Goal: Task Accomplishment & Management: Use online tool/utility

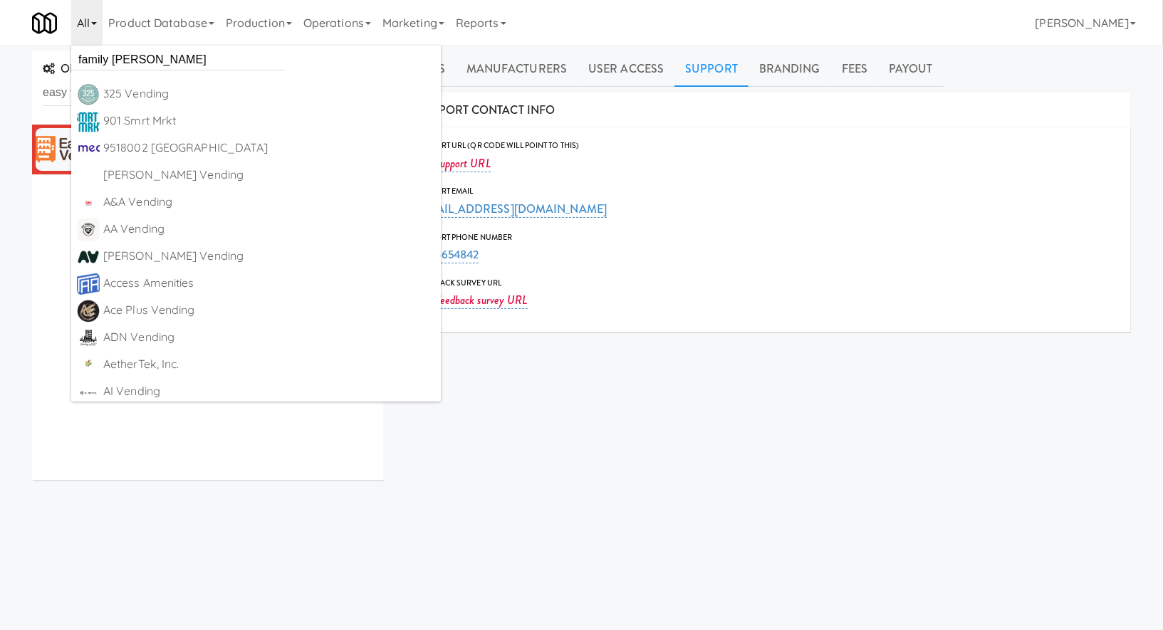
type input "family marke"
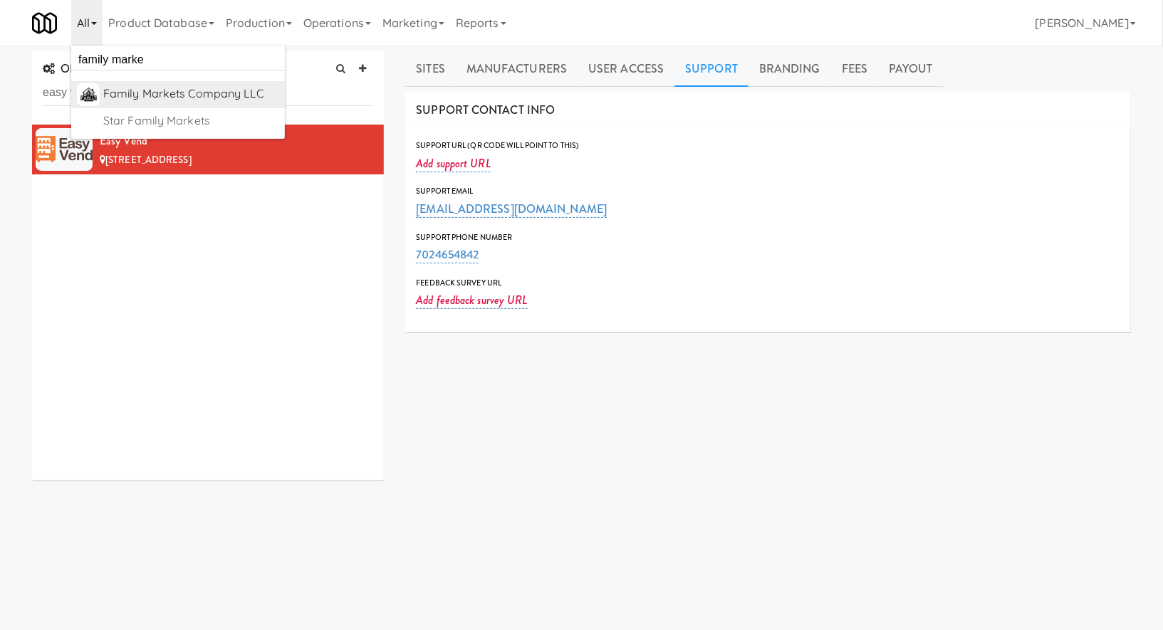
click at [154, 95] on div "Family Markets Company LLC" at bounding box center [191, 93] width 176 height 21
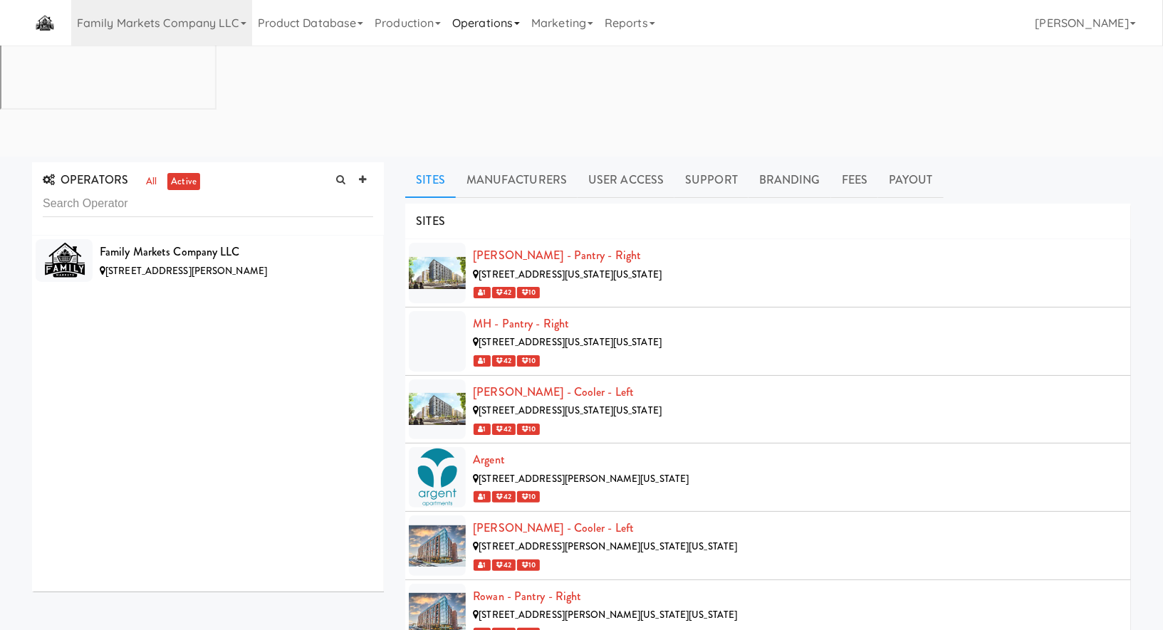
click at [512, 31] on link "Operations" at bounding box center [486, 23] width 79 height 46
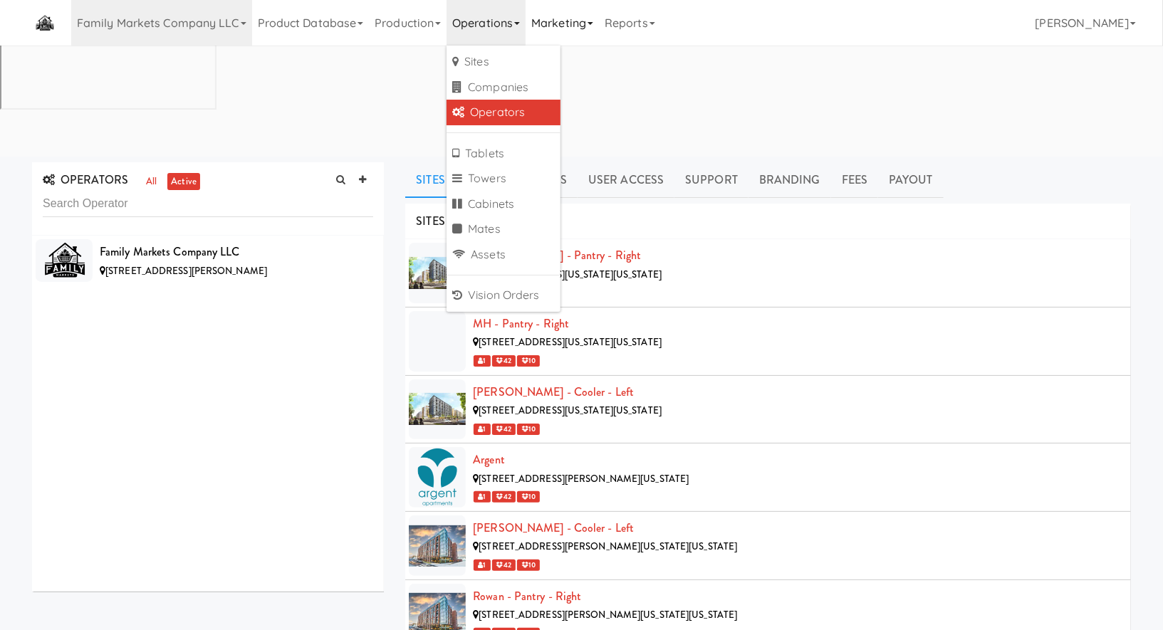
click at [539, 28] on link "Marketing" at bounding box center [562, 23] width 73 height 46
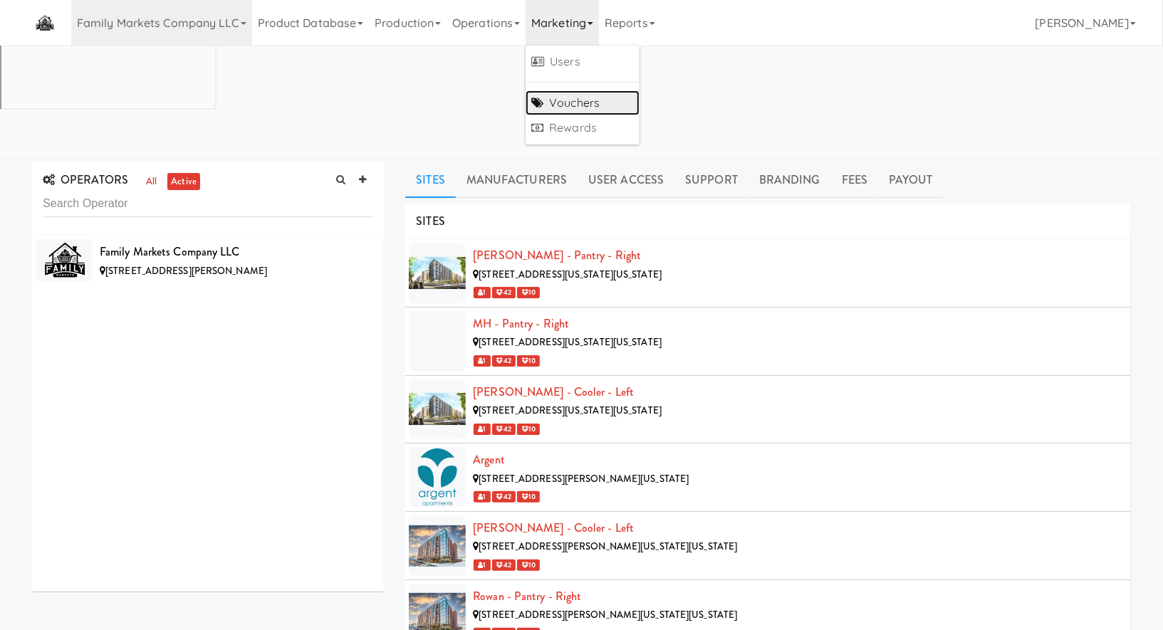
click at [566, 98] on link "Vouchers" at bounding box center [583, 103] width 114 height 26
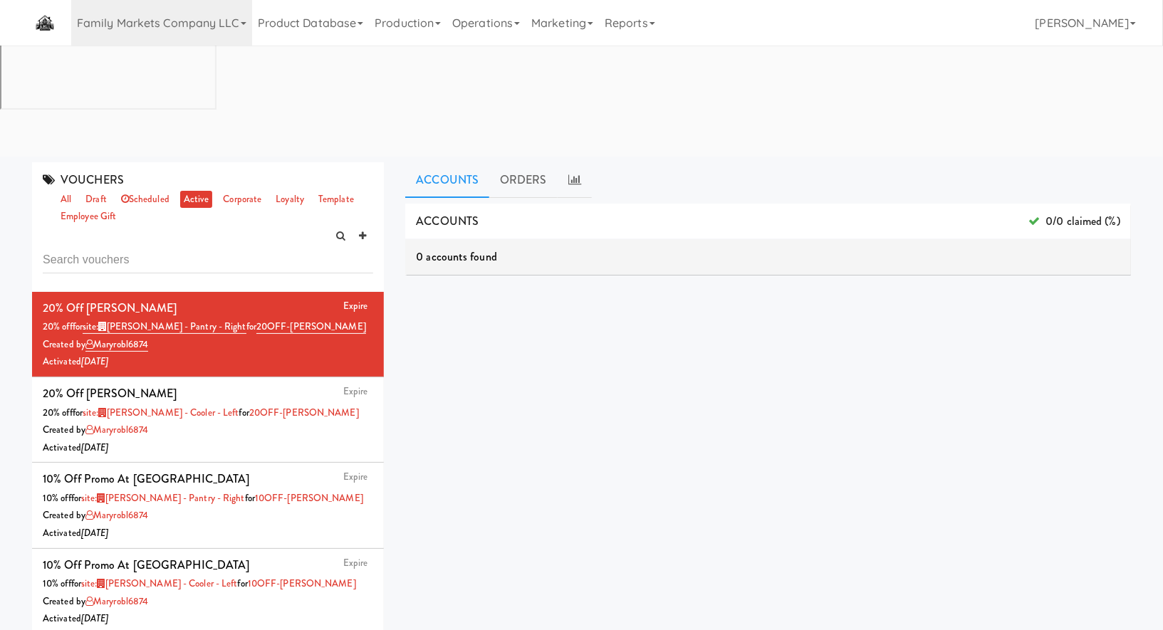
click at [566, 204] on div "ACCOUNTS 0/0 claimed (%)" at bounding box center [768, 222] width 726 height 36
click at [67, 191] on link "all" at bounding box center [66, 200] width 18 height 18
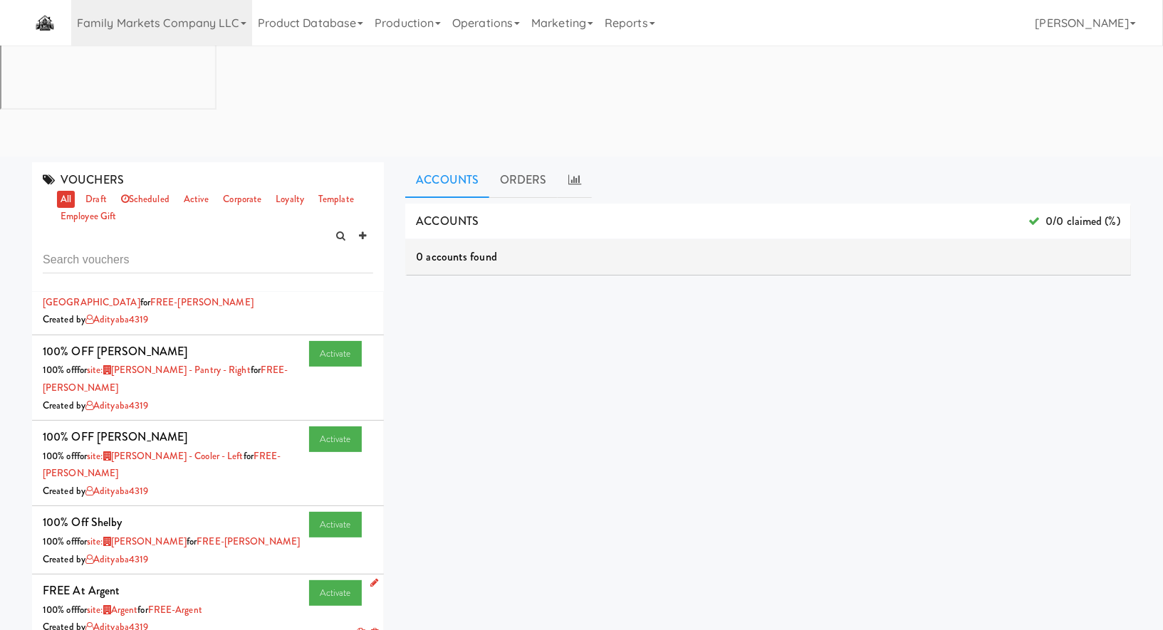
scroll to position [413, 0]
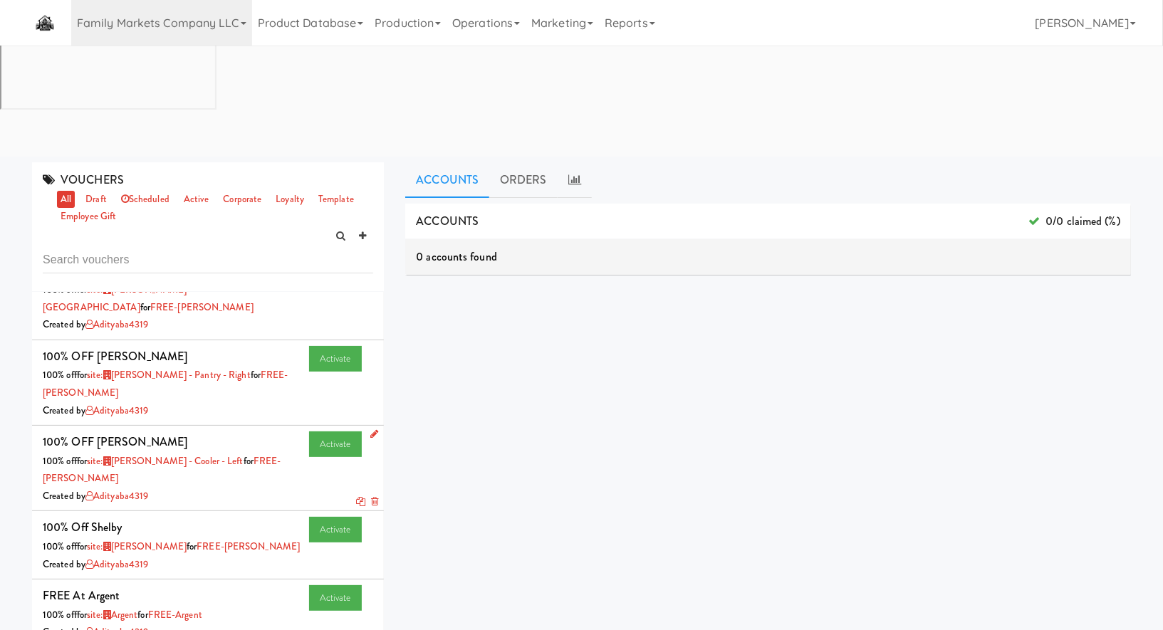
click at [235, 432] on div "Activate 100% OFF NED 100% off for site: NED - Cooler - Left for FREE-NED Creat…" at bounding box center [208, 468] width 330 height 73
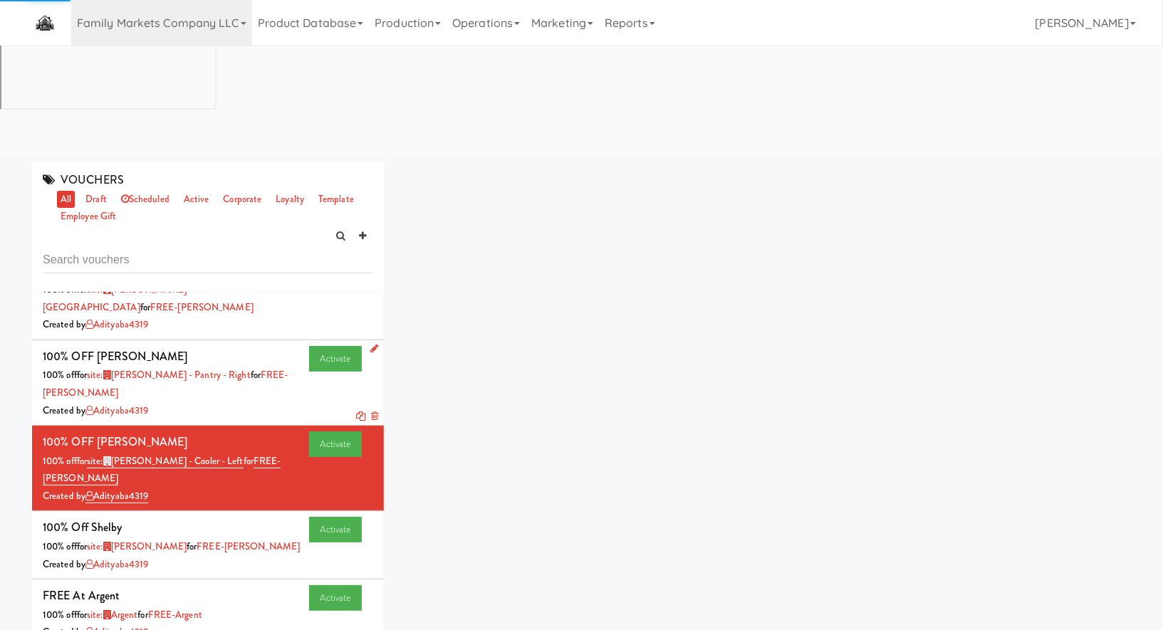
click at [259, 402] on div "Created by adityaba4319" at bounding box center [208, 411] width 330 height 18
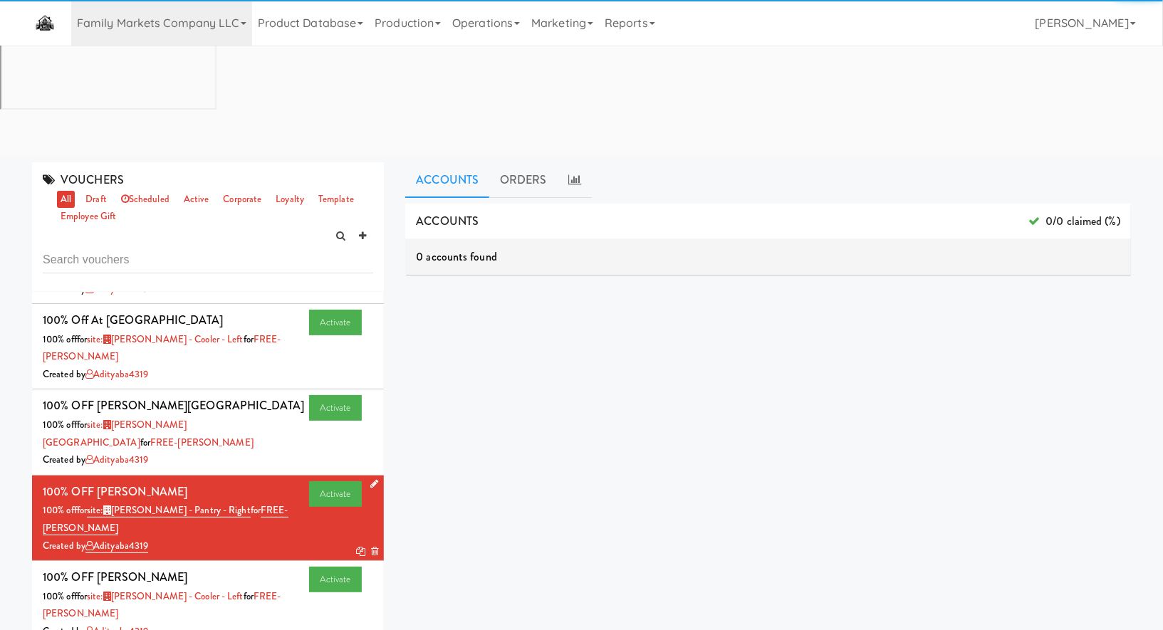
scroll to position [203, 0]
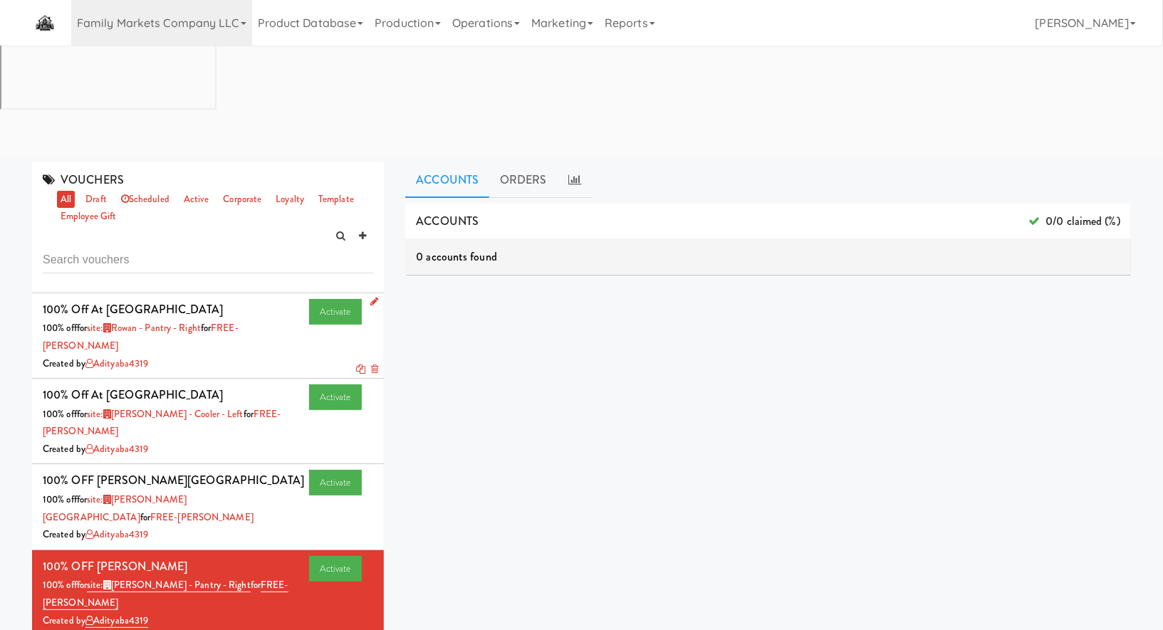
click at [283, 355] on div "Created by adityaba4319" at bounding box center [208, 364] width 330 height 18
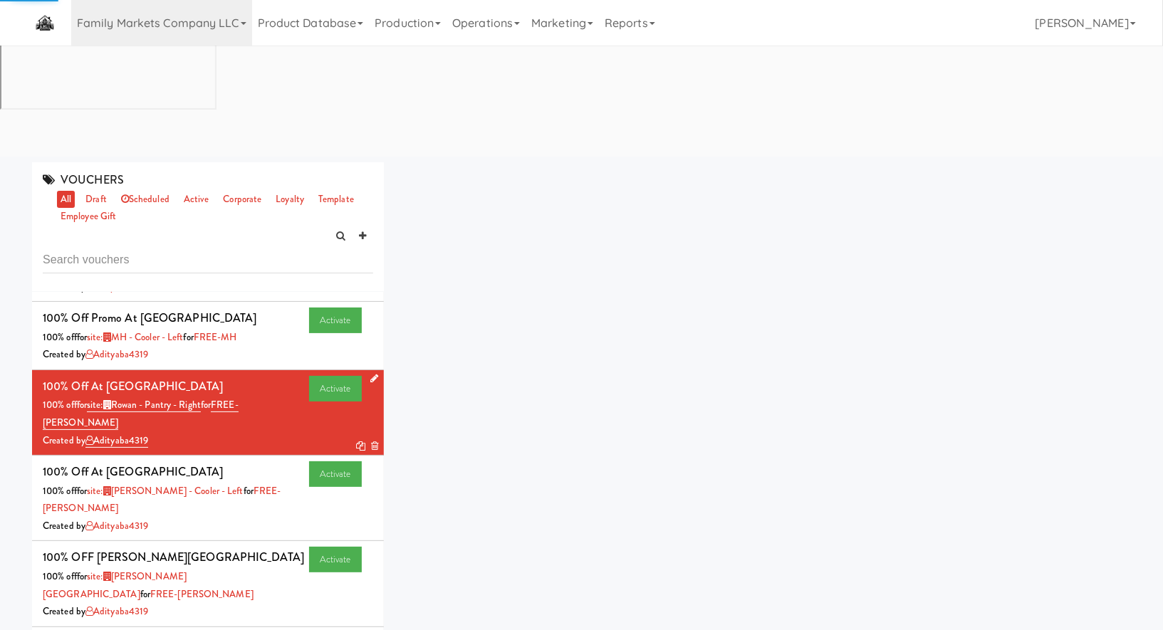
scroll to position [50, 0]
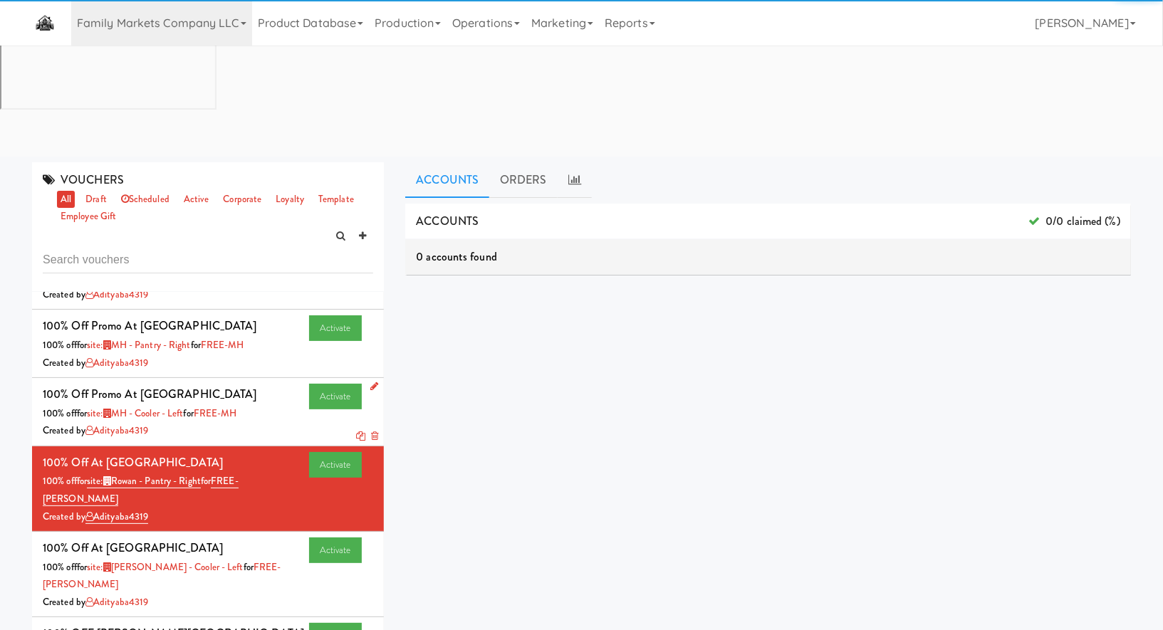
click at [289, 405] on div "100% off for site: MH - Cooler - Left for FREE-MH" at bounding box center [208, 414] width 330 height 18
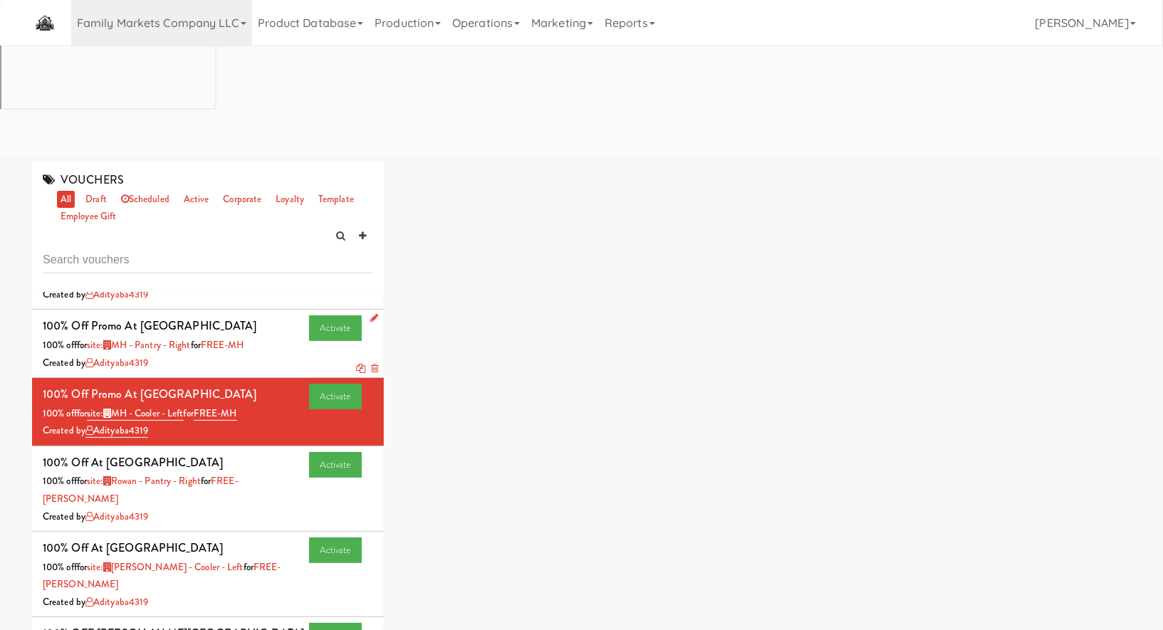
click at [289, 310] on li "Activate 100% off Promo at Market House 100% off for site: MH - Pantry - Right …" at bounding box center [208, 344] width 352 height 68
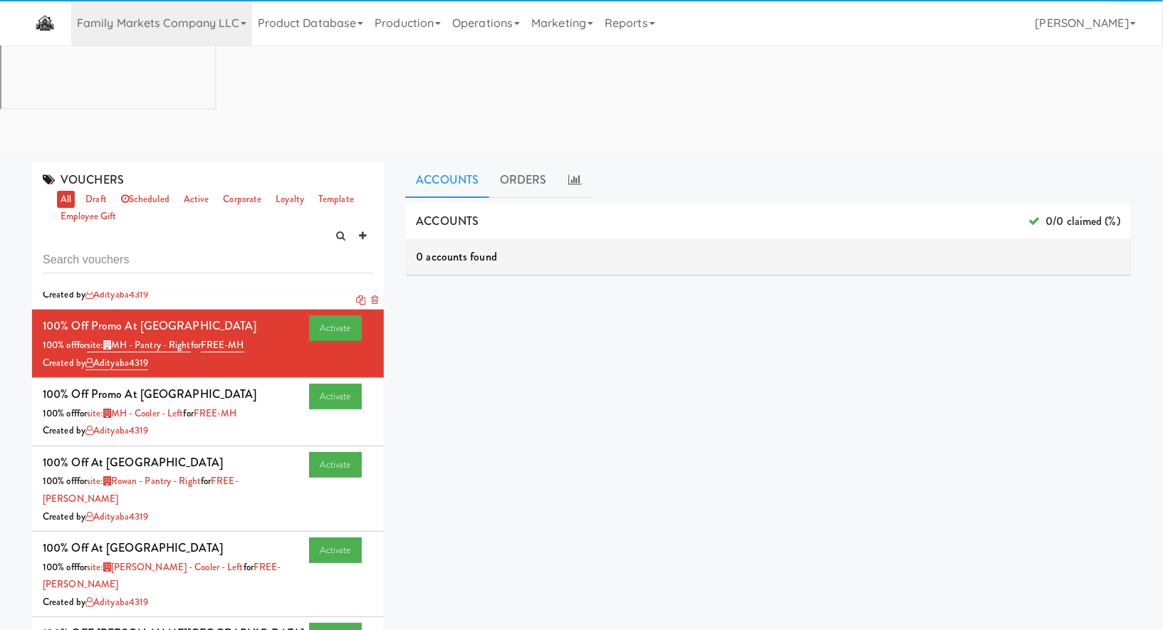
click at [259, 286] on div "Created by adityaba4319" at bounding box center [208, 295] width 330 height 18
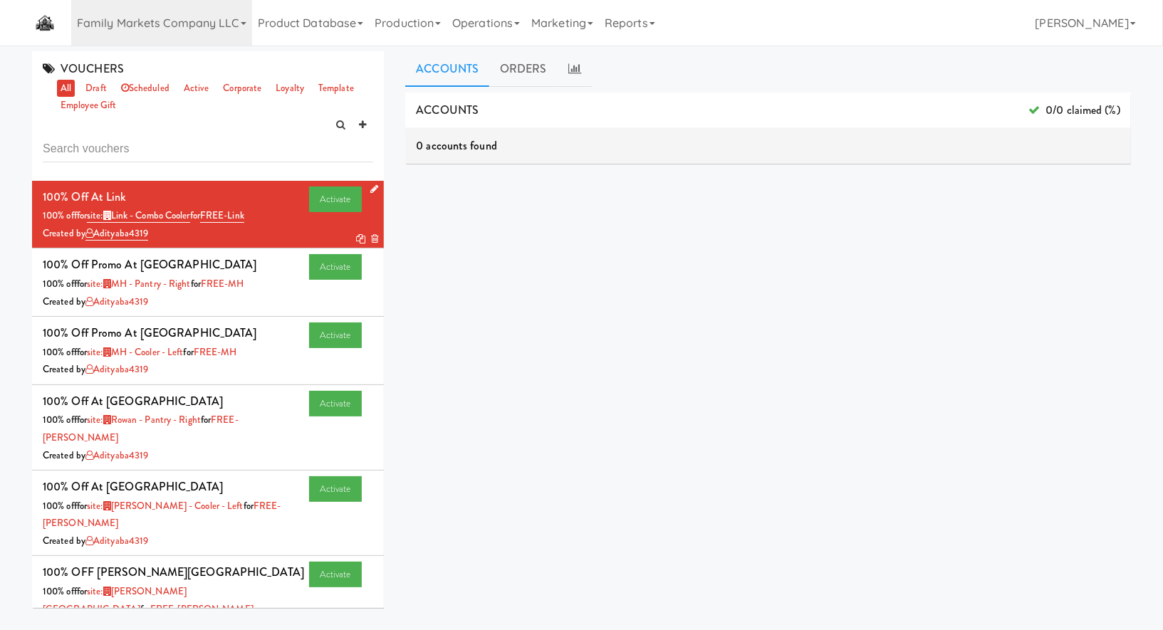
click at [377, 184] on icon at bounding box center [374, 188] width 8 height 9
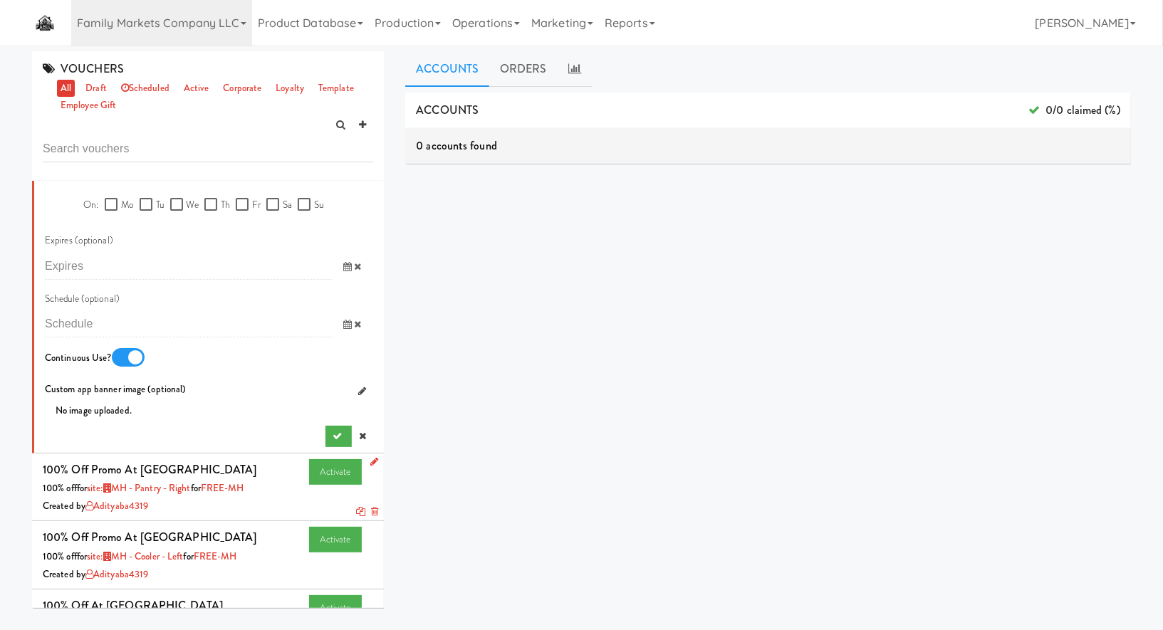
scroll to position [845, 0]
click at [371, 461] on icon at bounding box center [374, 460] width 8 height 9
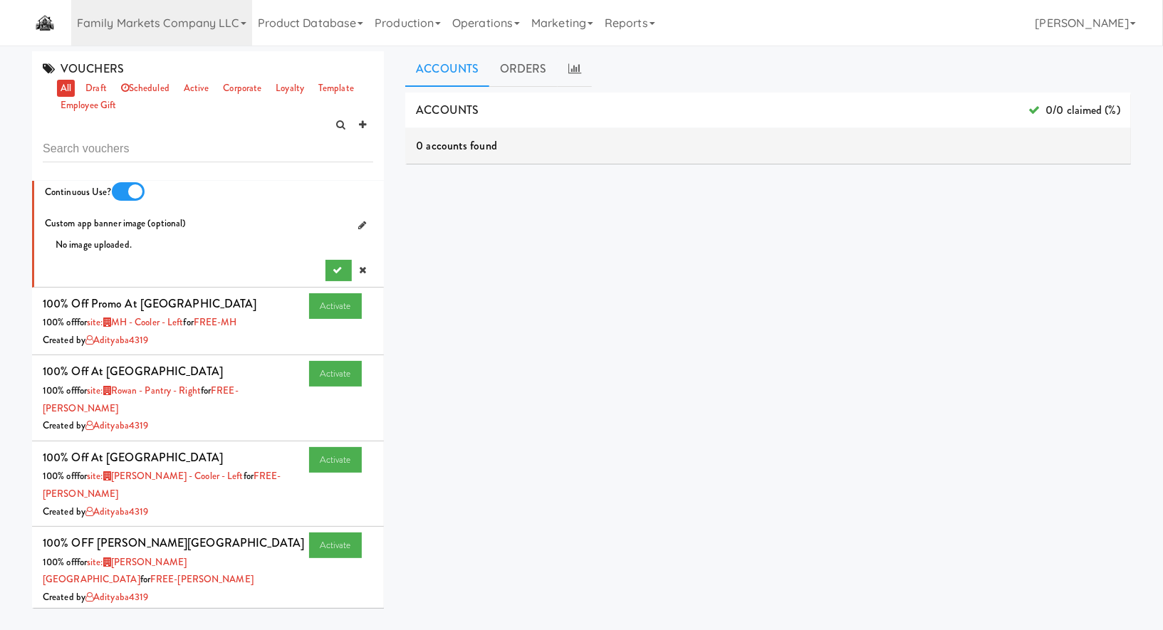
scroll to position [2135, 0]
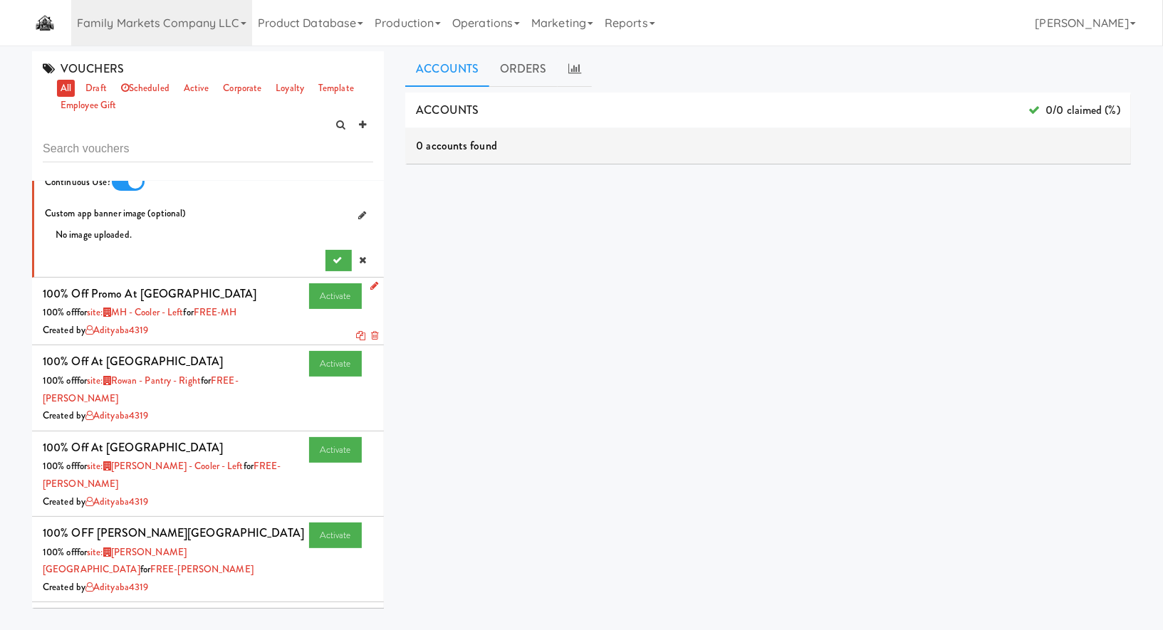
click at [373, 286] on icon at bounding box center [374, 285] width 8 height 9
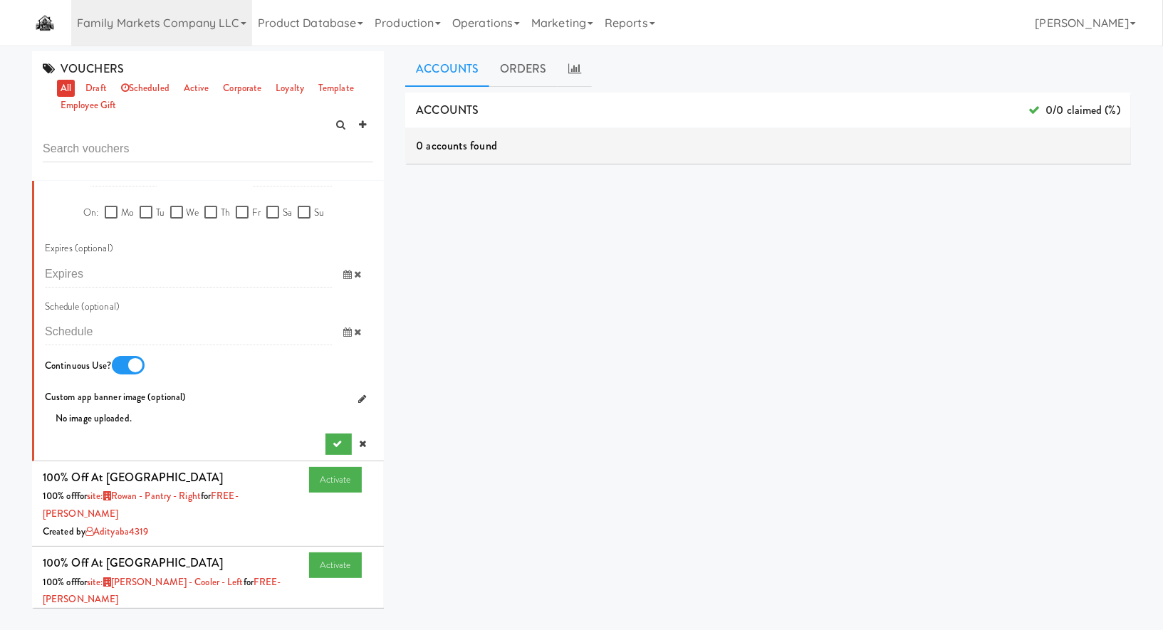
scroll to position [3091, 0]
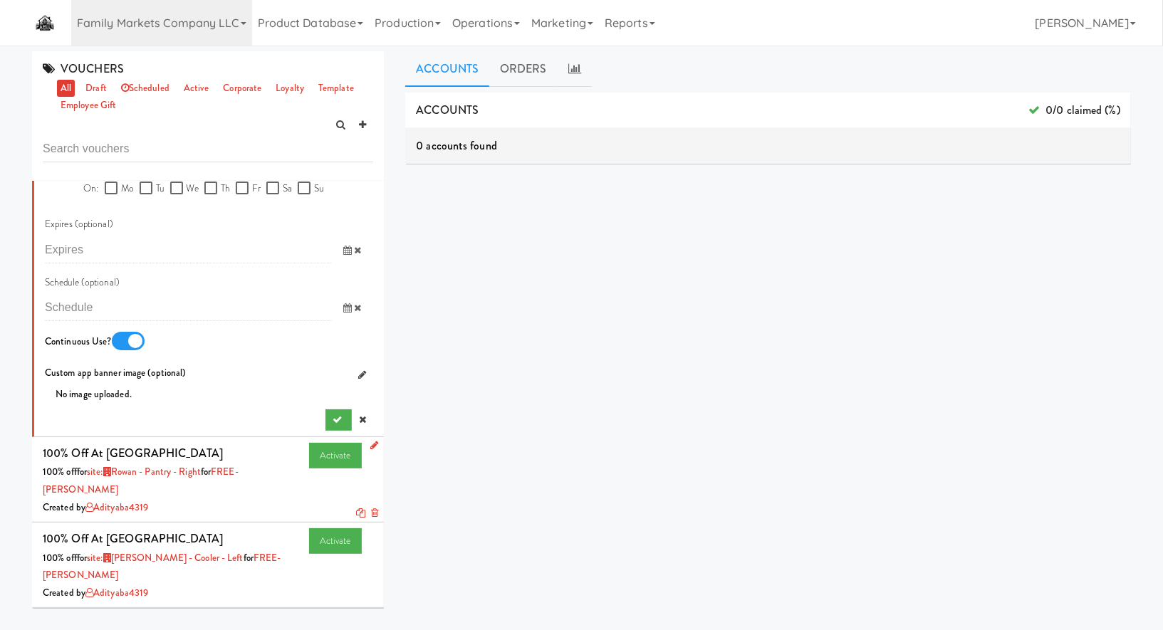
click at [371, 446] on icon at bounding box center [374, 445] width 8 height 9
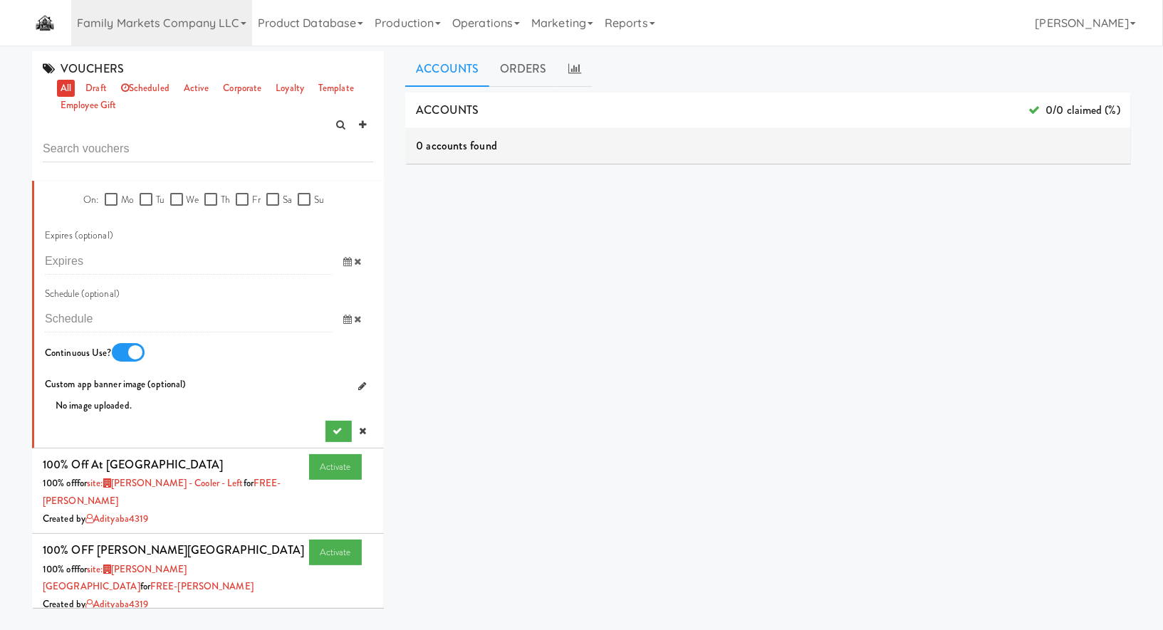
scroll to position [4332, 0]
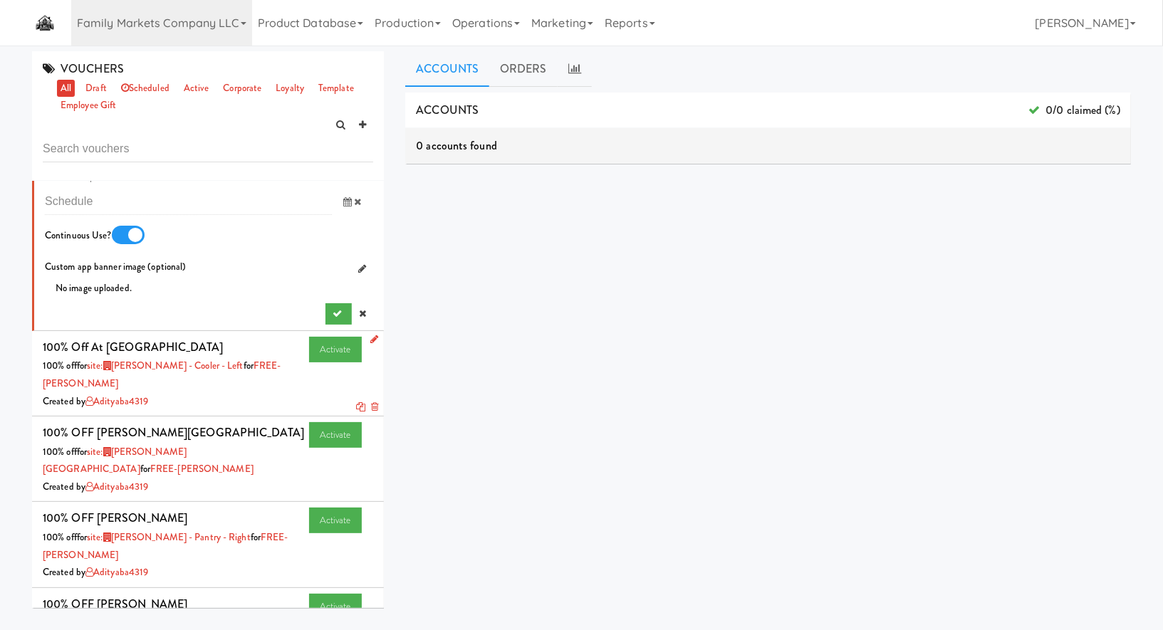
click at [377, 337] on icon at bounding box center [374, 339] width 8 height 9
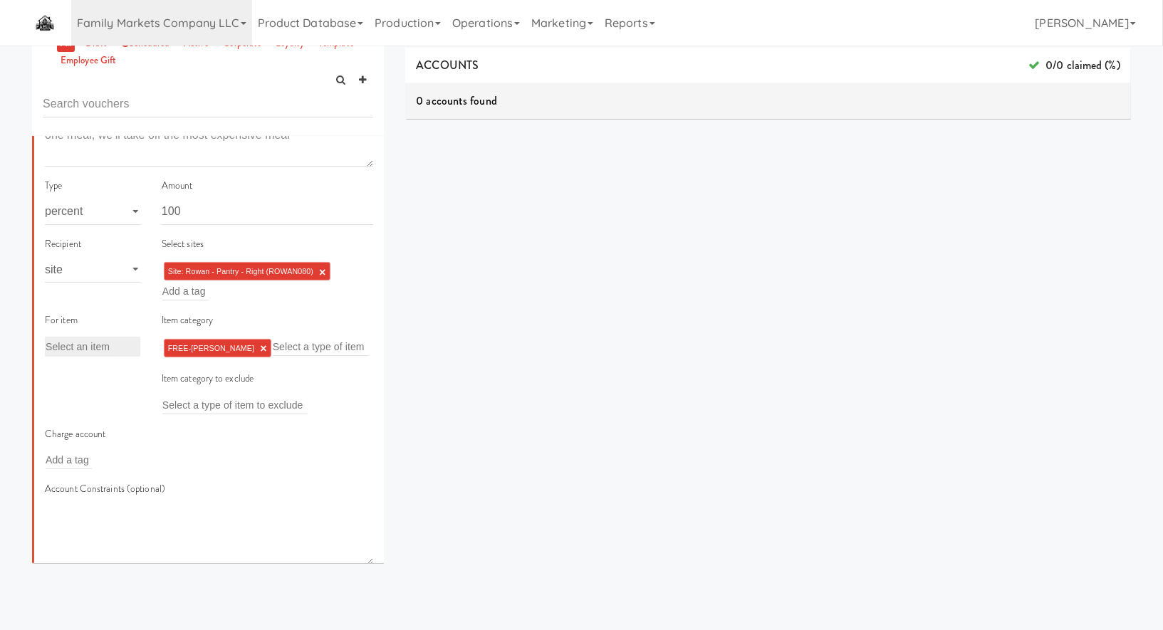
scroll to position [0, 0]
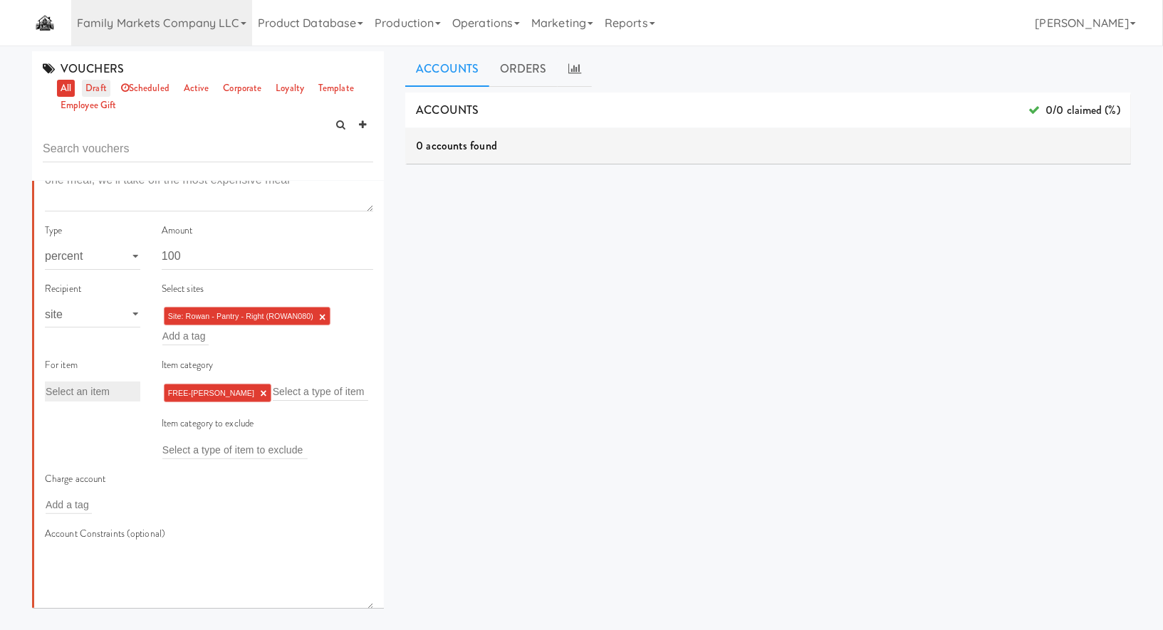
click at [89, 93] on link "draft" at bounding box center [96, 89] width 28 height 18
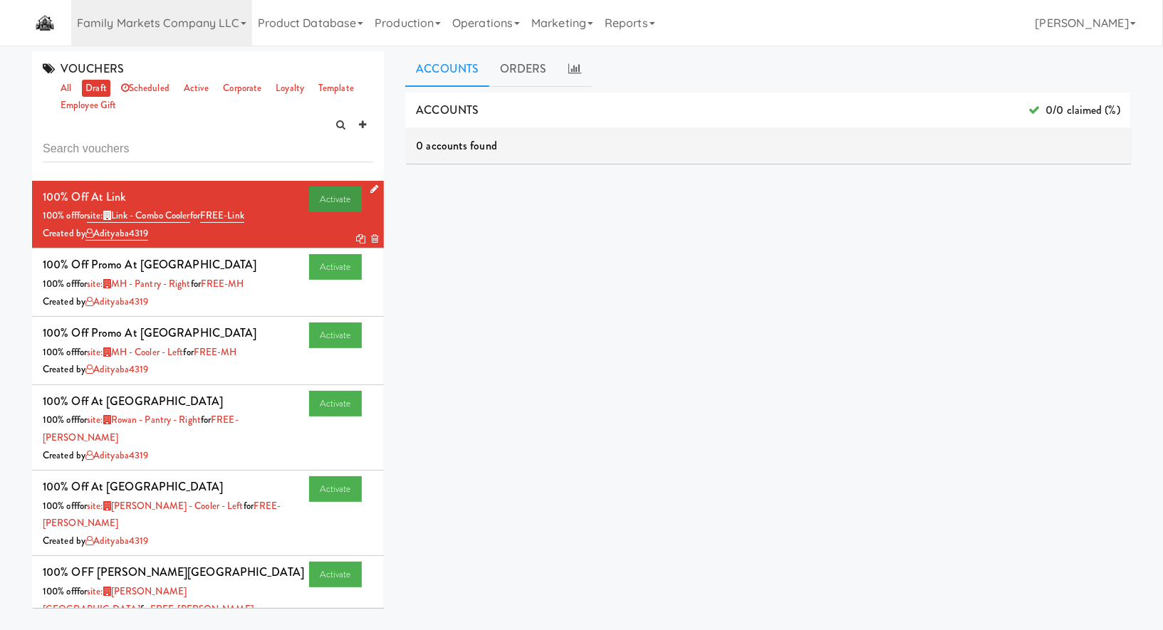
click at [343, 199] on link "Activate" at bounding box center [335, 200] width 53 height 26
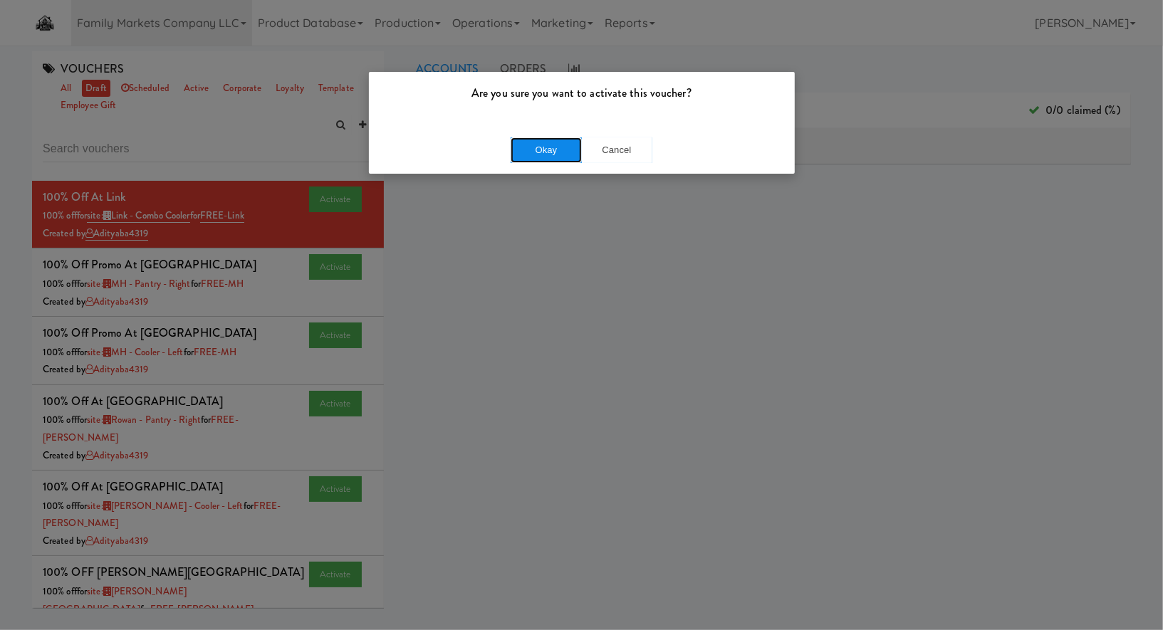
click at [543, 159] on button "Okay" at bounding box center [546, 150] width 71 height 26
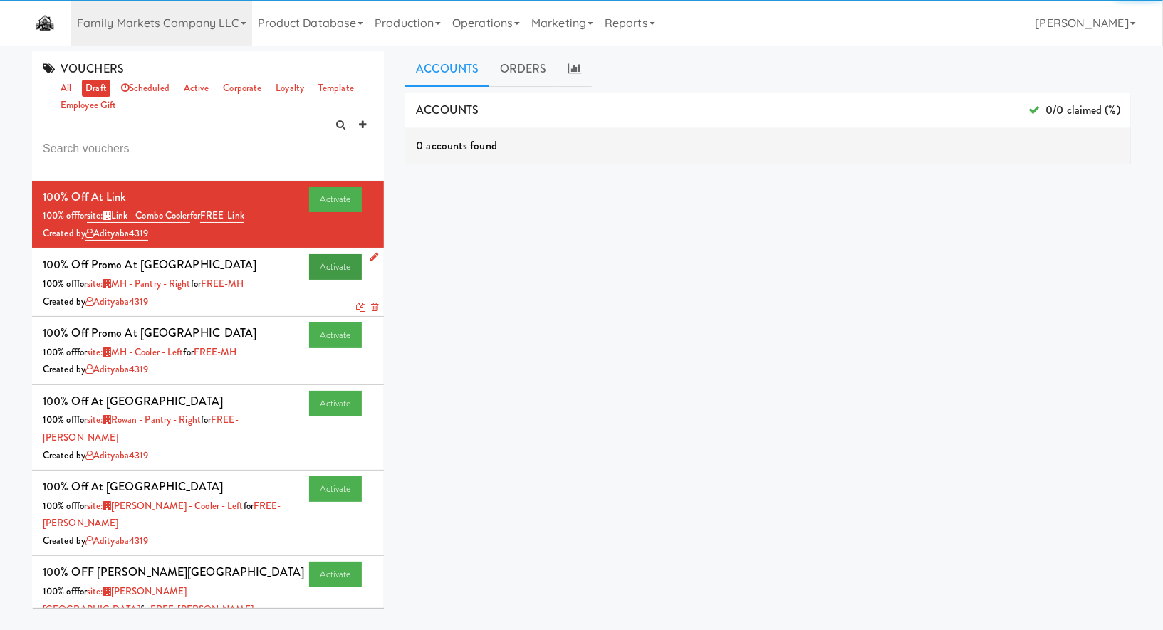
click at [345, 262] on link "Activate" at bounding box center [335, 267] width 53 height 26
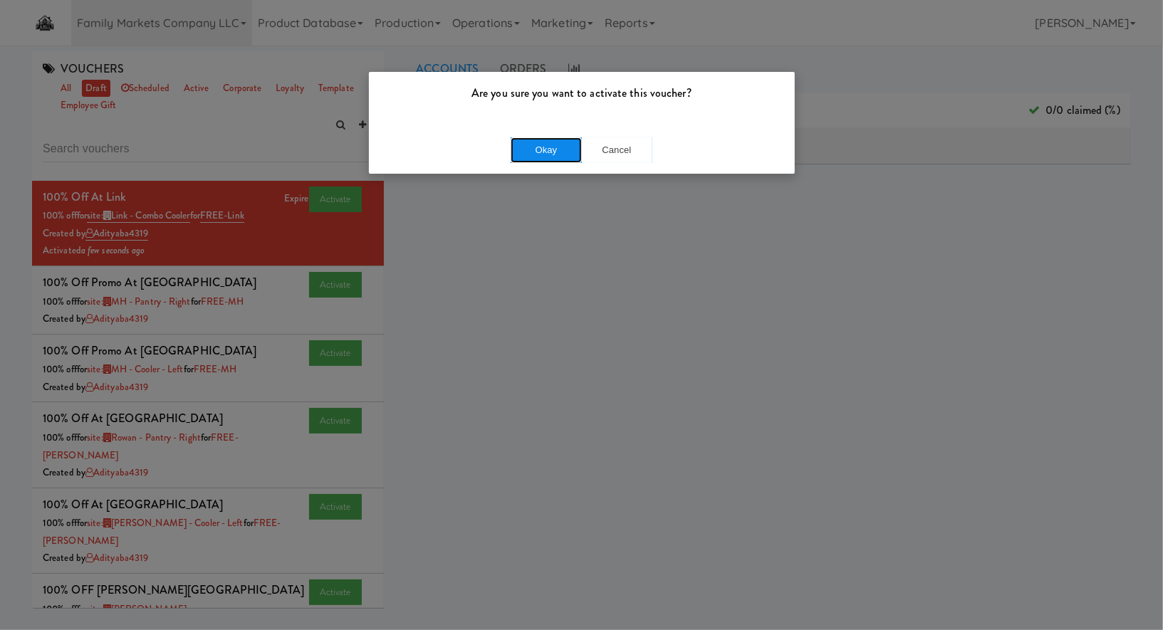
click at [525, 153] on button "Okay" at bounding box center [546, 150] width 71 height 26
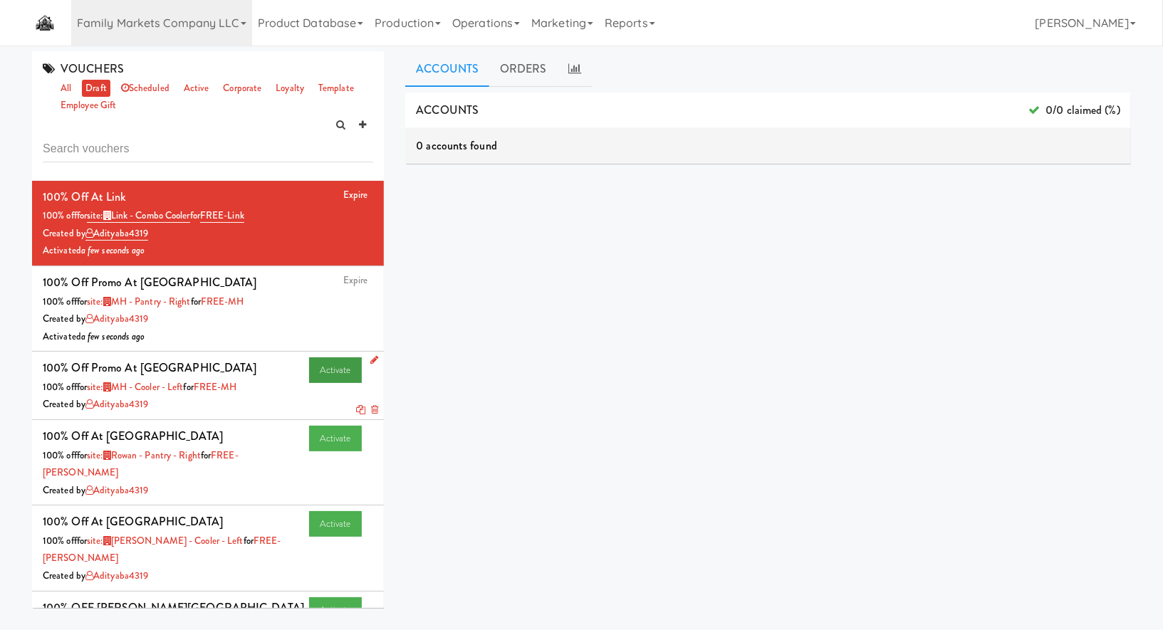
click at [323, 366] on link "Activate" at bounding box center [335, 370] width 53 height 26
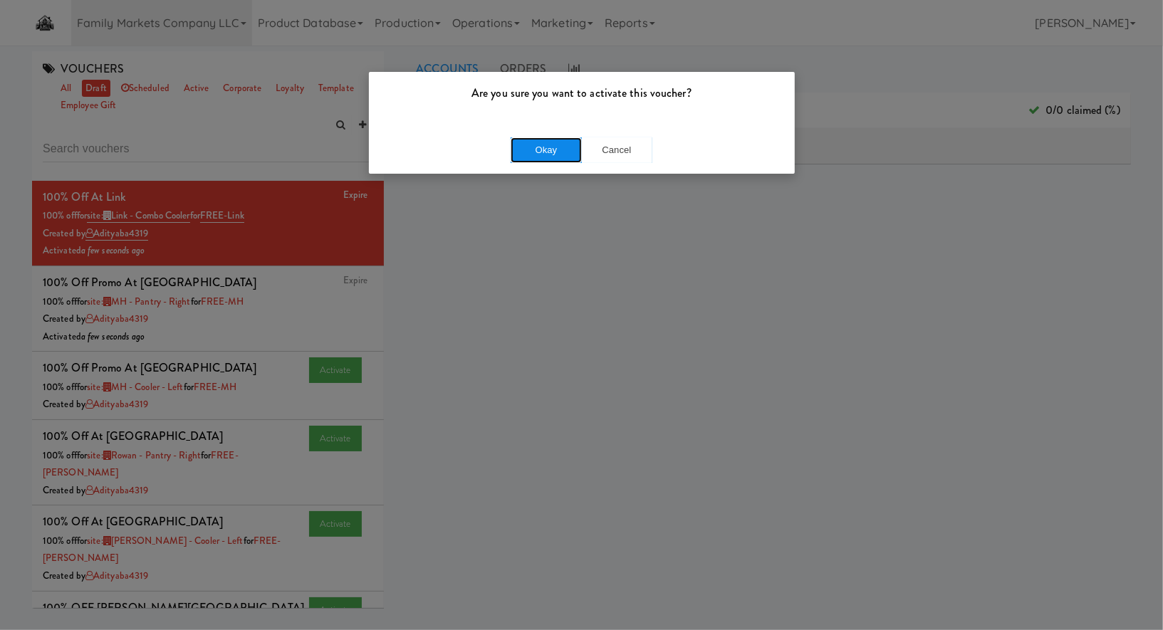
click at [536, 157] on button "Okay" at bounding box center [546, 150] width 71 height 26
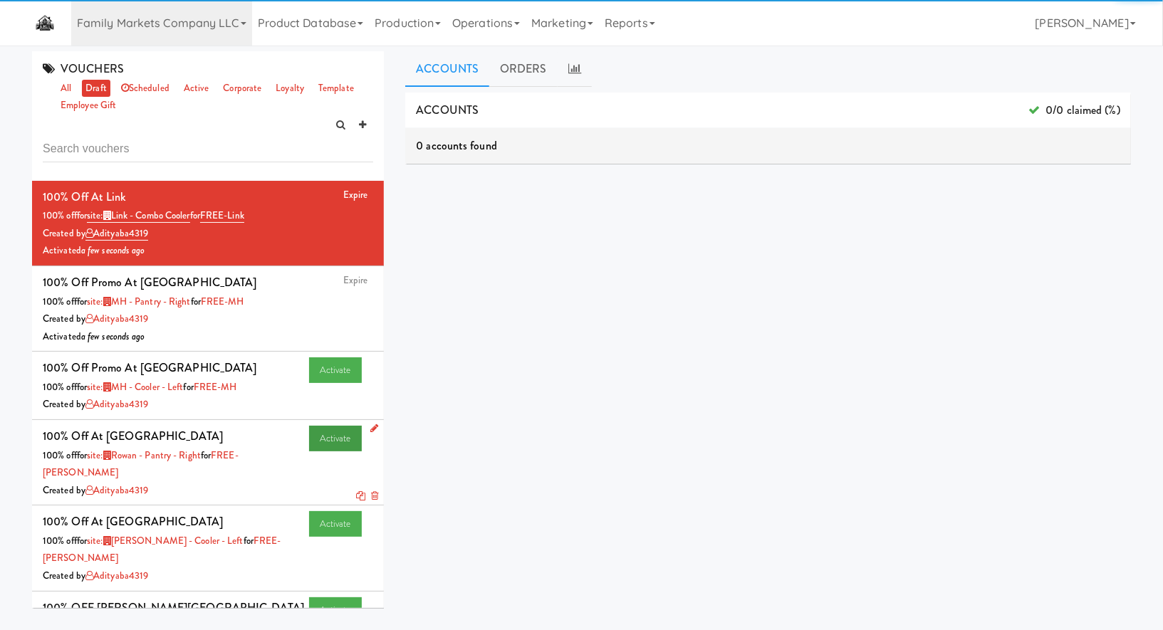
click at [328, 439] on li "Activate 100% off at Rowan 100% off for site: Rowan - Pantry - Right for FREE-R…" at bounding box center [208, 462] width 352 height 85
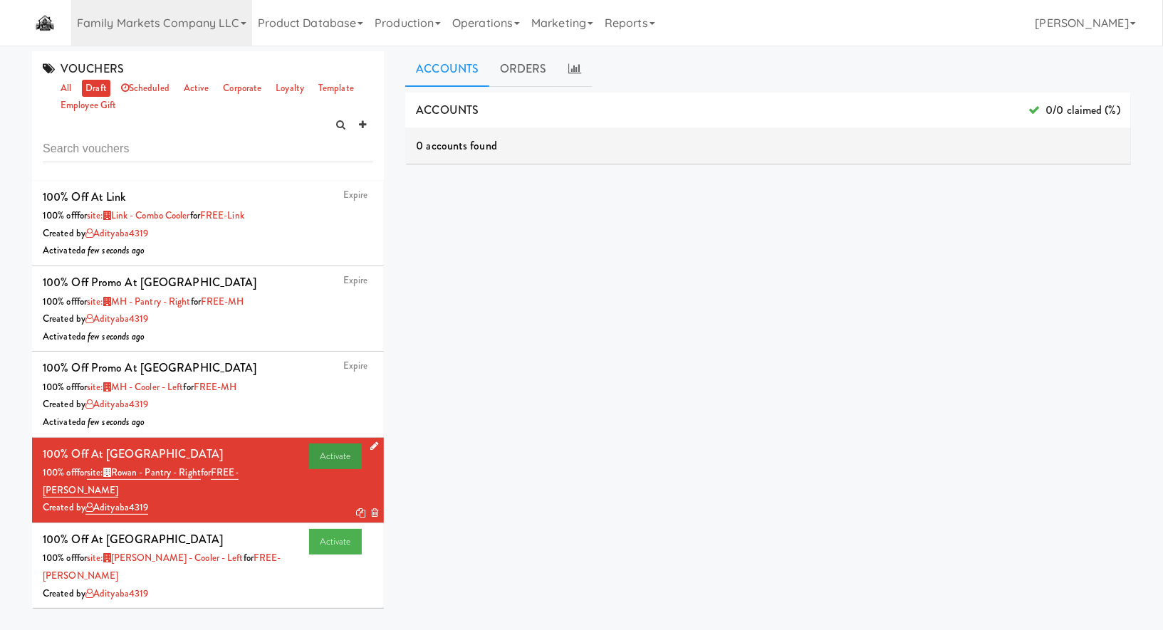
click at [345, 451] on link "Activate" at bounding box center [335, 457] width 53 height 26
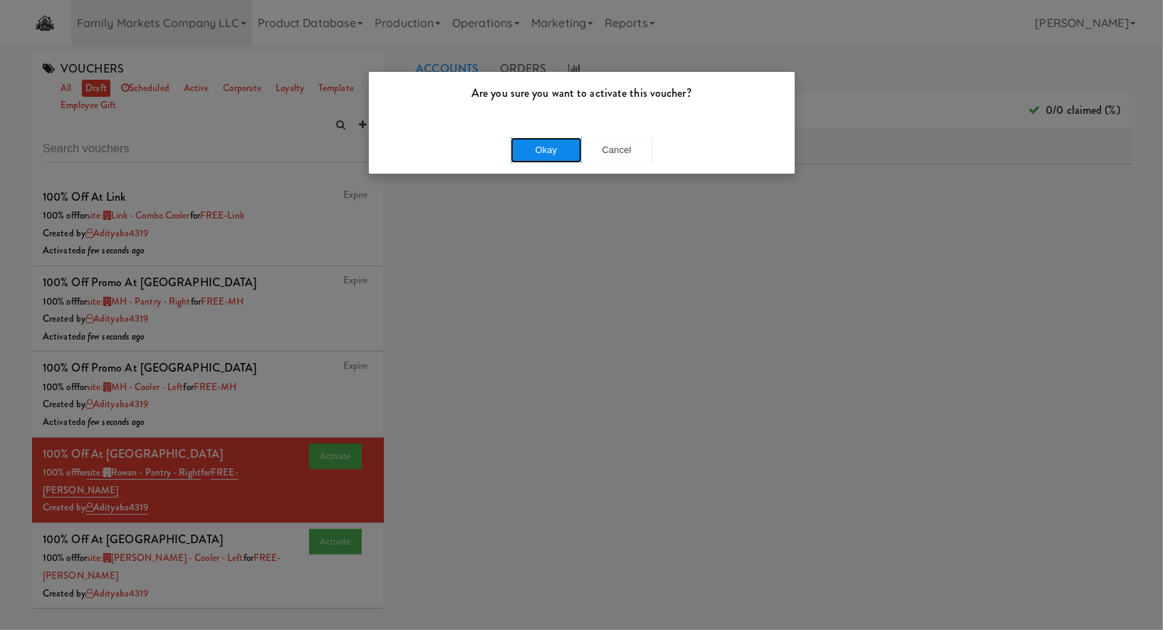
click at [550, 140] on button "Okay" at bounding box center [546, 150] width 71 height 26
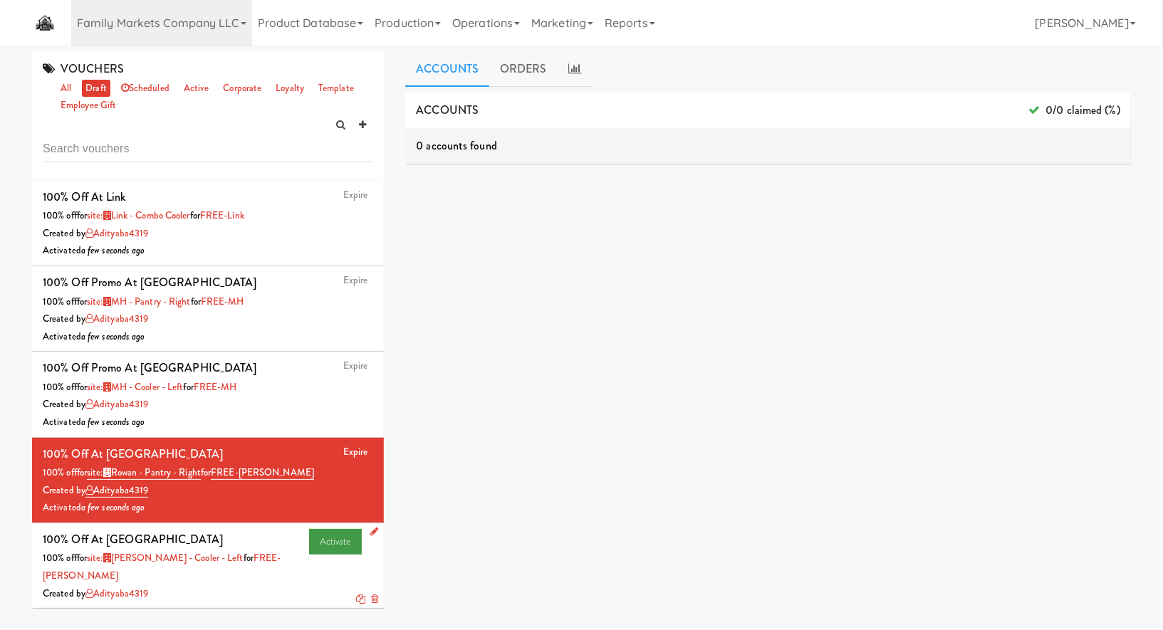
click at [336, 537] on link "Activate" at bounding box center [335, 542] width 53 height 26
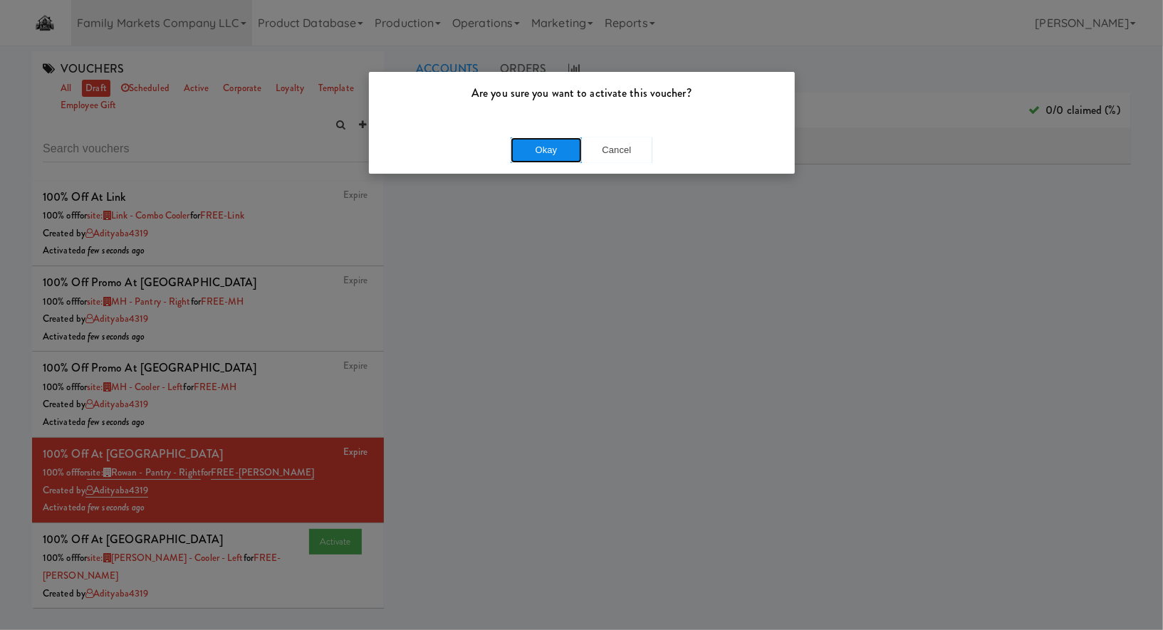
click at [548, 152] on button "Okay" at bounding box center [546, 150] width 71 height 26
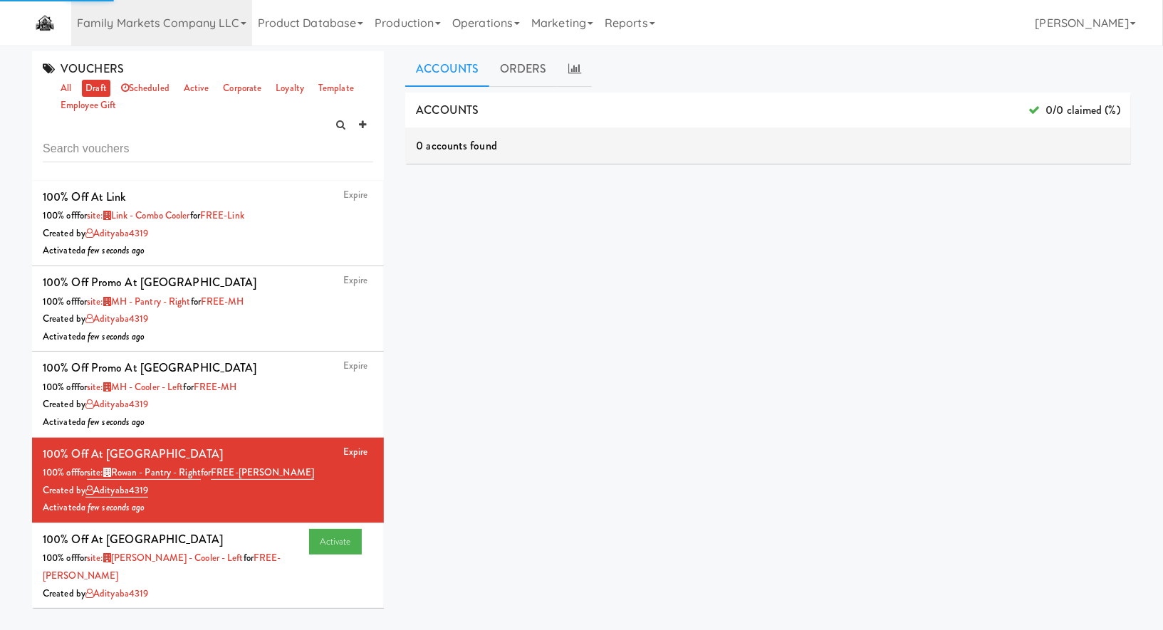
click at [108, 91] on link "draft" at bounding box center [96, 89] width 28 height 18
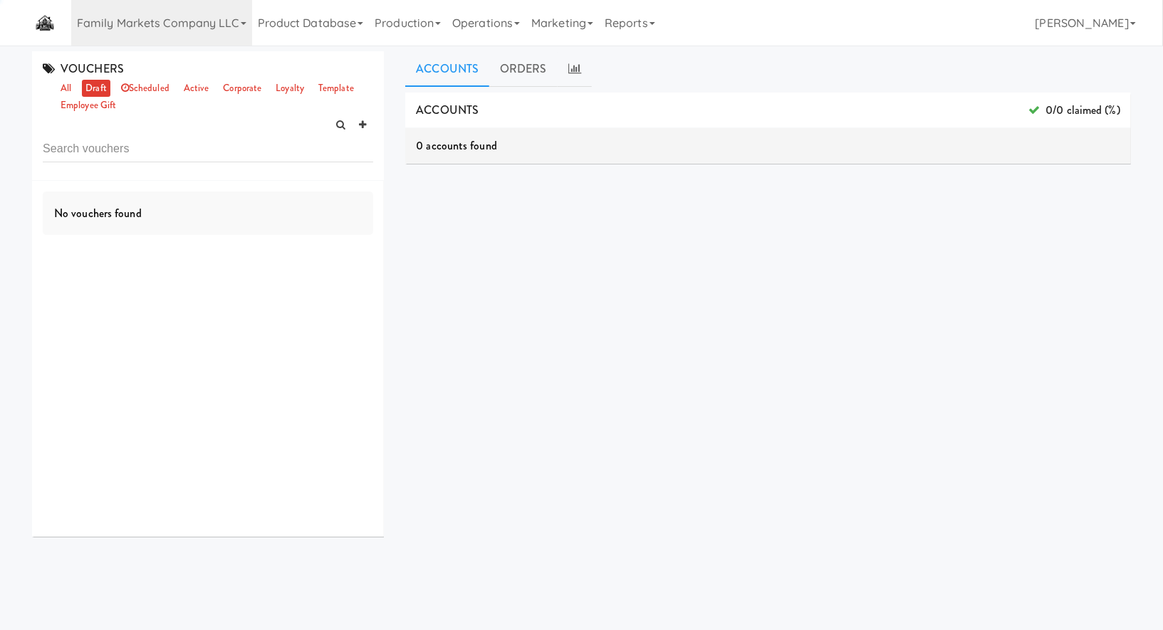
click at [108, 91] on link "draft" at bounding box center [96, 89] width 28 height 18
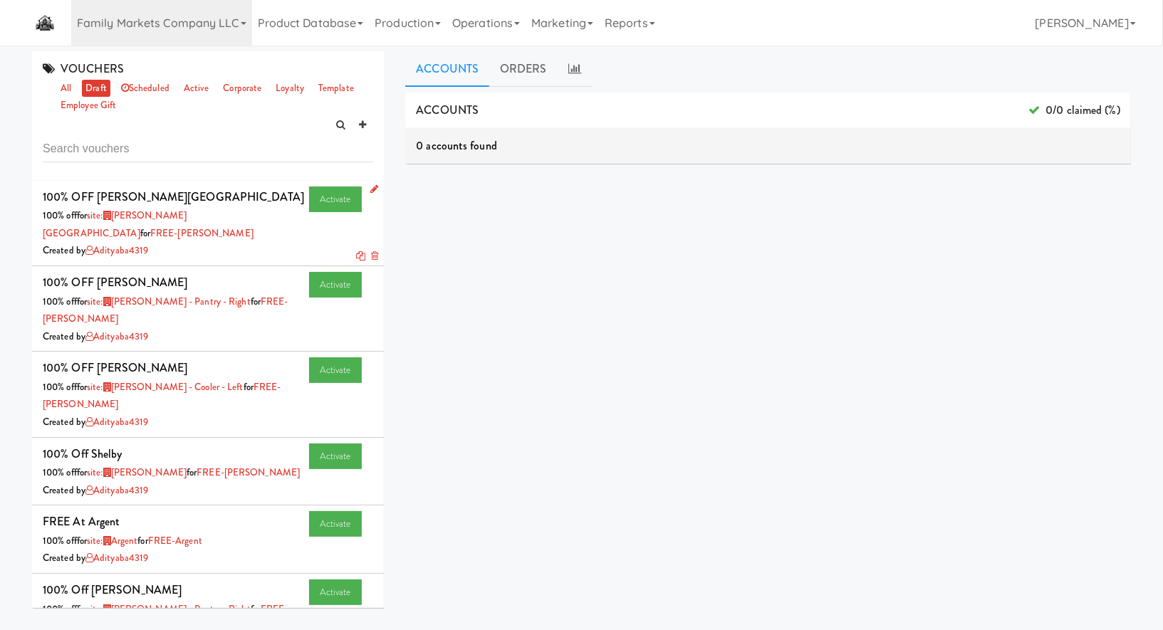
click at [372, 186] on icon at bounding box center [374, 188] width 8 height 9
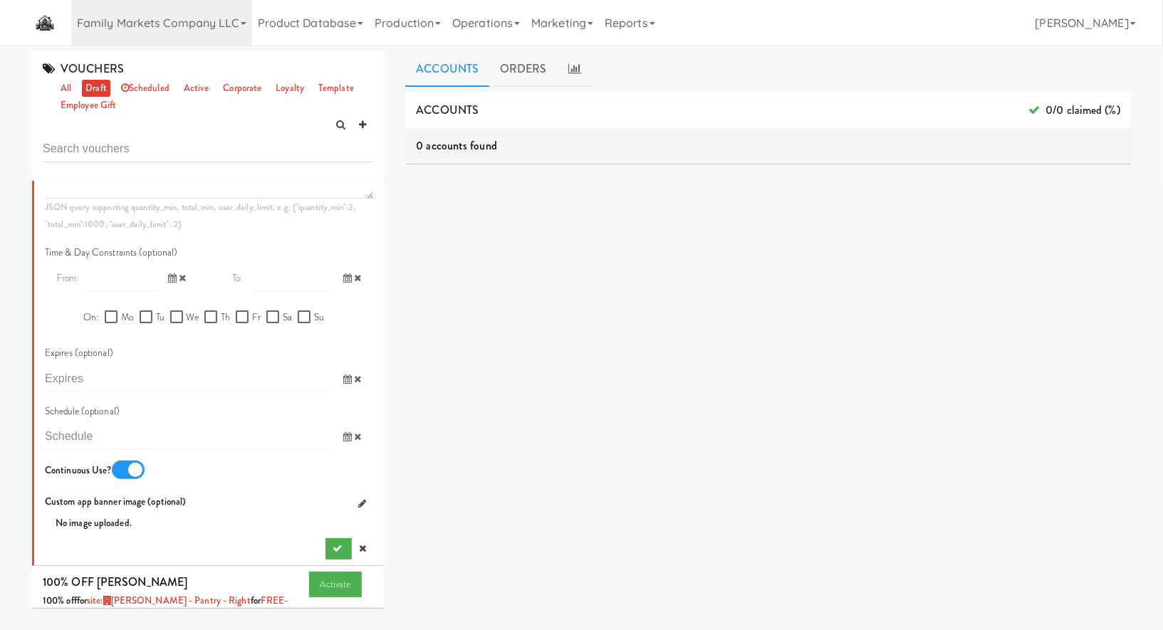
scroll to position [751, 0]
click at [340, 543] on icon "submit" at bounding box center [337, 547] width 9 height 9
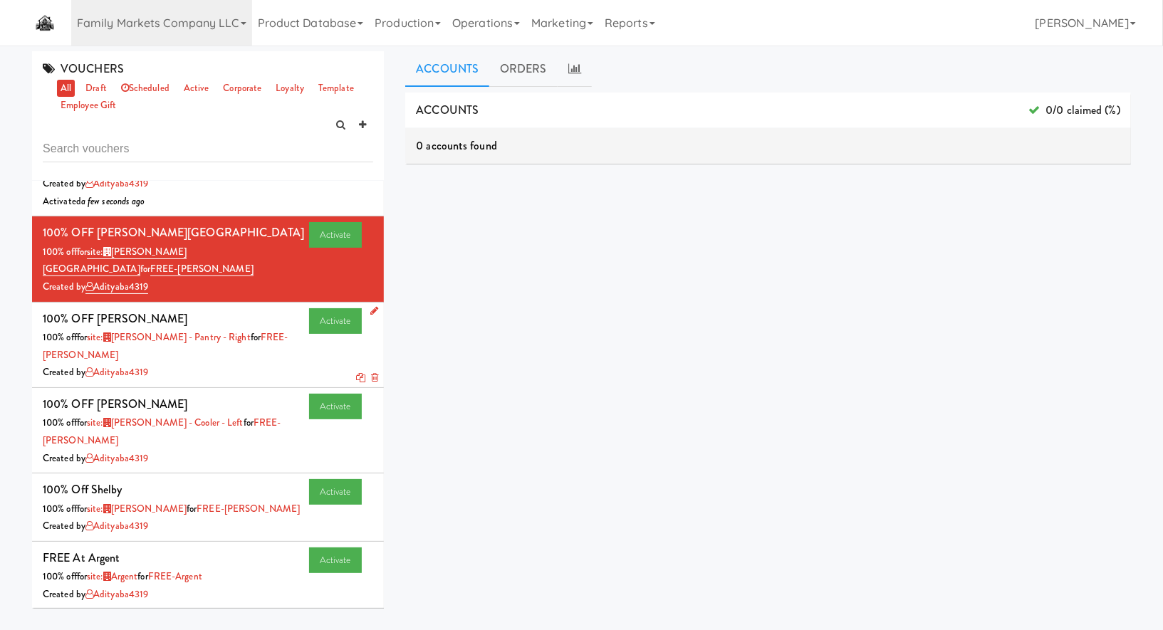
scroll to position [390, 0]
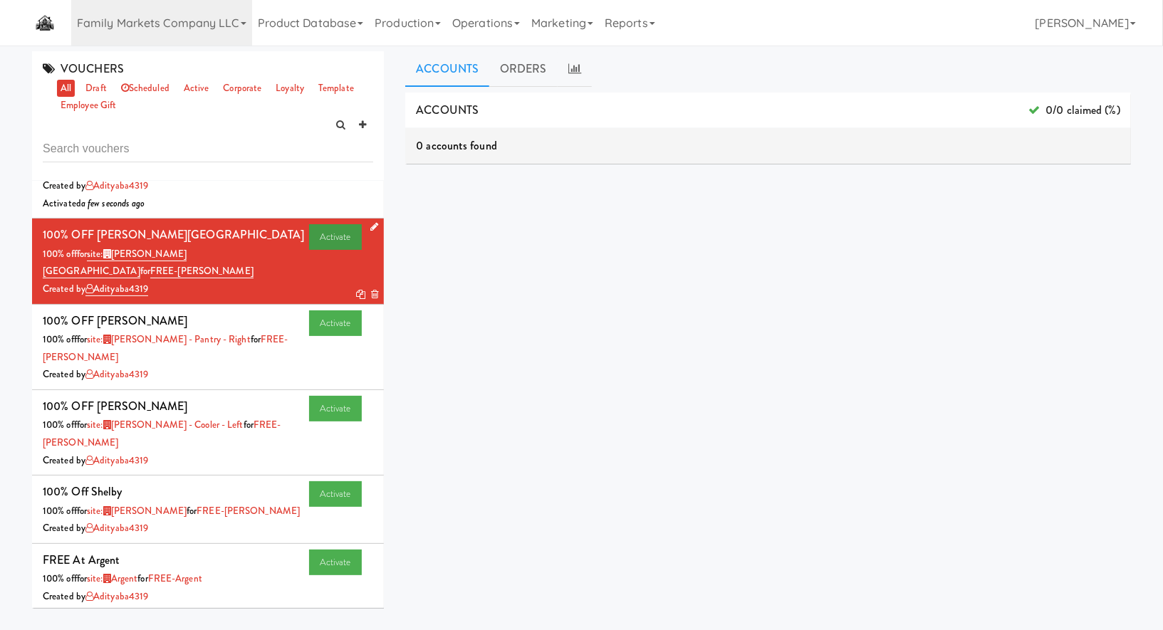
click at [335, 231] on link "Activate" at bounding box center [335, 237] width 53 height 26
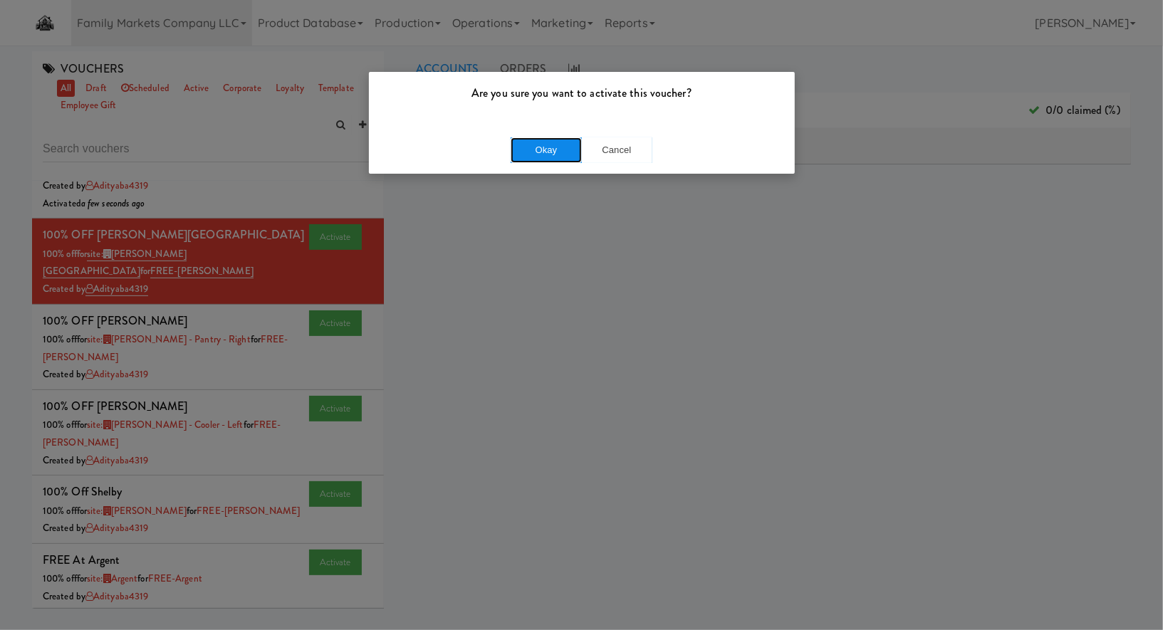
click at [551, 150] on button "Okay" at bounding box center [546, 150] width 71 height 26
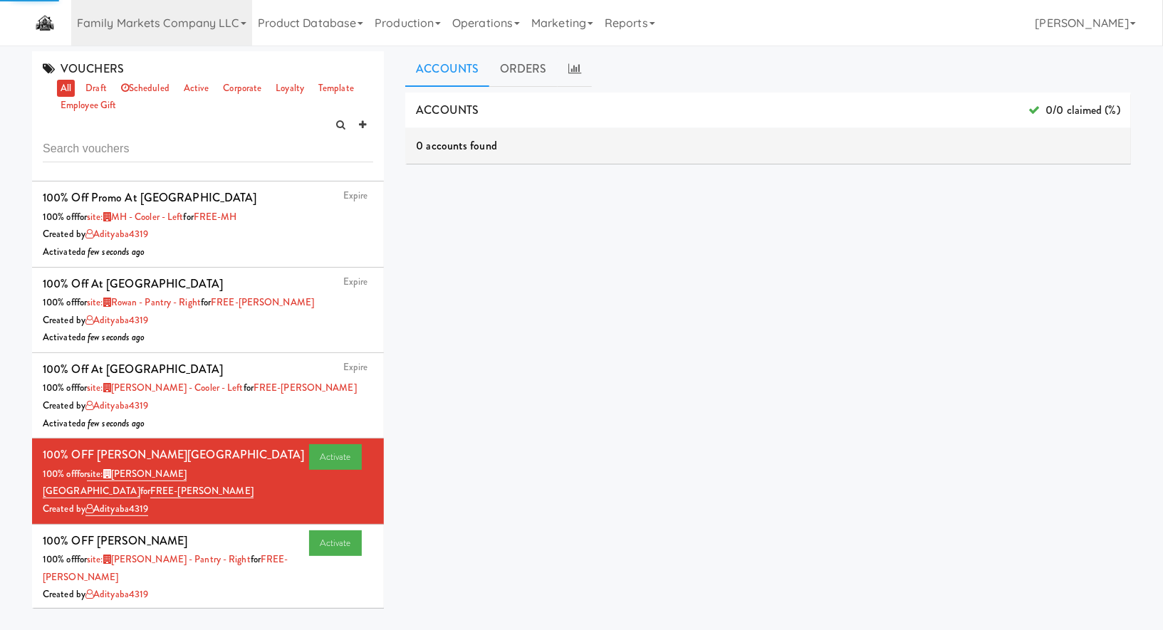
scroll to position [134, 0]
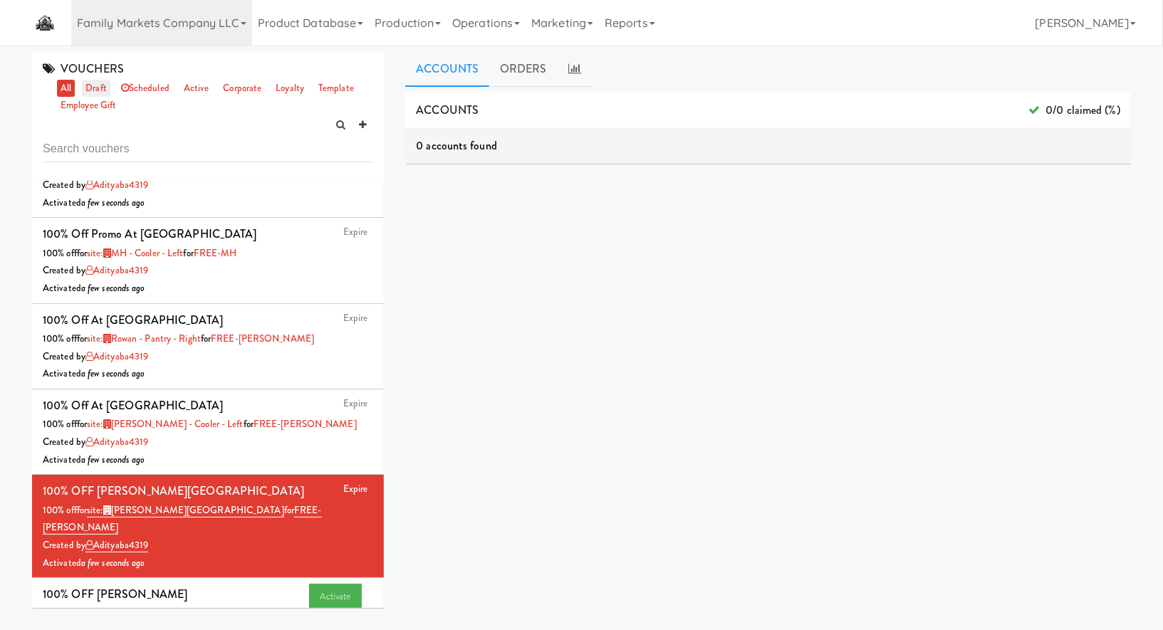
click at [92, 88] on link "draft" at bounding box center [96, 89] width 28 height 18
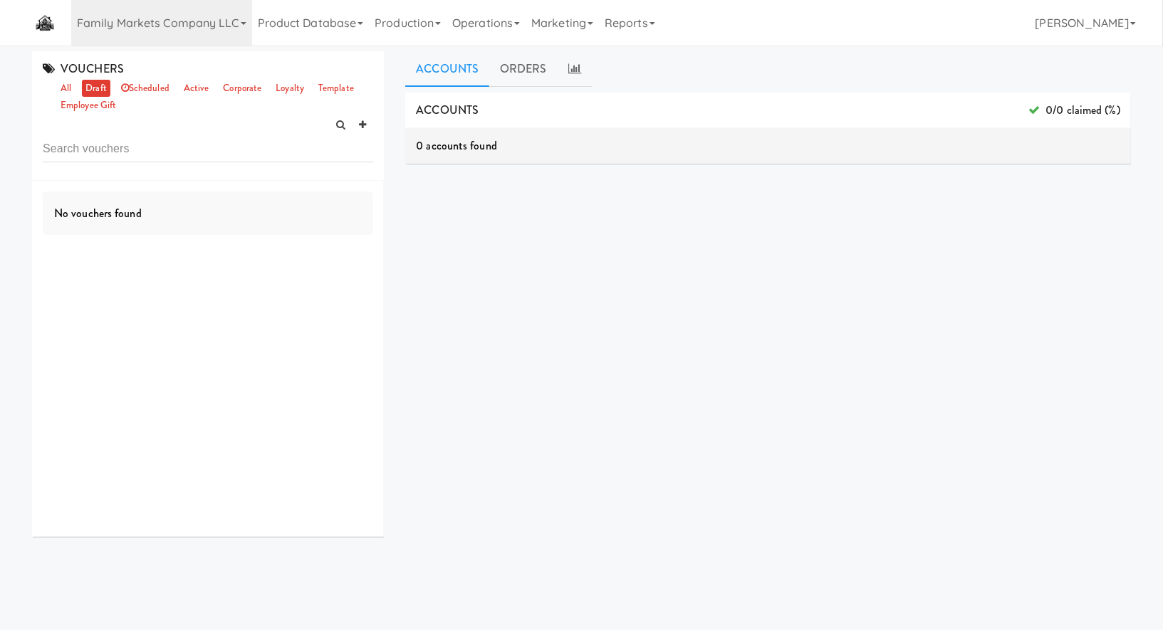
scroll to position [0, 0]
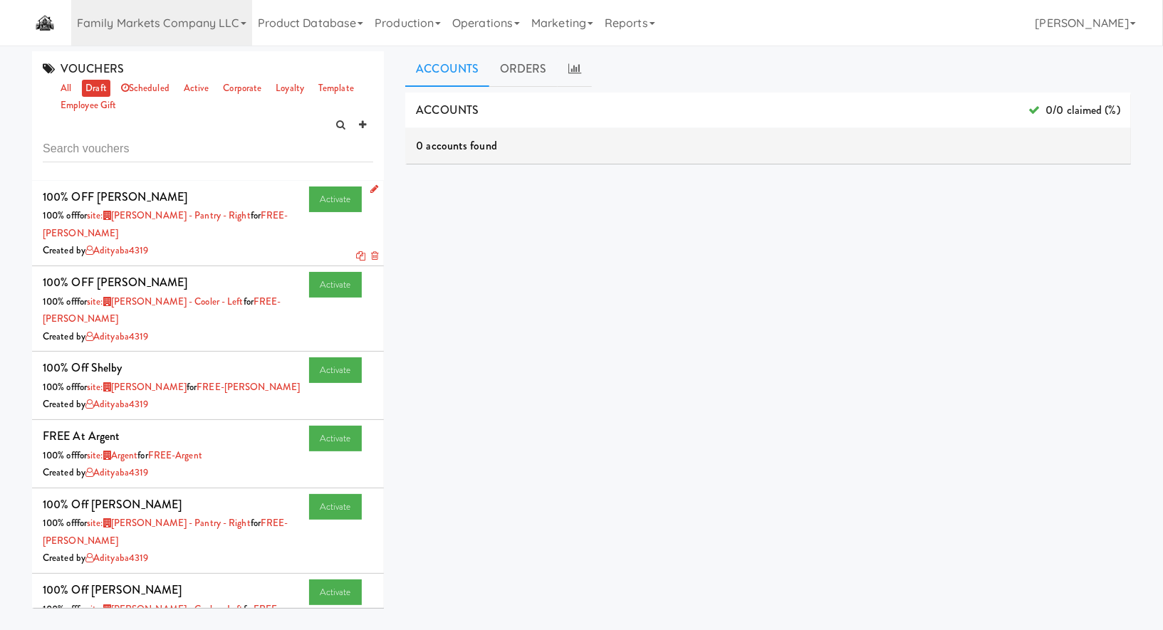
click at [381, 184] on li "Activate 100% OFF NED 100% off for site: NED - Pantry - Right for FREE-NED Crea…" at bounding box center [208, 223] width 352 height 85
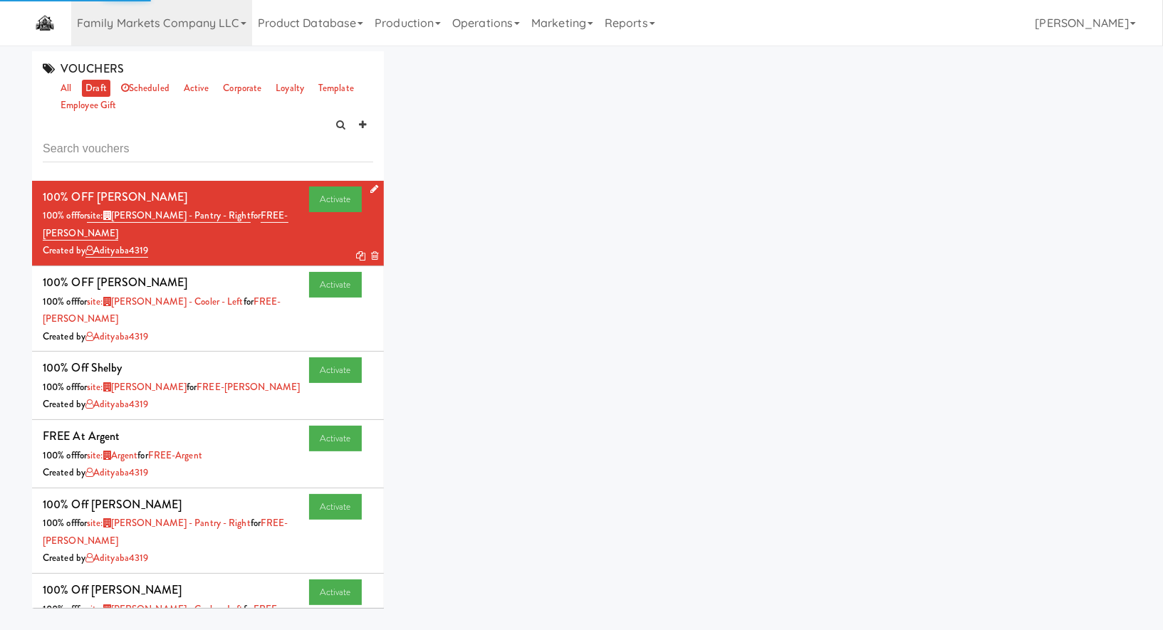
click at [375, 187] on icon at bounding box center [374, 188] width 8 height 9
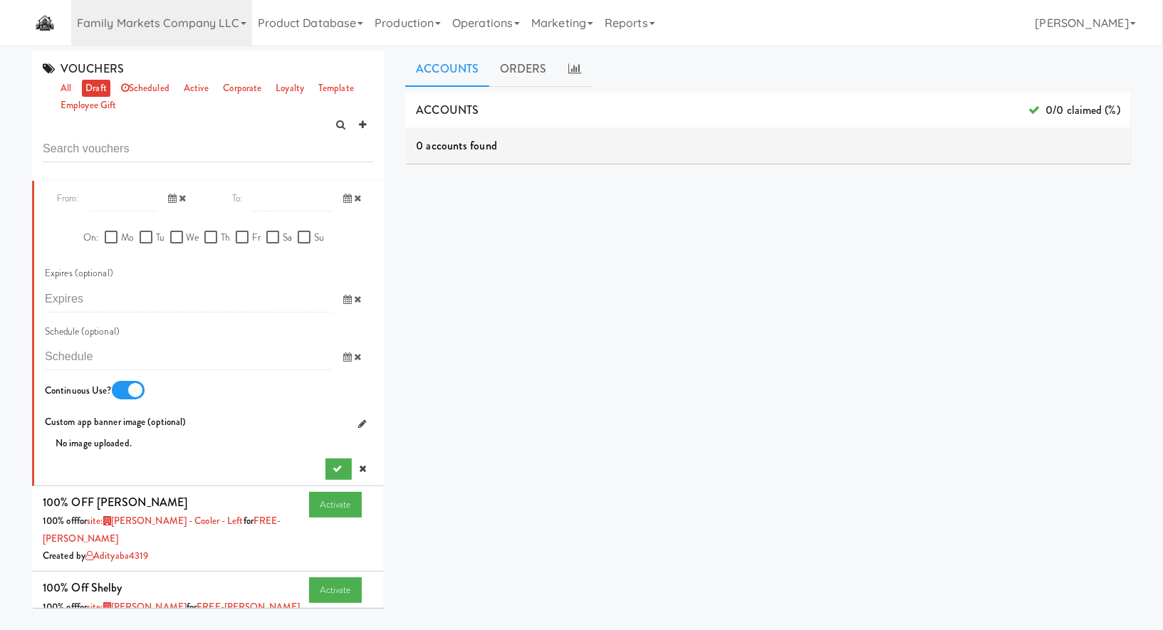
scroll to position [830, 0]
click at [338, 464] on icon "submit" at bounding box center [337, 468] width 9 height 9
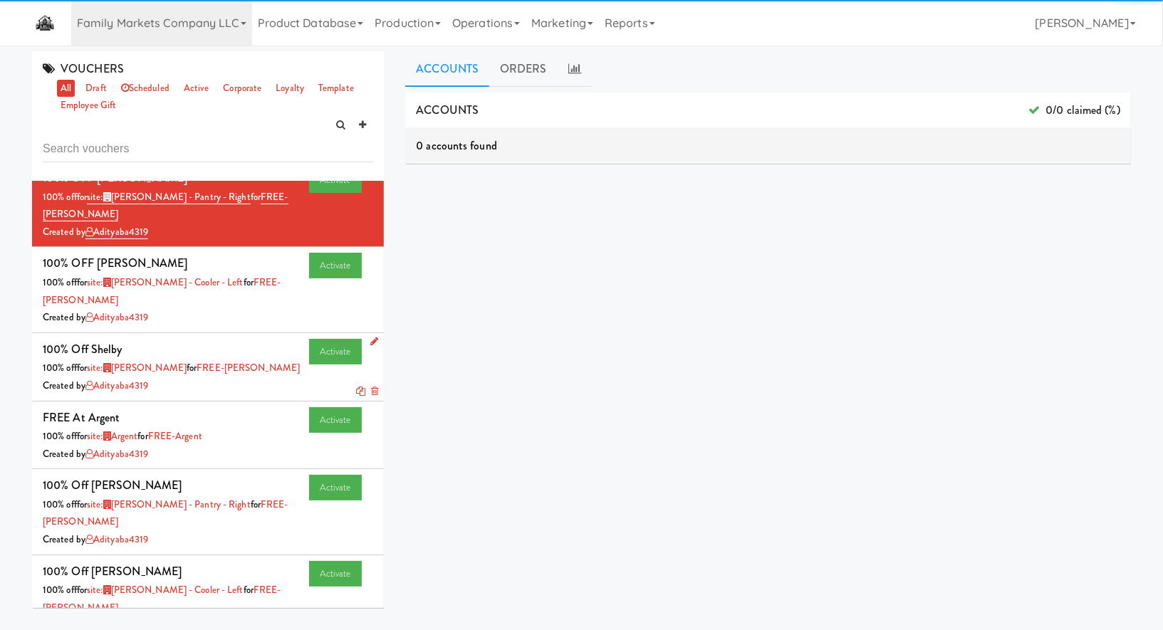
scroll to position [563, 0]
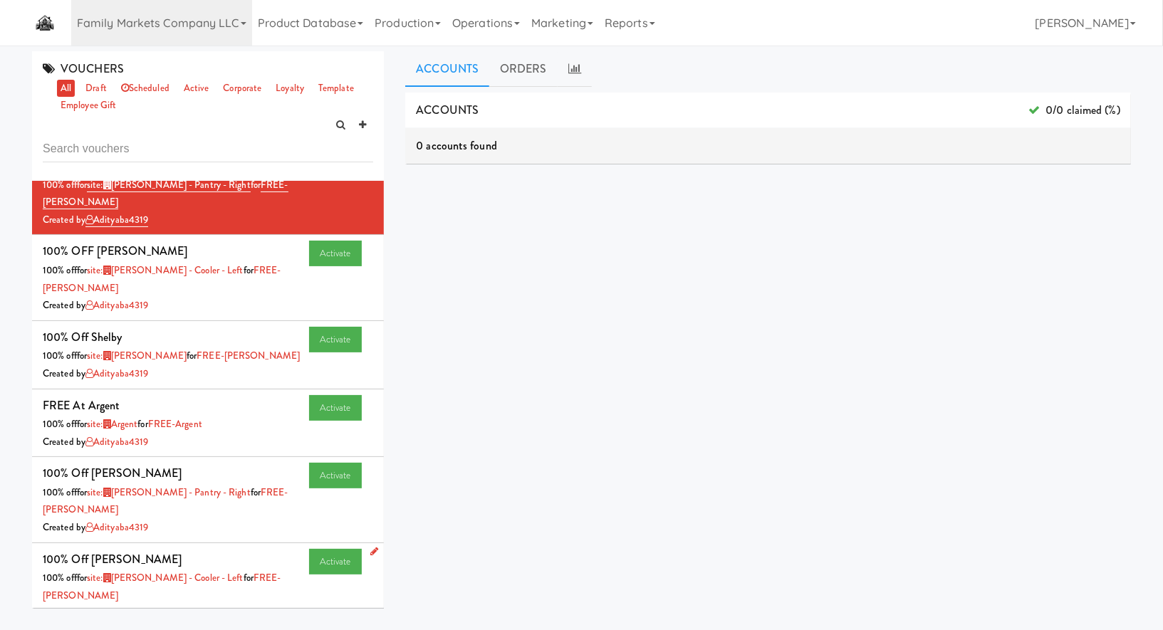
click at [374, 547] on icon at bounding box center [374, 551] width 8 height 9
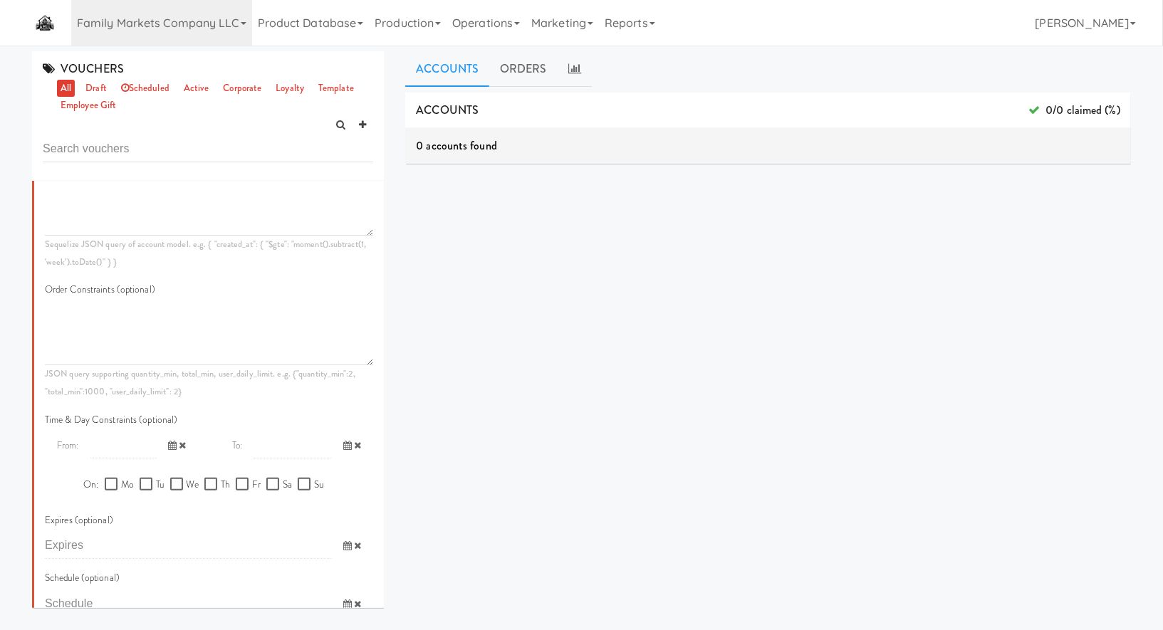
scroll to position [1528, 0]
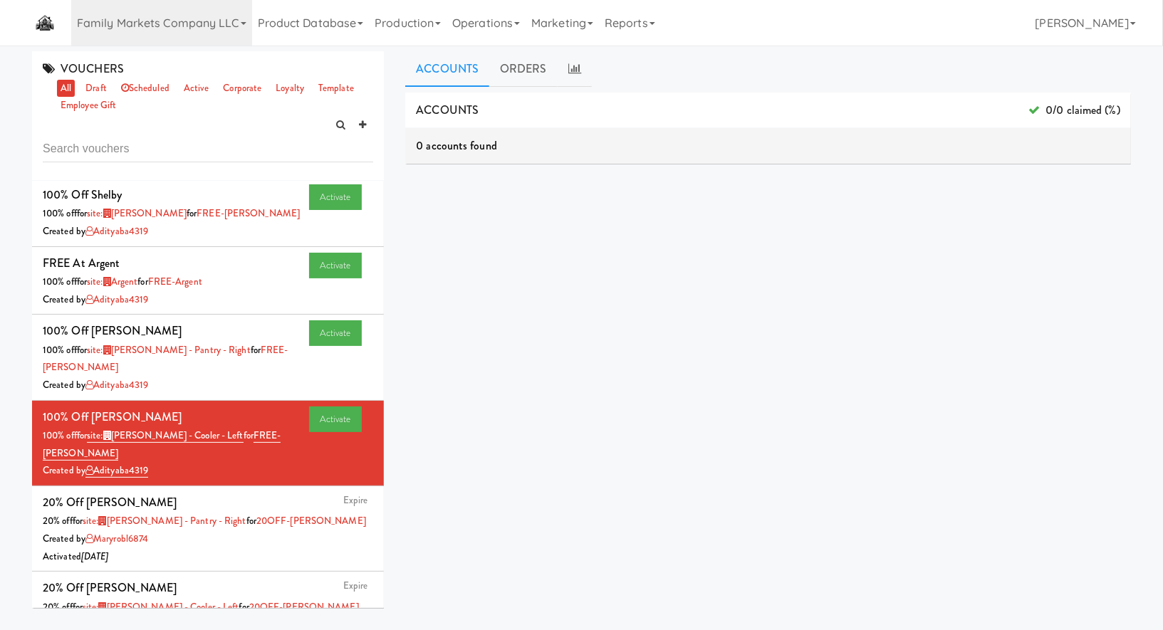
scroll to position [664, 0]
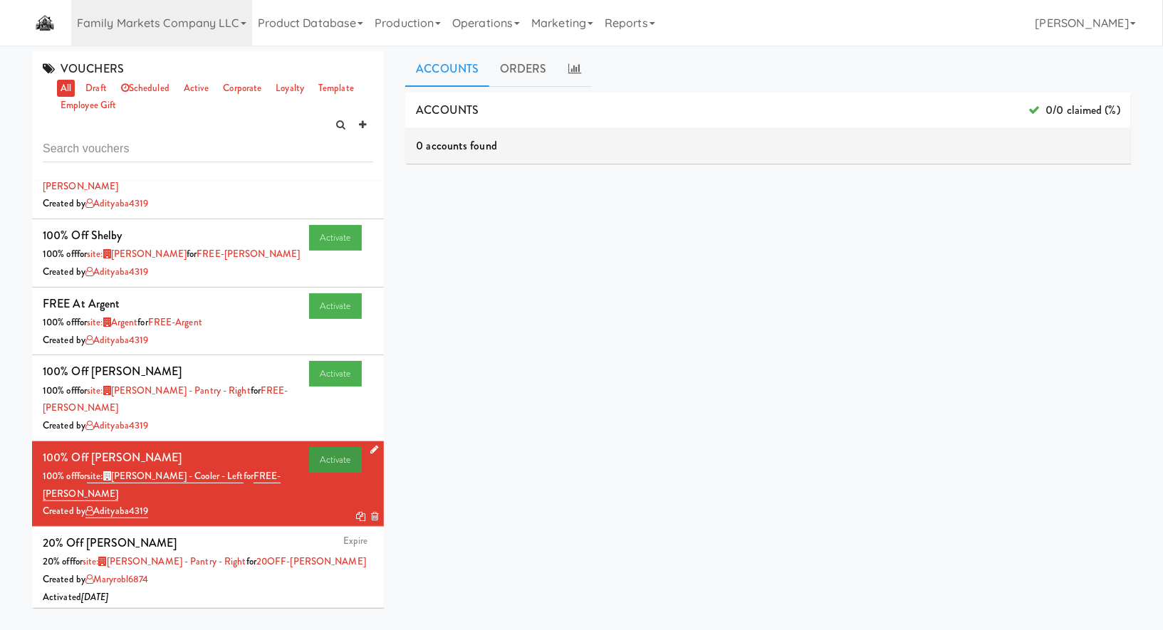
click at [336, 447] on link "Activate" at bounding box center [335, 460] width 53 height 26
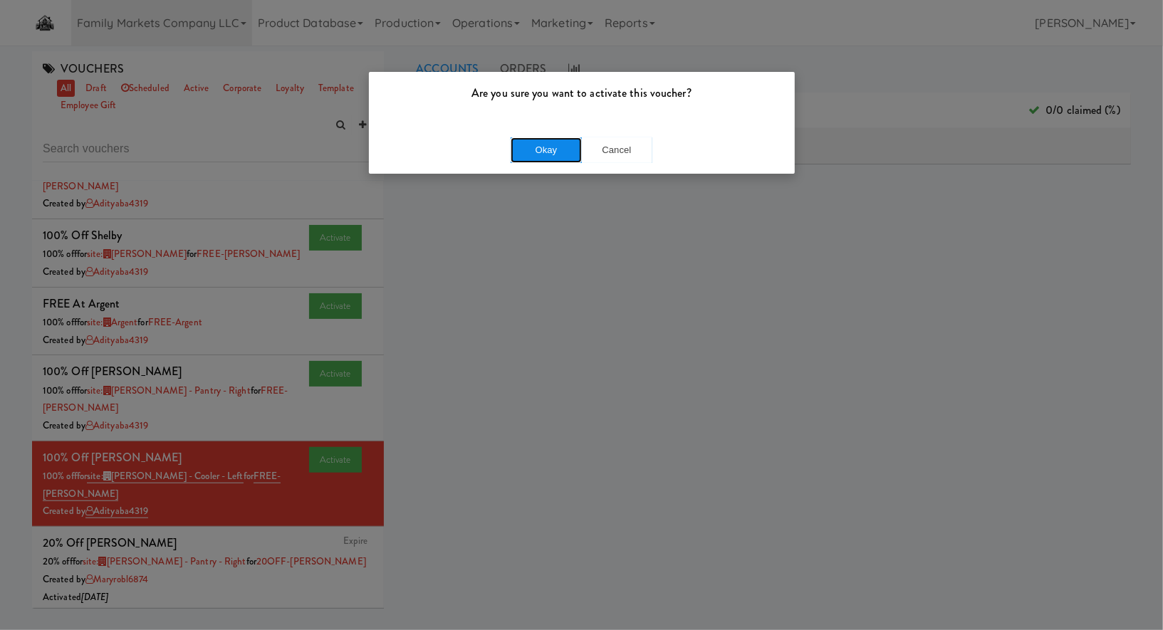
click at [553, 138] on button "Okay" at bounding box center [546, 150] width 71 height 26
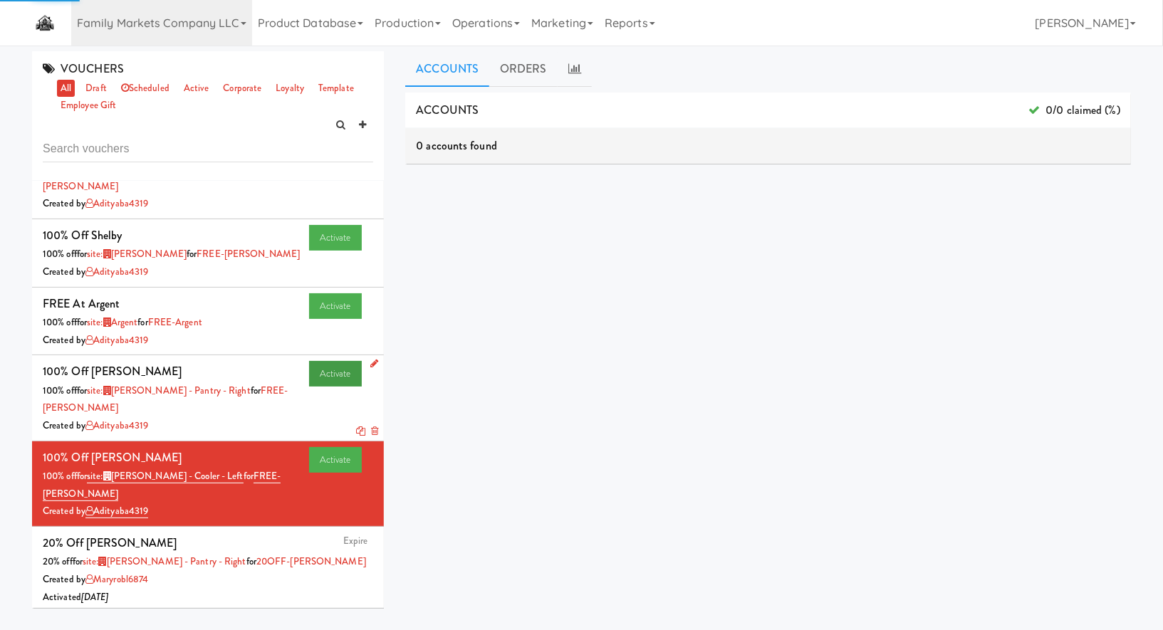
click at [342, 361] on link "Activate" at bounding box center [335, 374] width 53 height 26
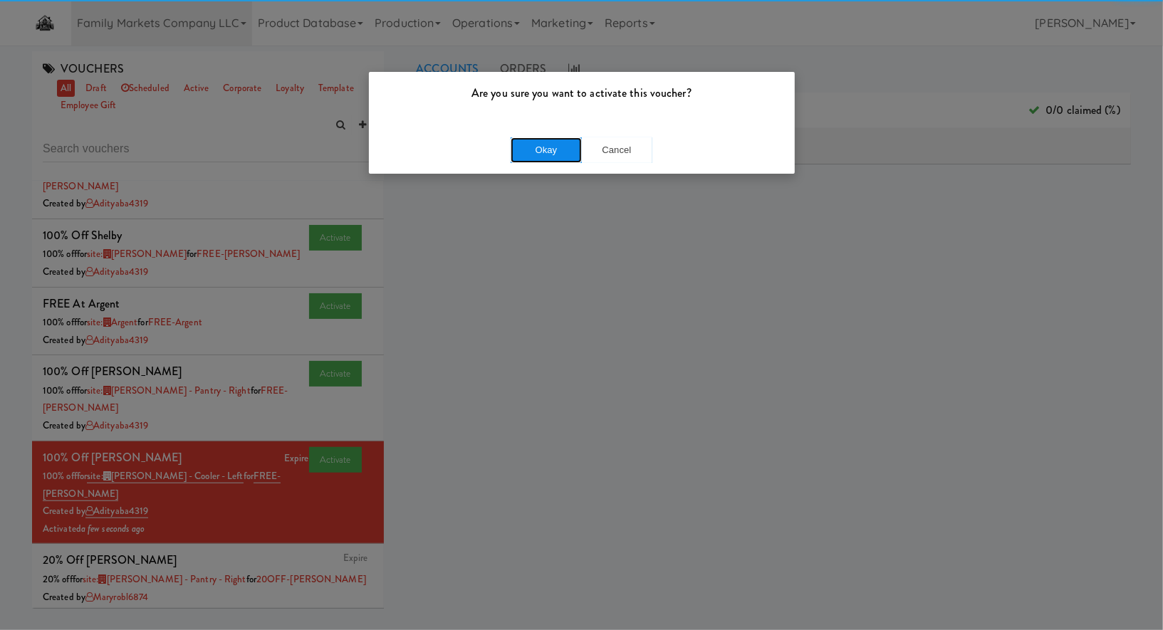
click at [563, 147] on button "Okay" at bounding box center [546, 150] width 71 height 26
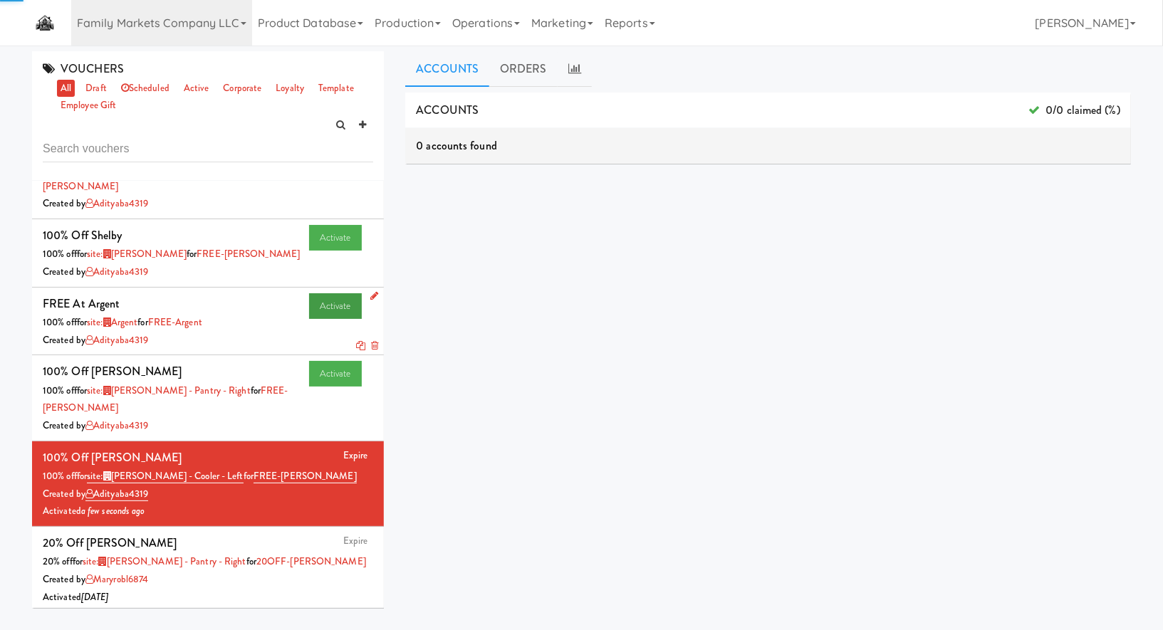
click at [335, 293] on link "Activate" at bounding box center [335, 306] width 53 height 26
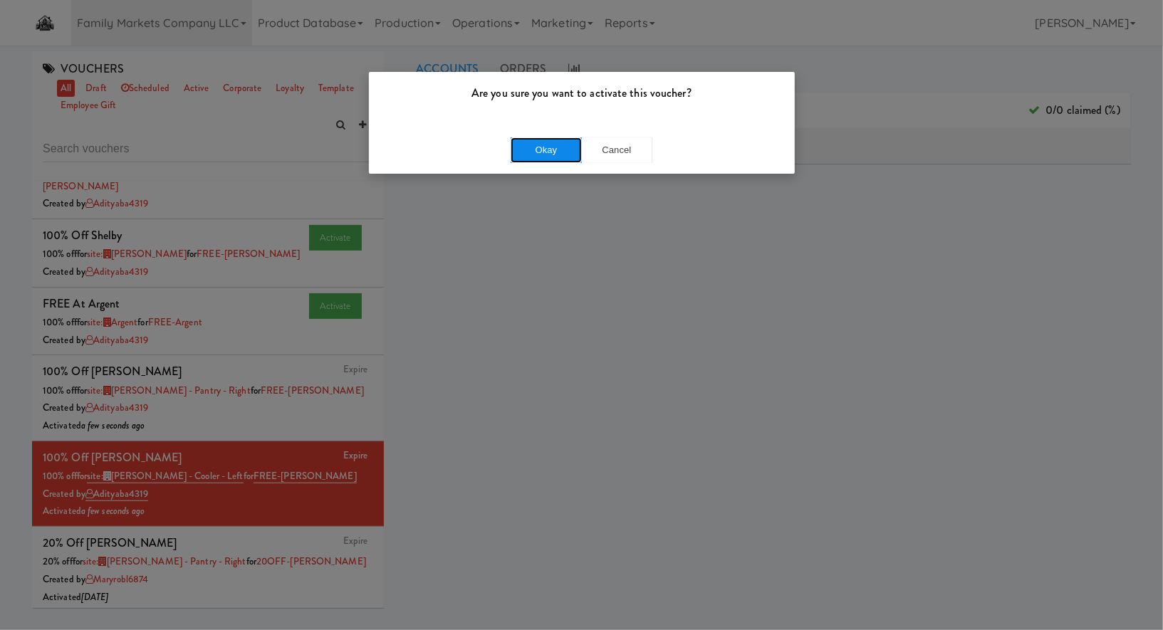
click at [527, 162] on button "Okay" at bounding box center [546, 150] width 71 height 26
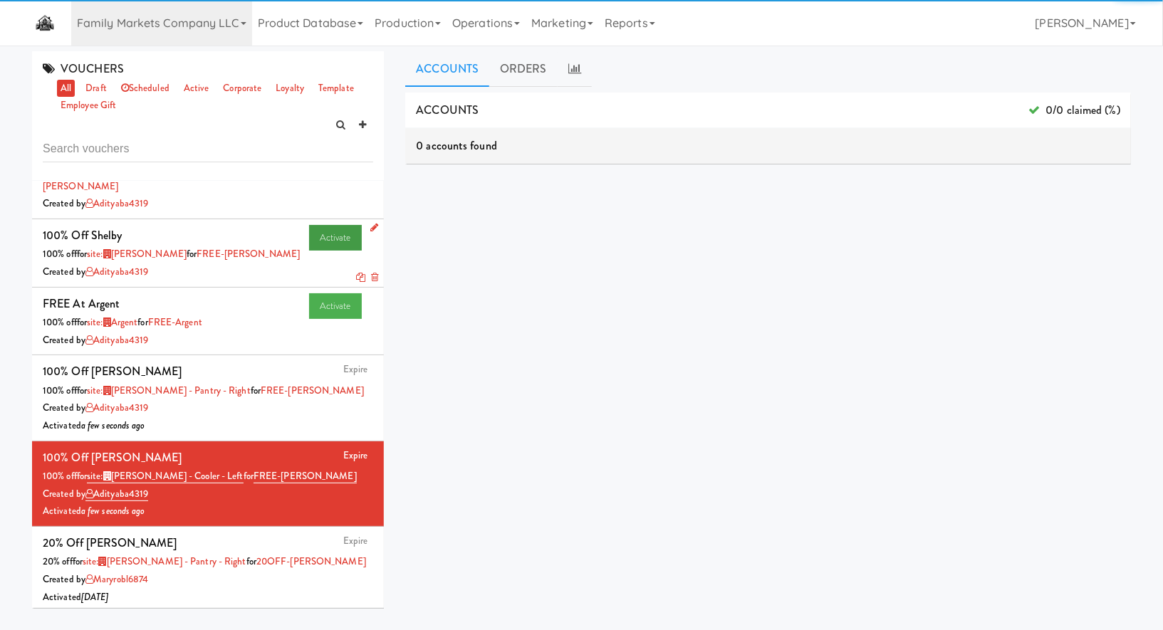
click at [335, 225] on link "Activate" at bounding box center [335, 238] width 53 height 26
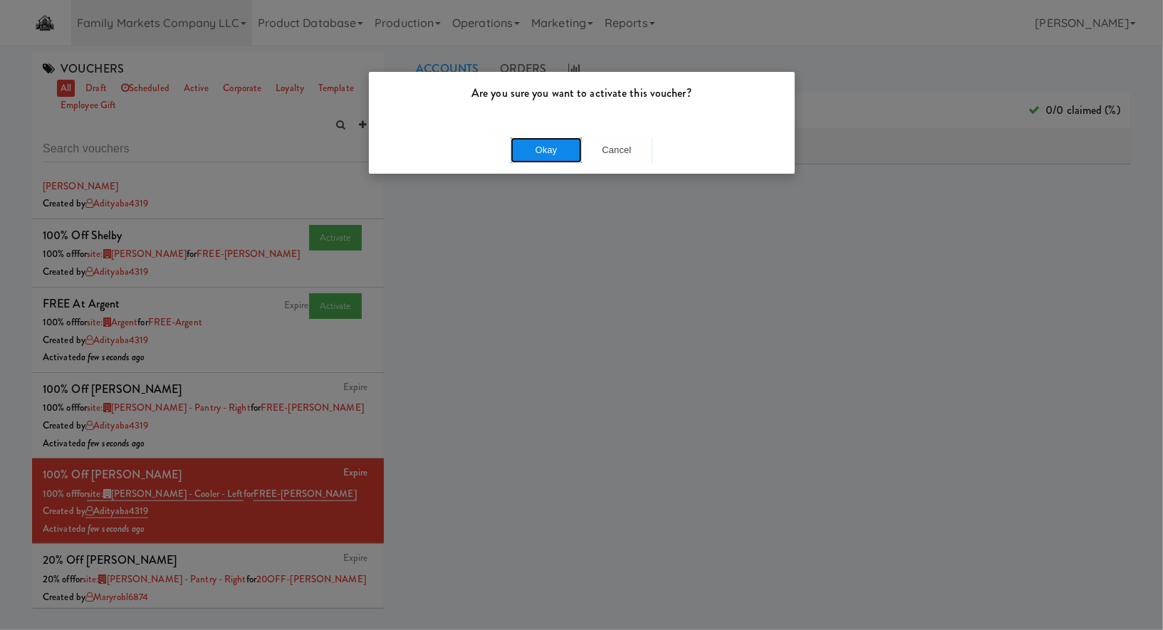
click at [541, 154] on button "Okay" at bounding box center [546, 150] width 71 height 26
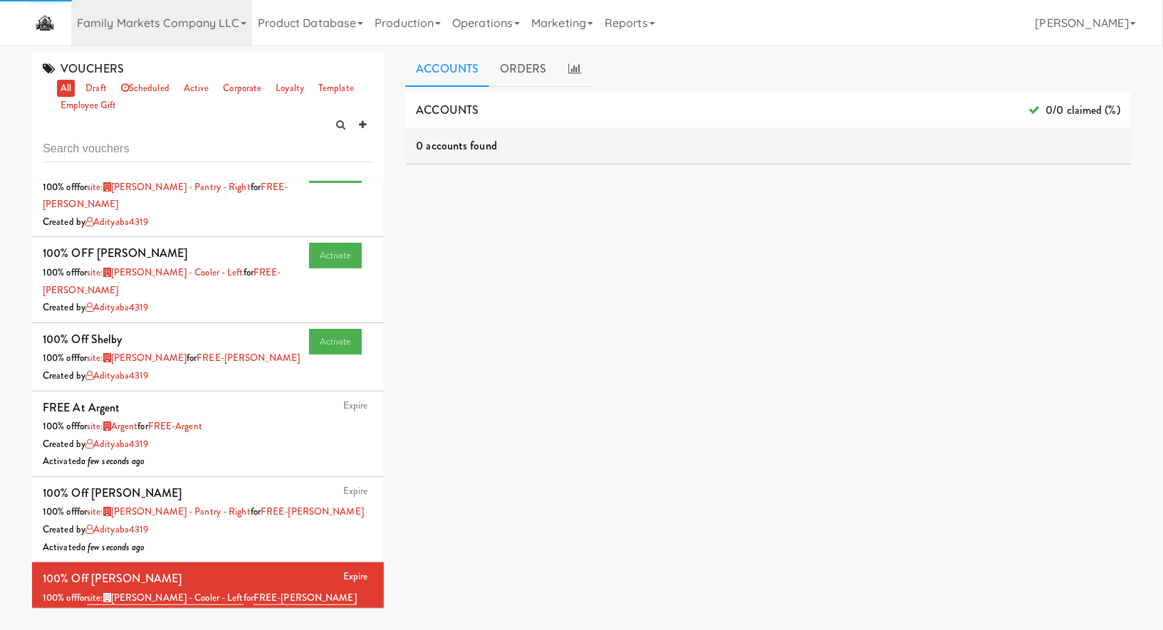
scroll to position [529, 0]
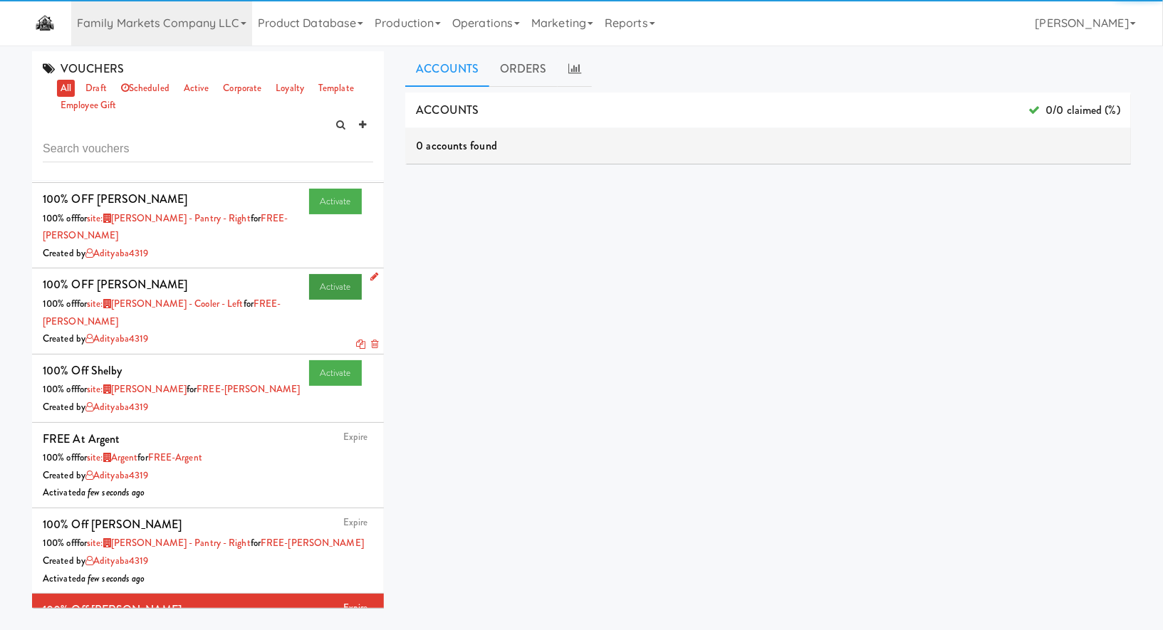
click at [332, 274] on link "Activate" at bounding box center [335, 287] width 53 height 26
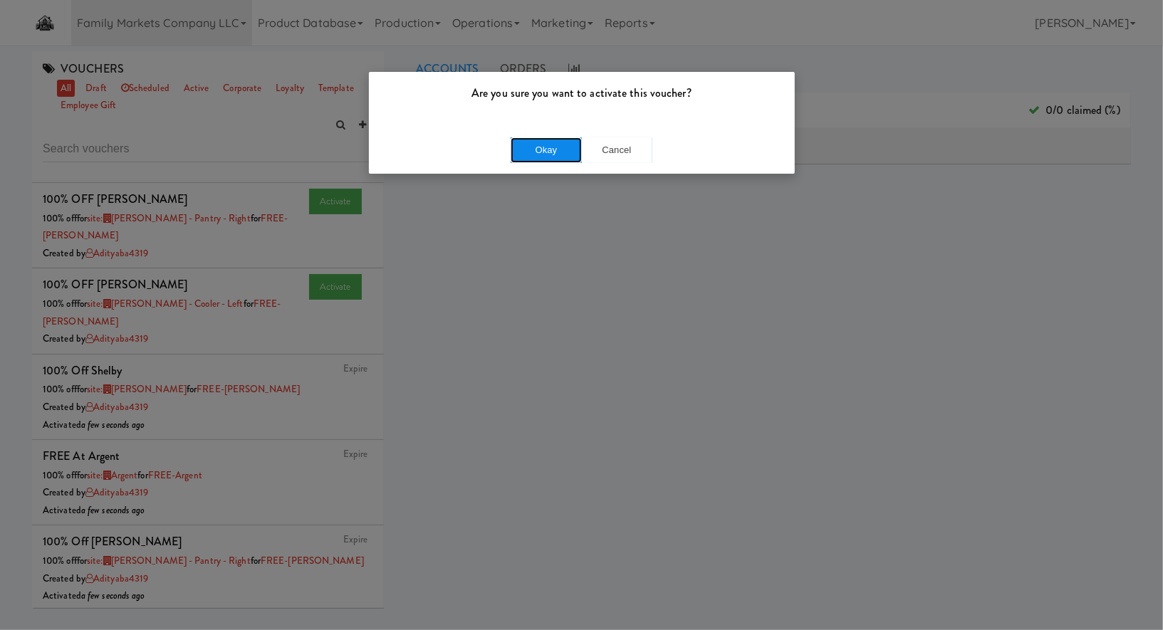
click at [534, 138] on button "Okay" at bounding box center [546, 150] width 71 height 26
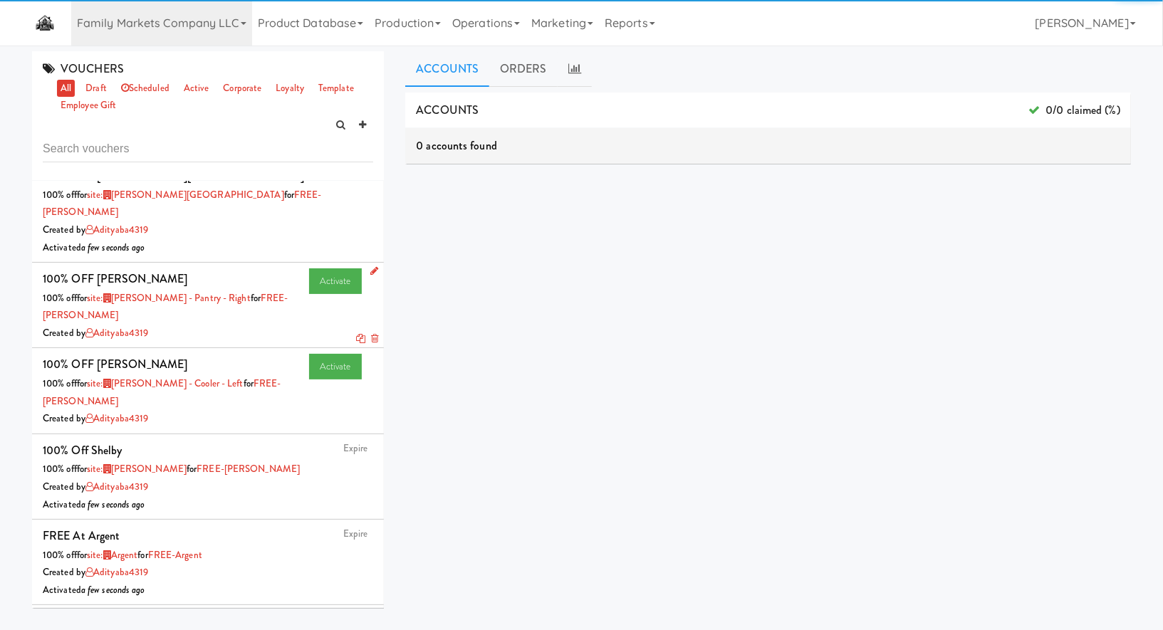
scroll to position [448, 0]
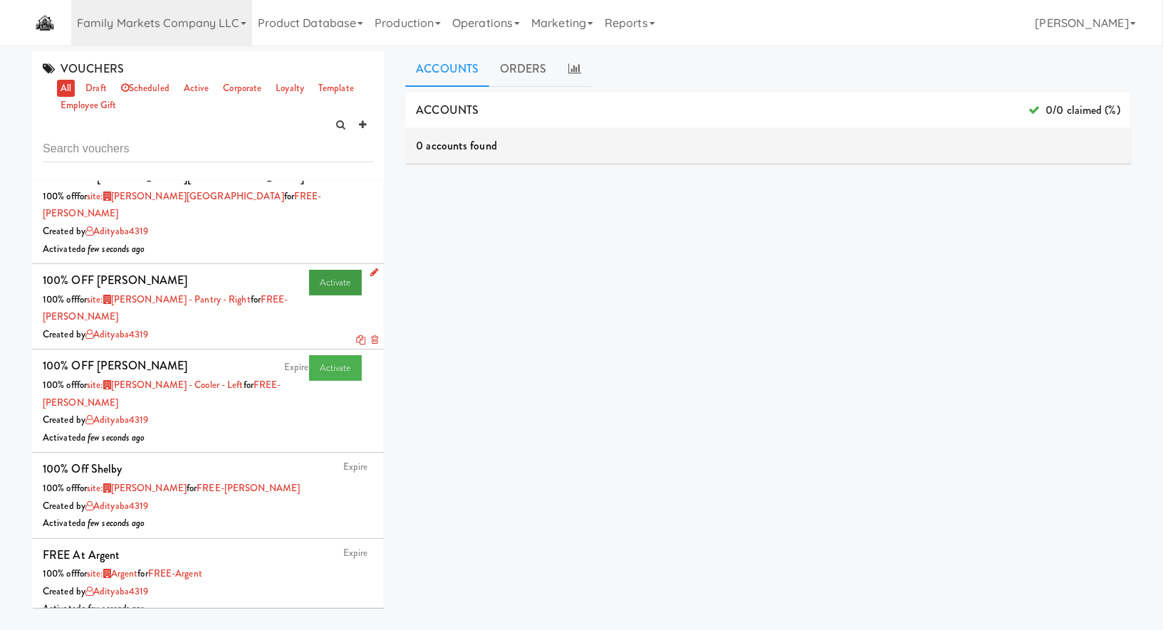
click at [322, 270] on link "Activate" at bounding box center [335, 283] width 53 height 26
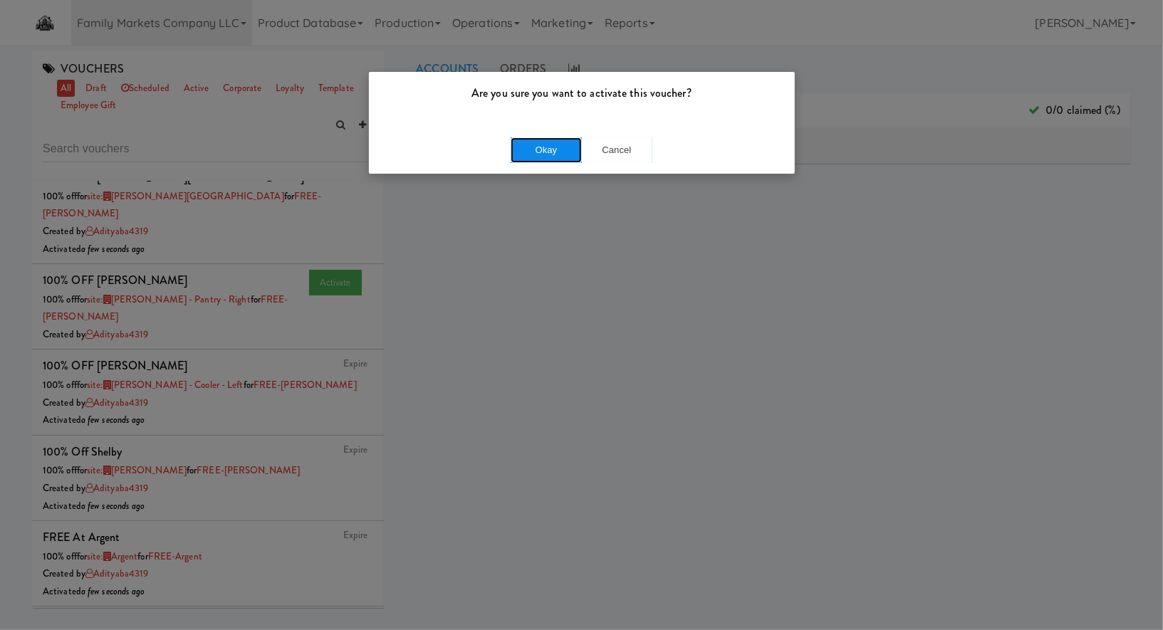
click at [528, 156] on button "Okay" at bounding box center [546, 150] width 71 height 26
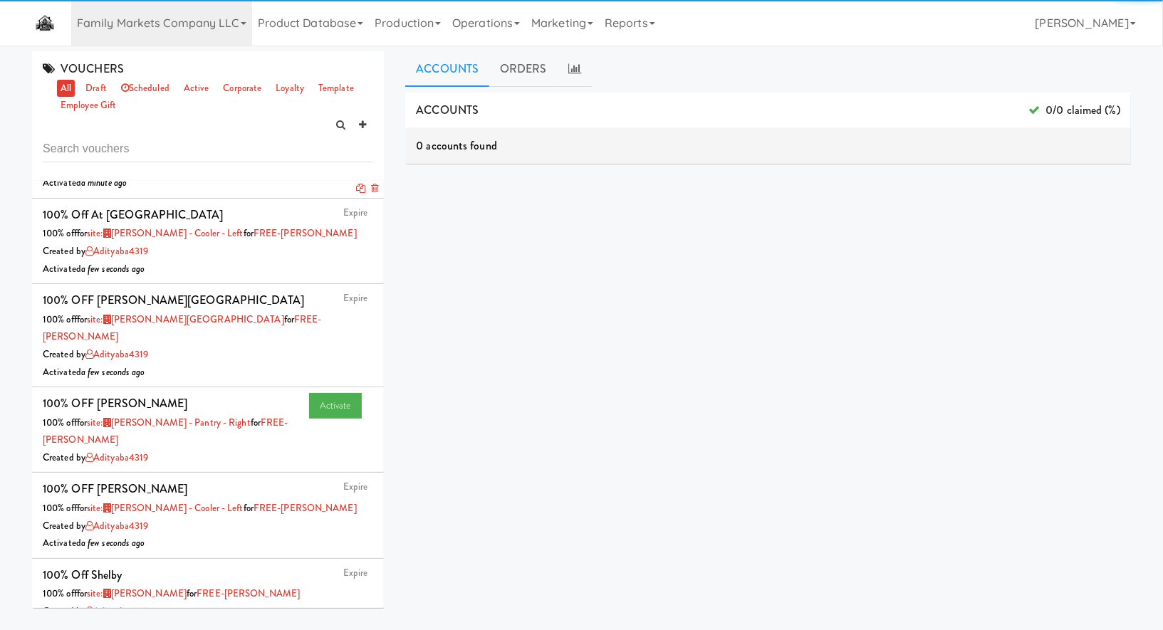
scroll to position [162, 0]
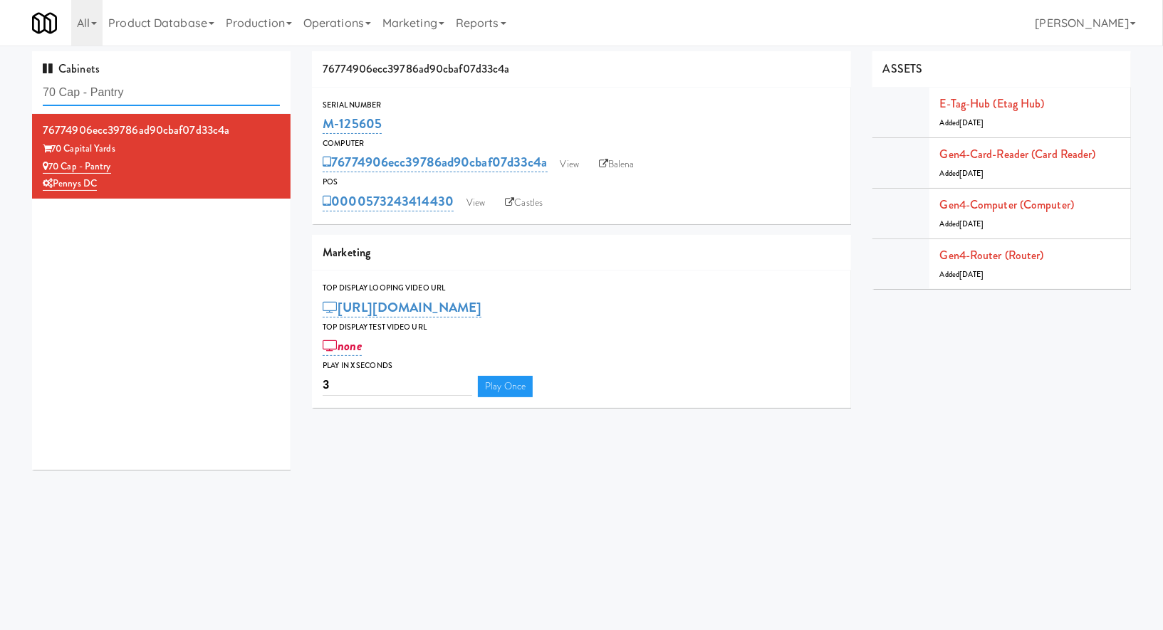
type input "k"
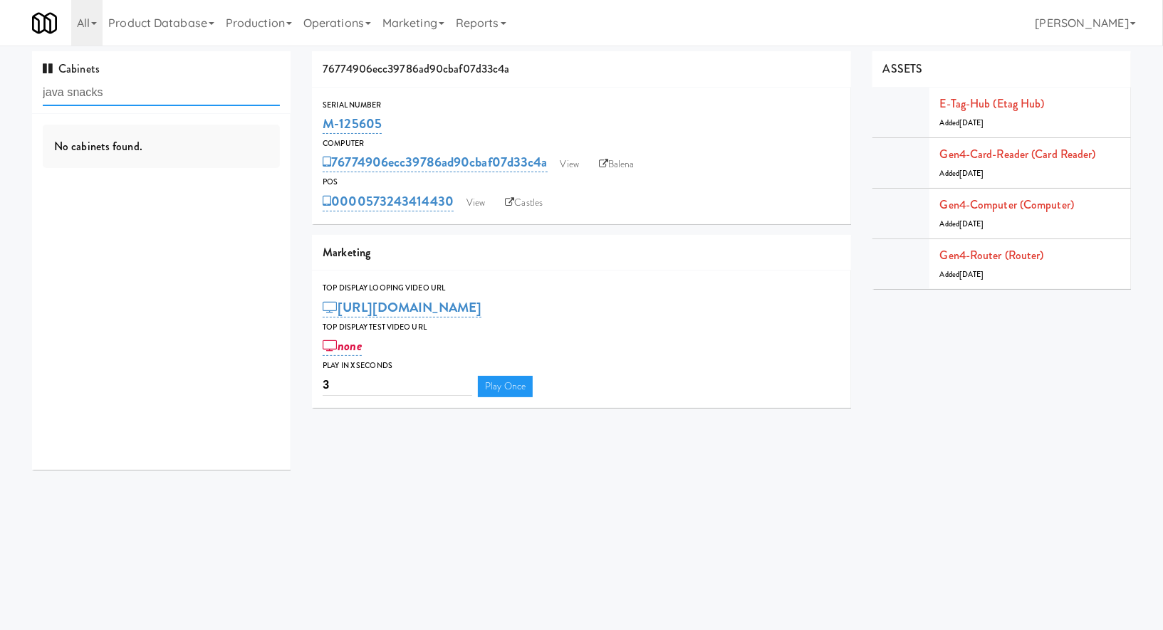
type input "java snacks"
drag, startPoint x: 197, startPoint y: 174, endPoint x: 52, endPoint y: 171, distance: 145.3
click at [52, 171] on div "The Waters, Breakroom Cooler" at bounding box center [161, 167] width 237 height 18
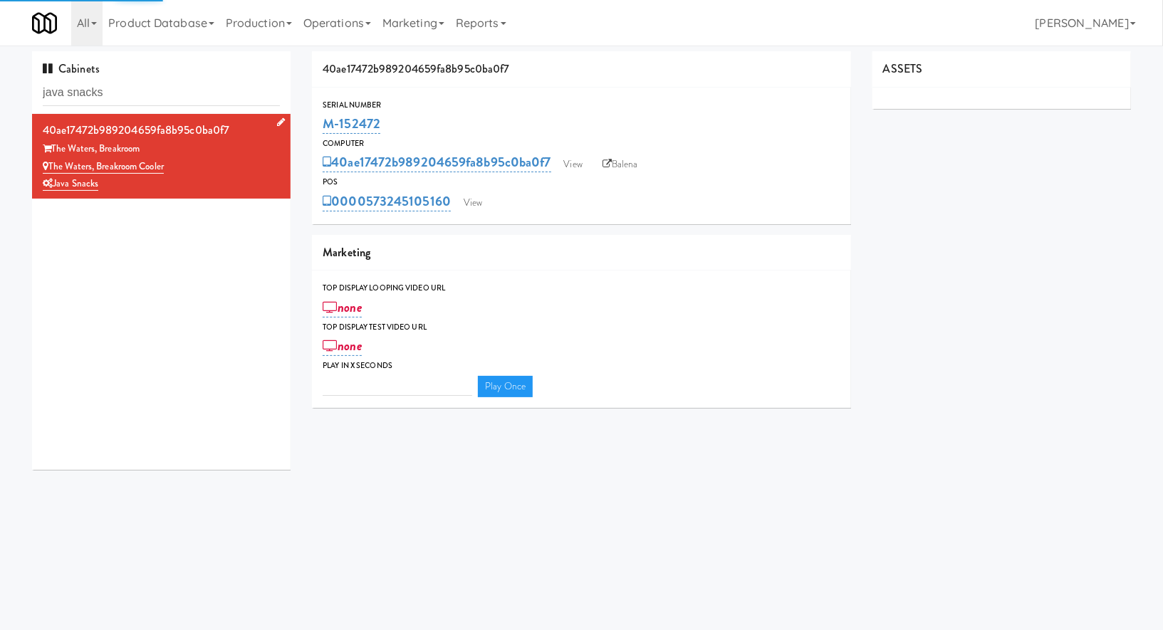
type input "3"
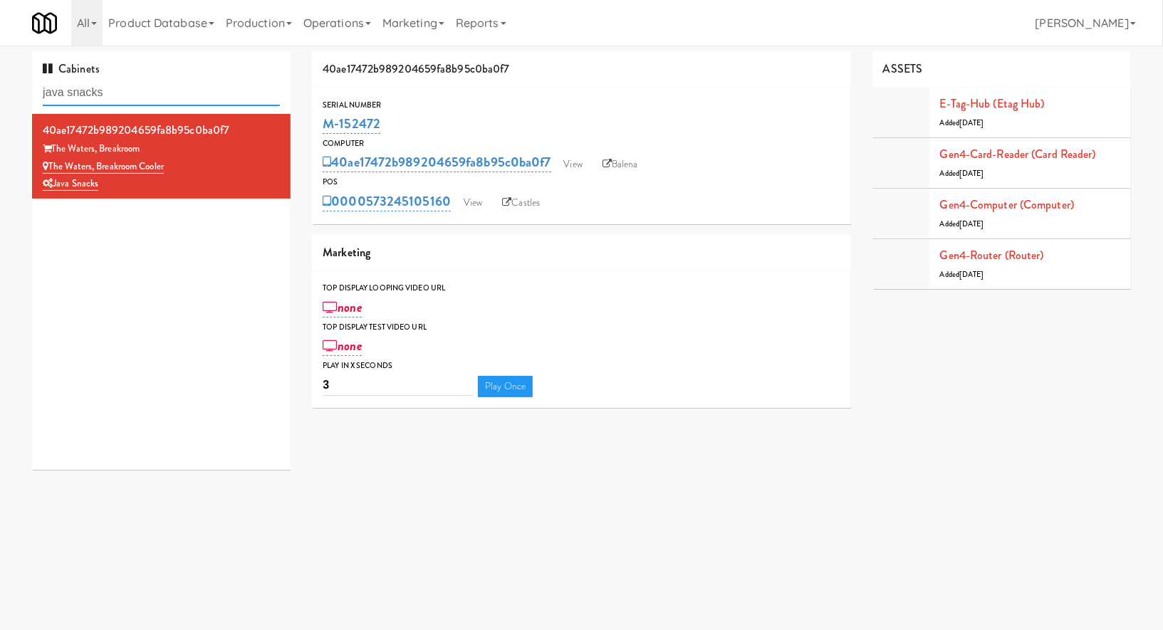
click at [165, 88] on input "java snacks" at bounding box center [161, 93] width 237 height 26
paste input "640 N [PERSON_NAME] - Left - Fridge"
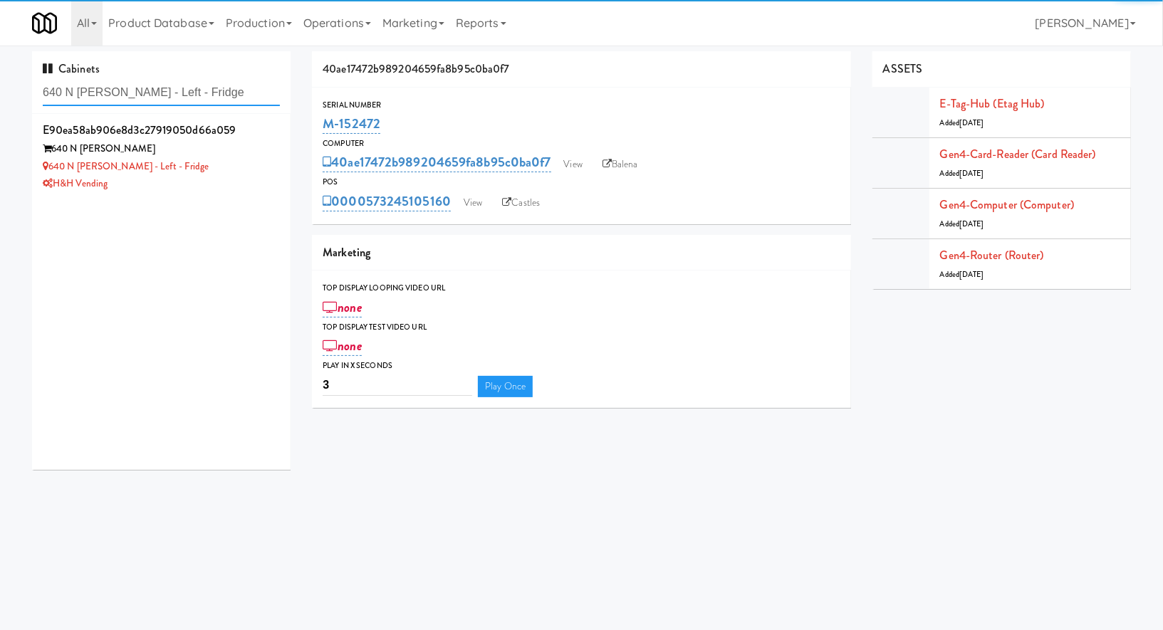
type input "640 N [PERSON_NAME] - Left - Fridge"
click at [229, 182] on div "H&H Vending" at bounding box center [161, 184] width 237 height 18
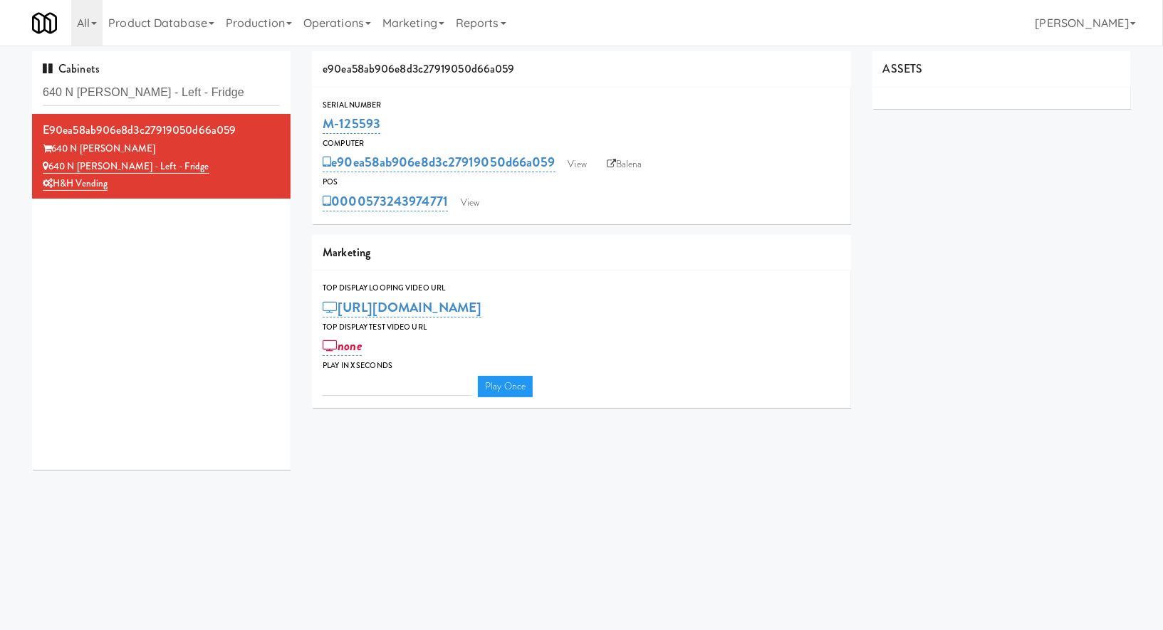
type input "3"
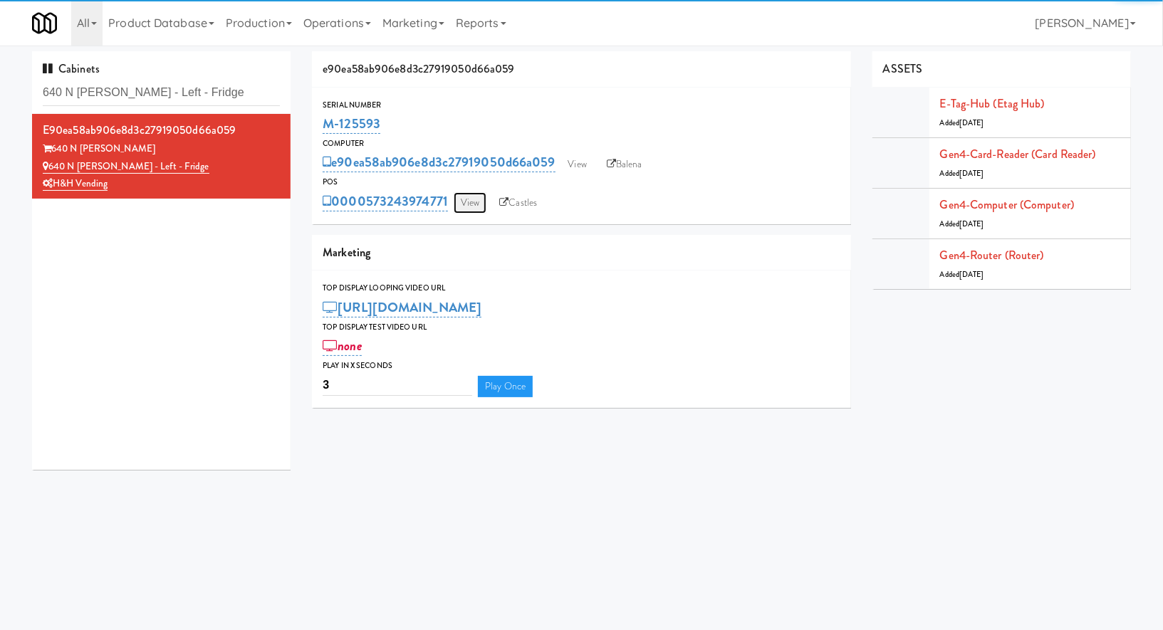
click at [465, 202] on link "View" at bounding box center [470, 202] width 33 height 21
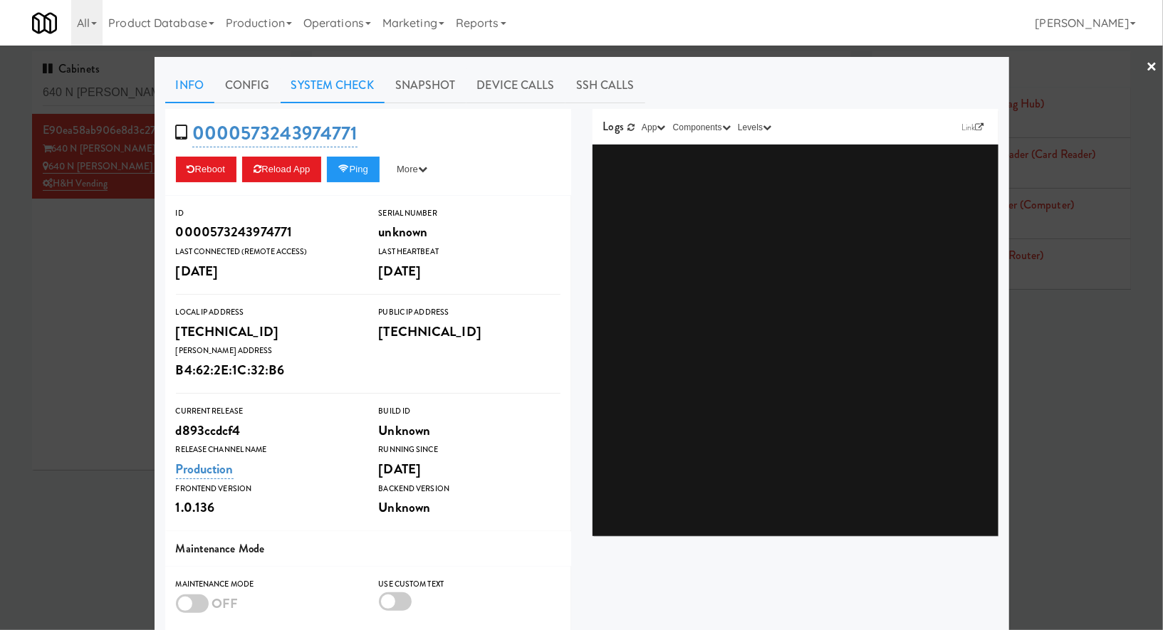
click at [343, 82] on link "System Check" at bounding box center [333, 86] width 104 height 36
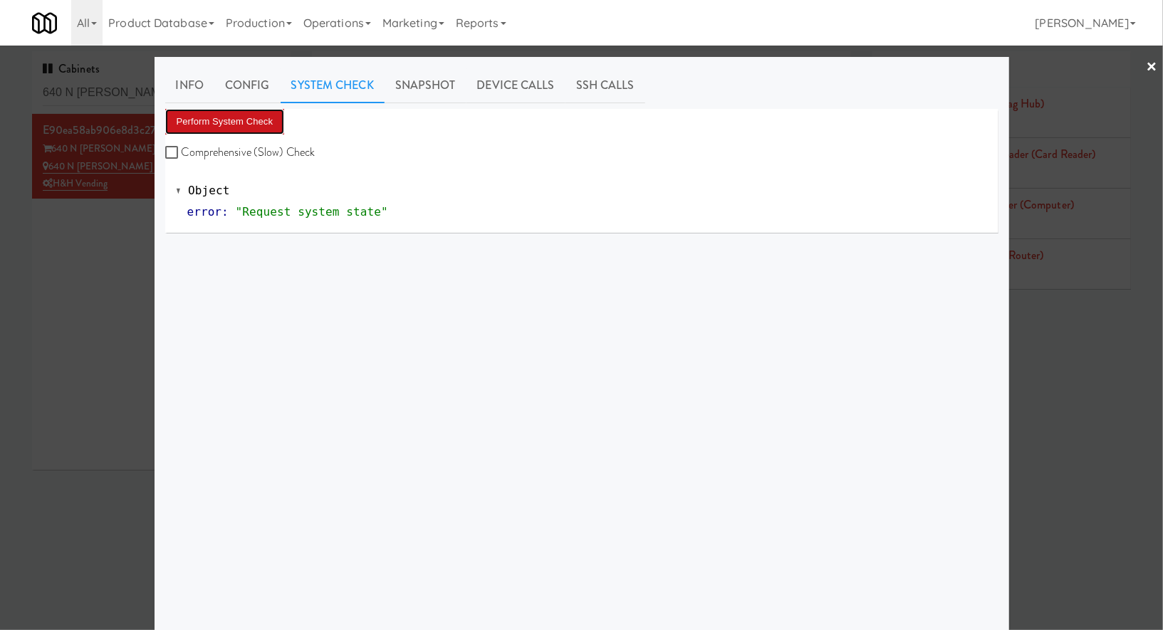
click at [259, 120] on button "Perform System Check" at bounding box center [225, 122] width 120 height 26
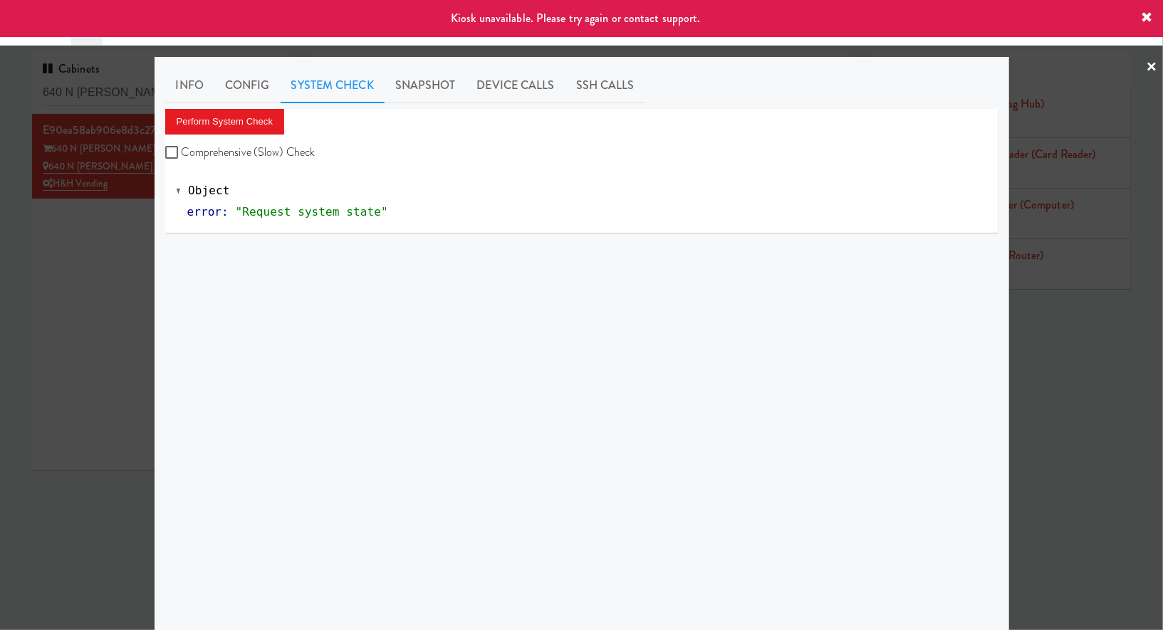
click at [98, 216] on div at bounding box center [581, 315] width 1163 height 630
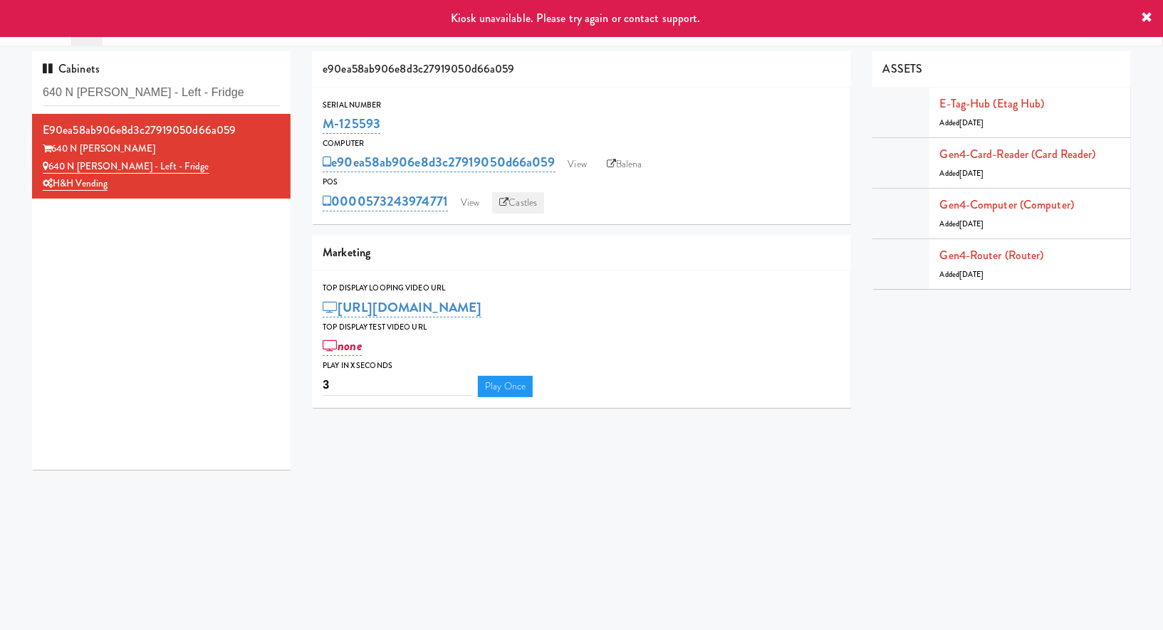
click at [528, 199] on link "Castles" at bounding box center [518, 202] width 52 height 21
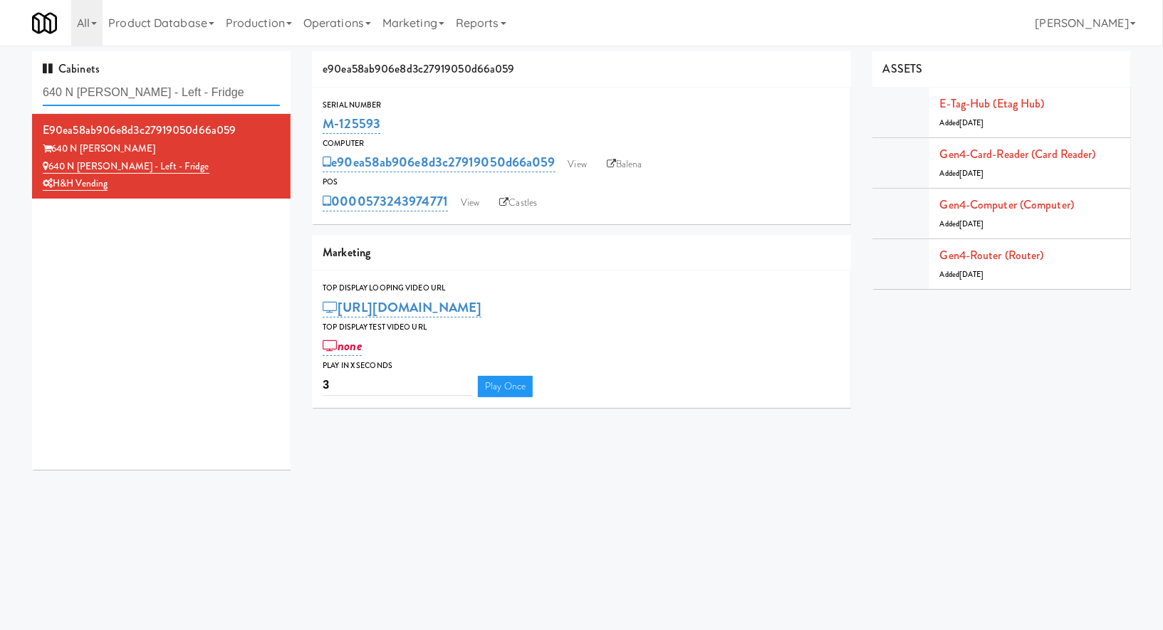
click at [174, 88] on input "640 N [PERSON_NAME] - Left - Fridge" at bounding box center [161, 93] width 237 height 26
paste input "8421 Broad - Pantry"
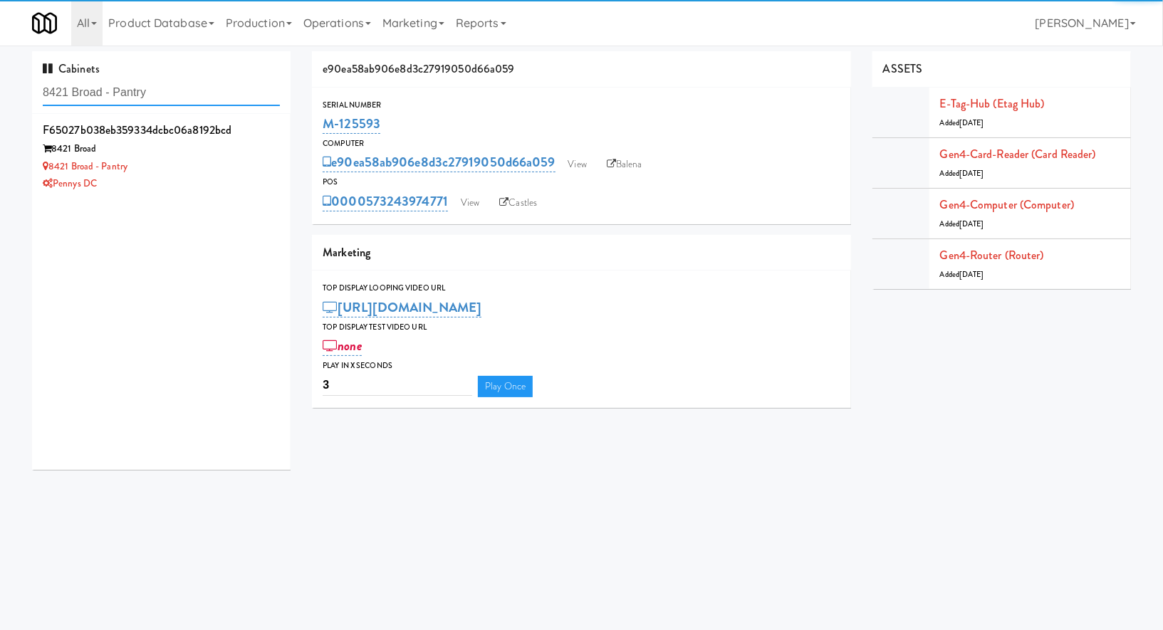
type input "8421 Broad - Pantry"
click at [212, 159] on div "8421 Broad - Pantry" at bounding box center [161, 167] width 237 height 18
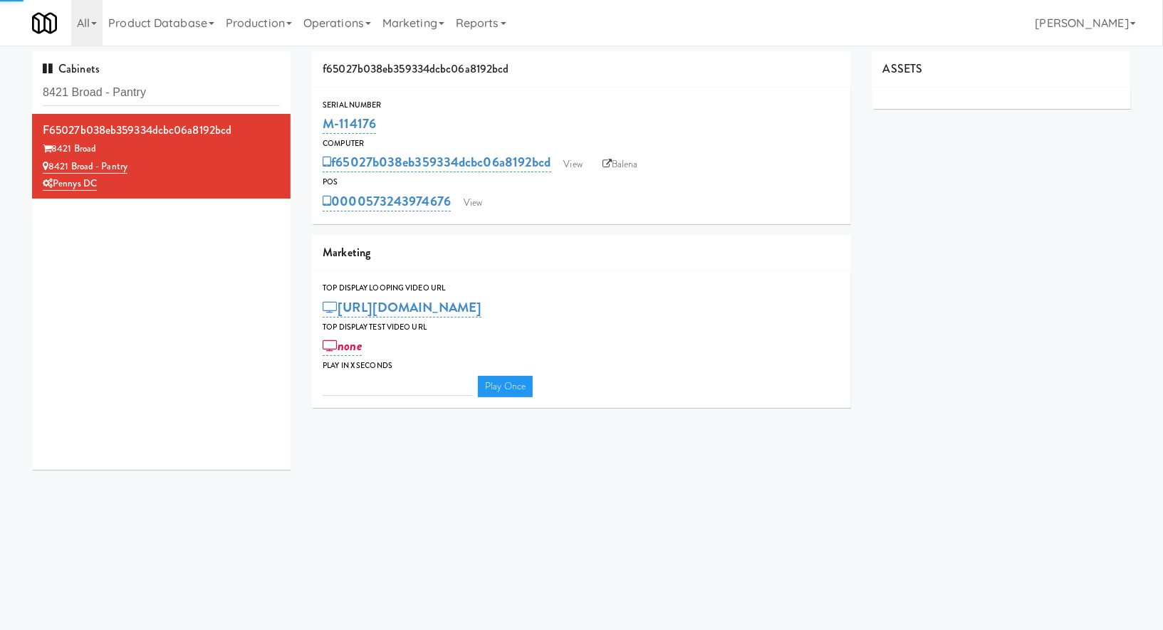
type input "3"
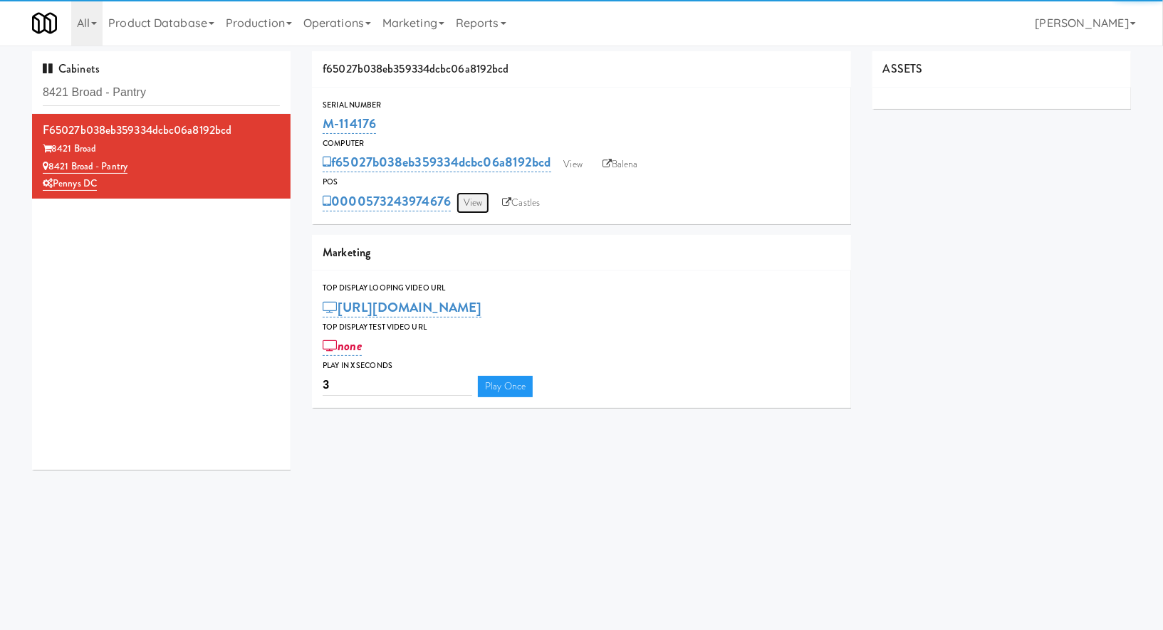
click at [460, 199] on link "View" at bounding box center [472, 202] width 33 height 21
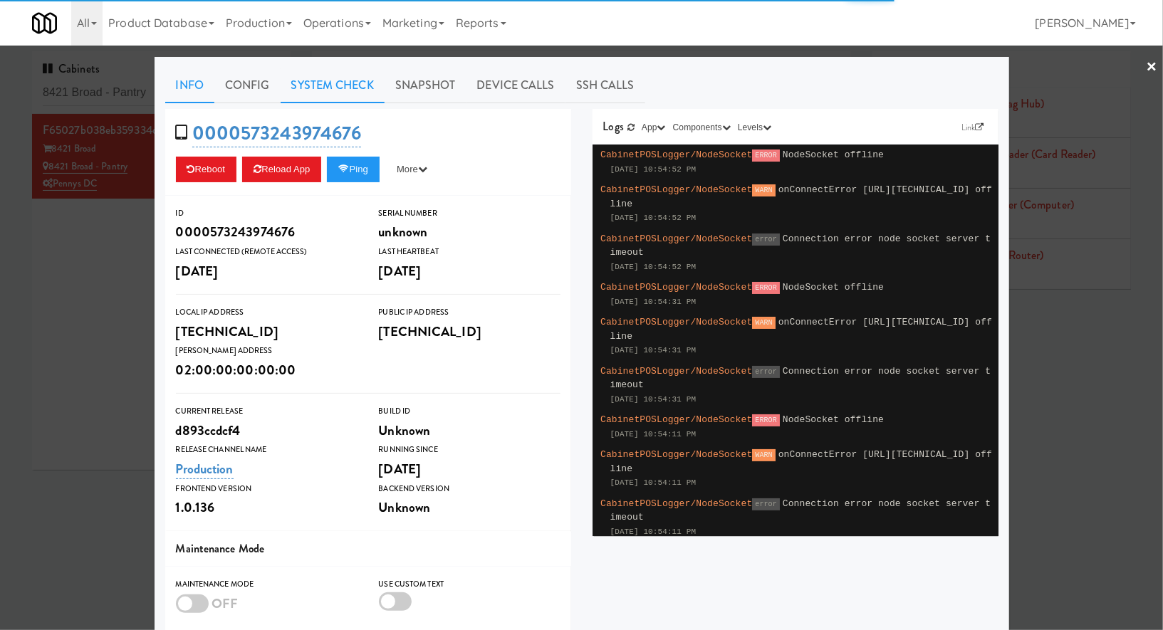
click at [345, 83] on link "System Check" at bounding box center [333, 86] width 104 height 36
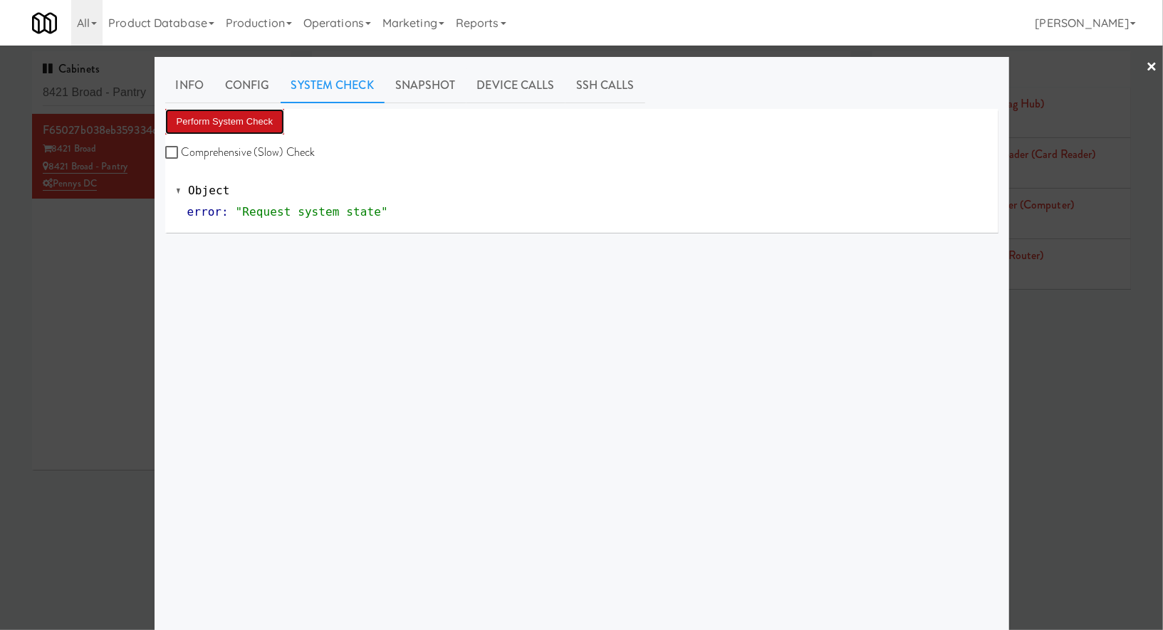
click at [261, 118] on button "Perform System Check" at bounding box center [225, 122] width 120 height 26
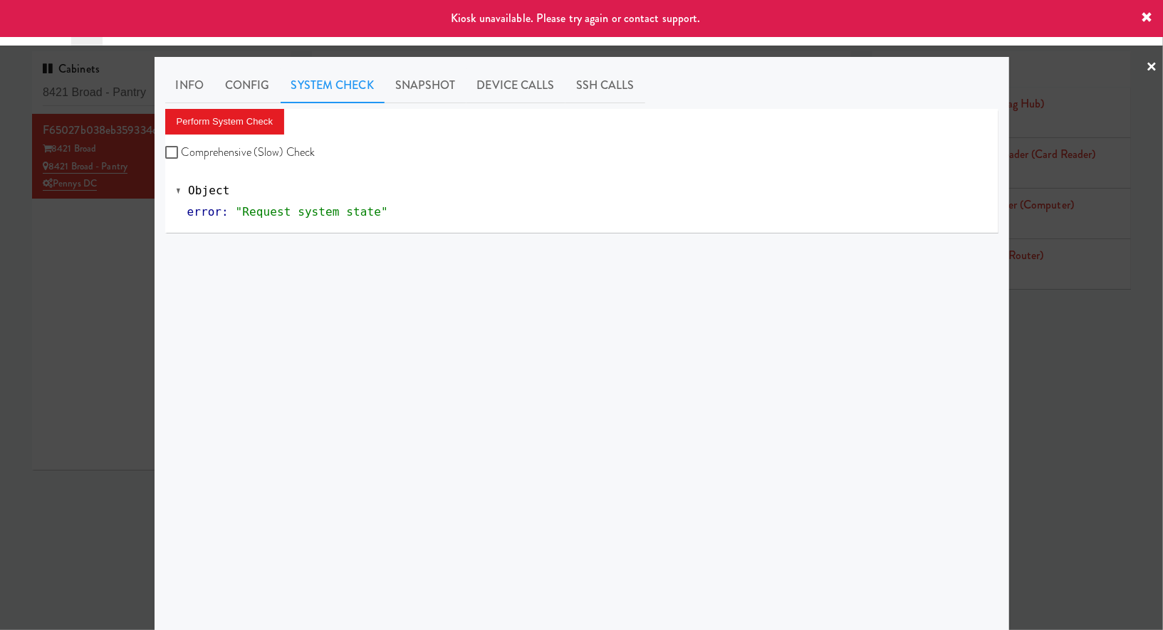
click at [104, 221] on div at bounding box center [581, 315] width 1163 height 630
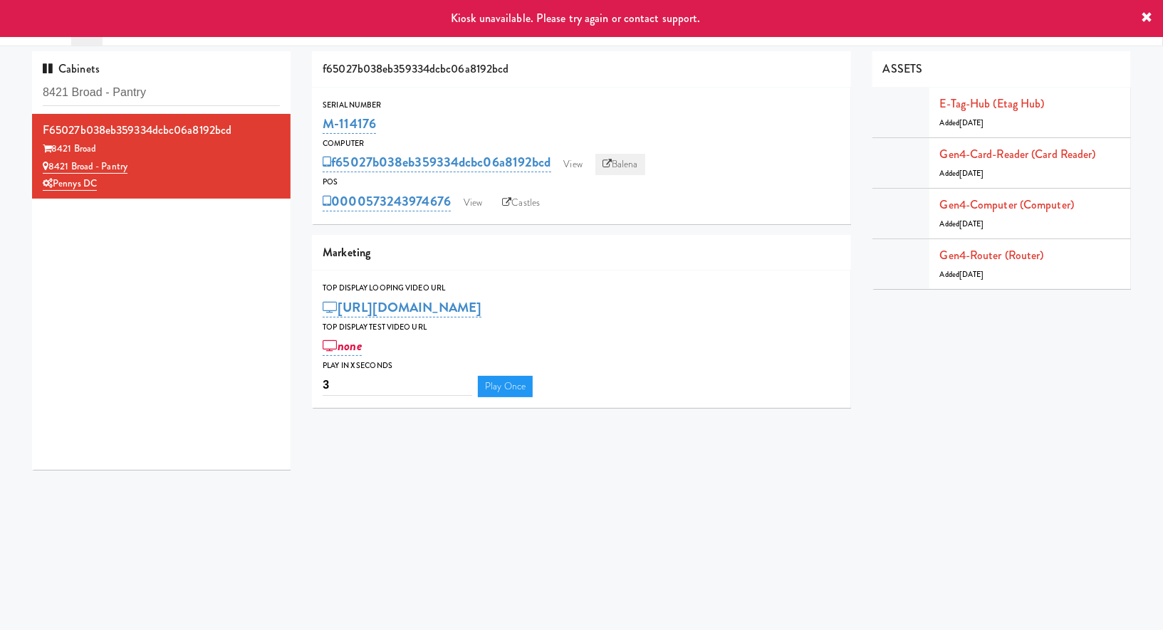
click at [618, 158] on link "Balena" at bounding box center [620, 164] width 50 height 21
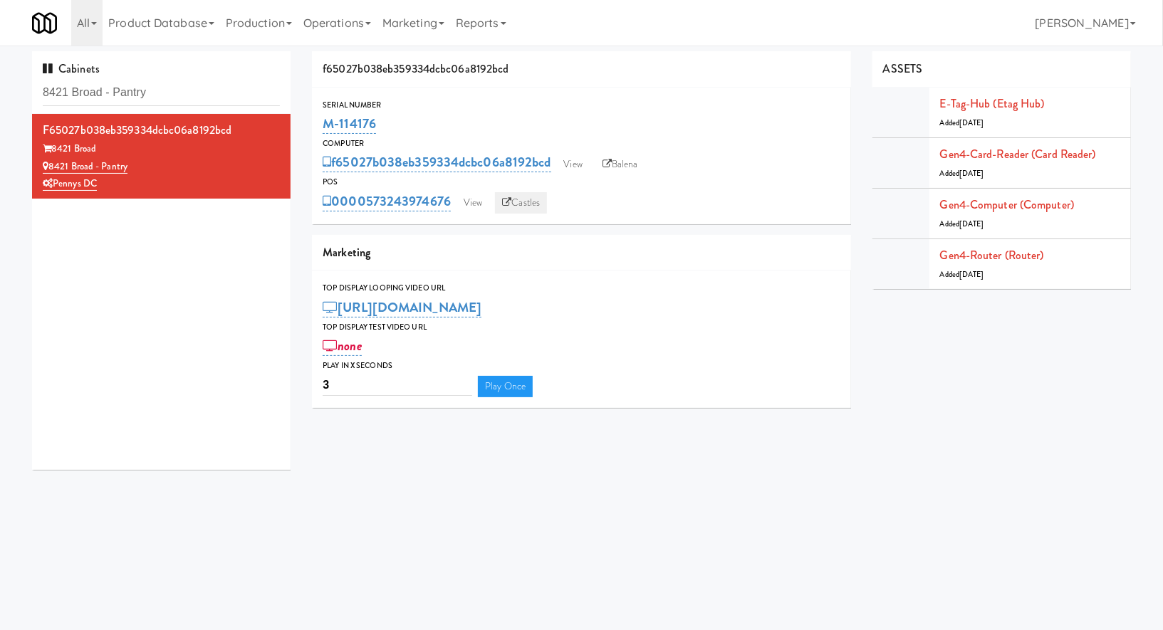
click at [518, 199] on link "Castles" at bounding box center [521, 202] width 52 height 21
click at [475, 201] on link "View" at bounding box center [472, 202] width 33 height 21
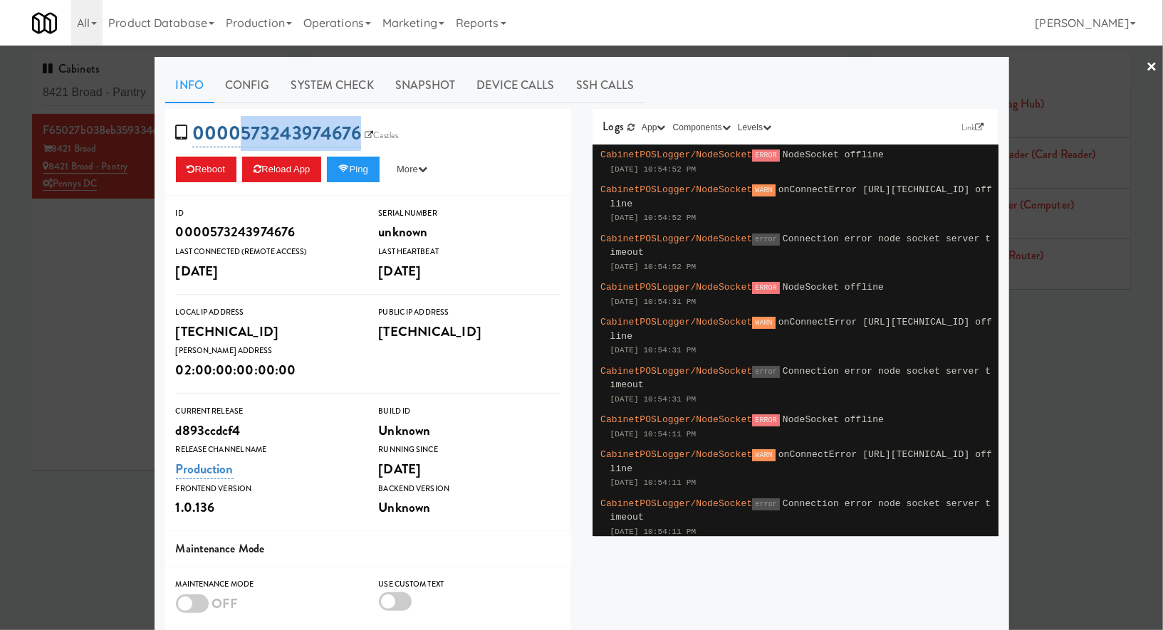
drag, startPoint x: 415, startPoint y: 127, endPoint x: 236, endPoint y: 137, distance: 179.7
click at [236, 137] on div "0000573243974676 Castles Reboot Reload App Ping More Ping Server Restart Server…" at bounding box center [368, 152] width 406 height 87
copy link "573243974676"
click at [68, 297] on div at bounding box center [581, 315] width 1163 height 630
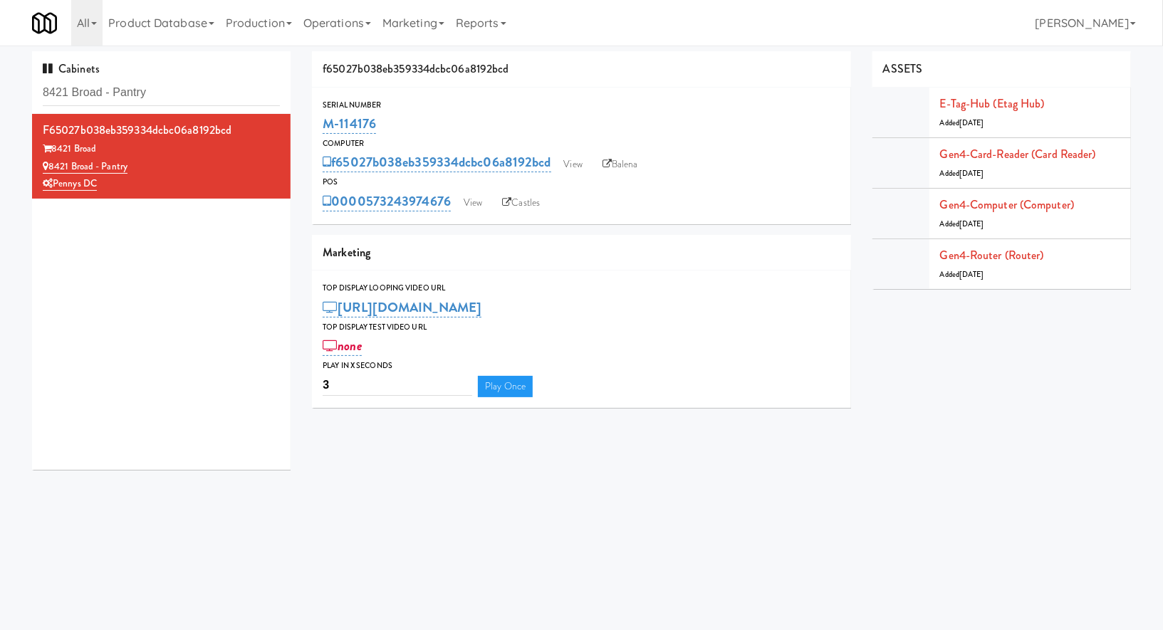
drag, startPoint x: 411, startPoint y: 120, endPoint x: 303, endPoint y: 120, distance: 107.5
click at [303, 120] on div "f65027b038eb359334dcbc06a8192bcd Serial Number M-114176 Computer f65027b038eb35…" at bounding box center [581, 234] width 560 height 367
copy link "M-114176"
click at [189, 88] on input "8421 Broad - Pantry" at bounding box center [161, 93] width 237 height 26
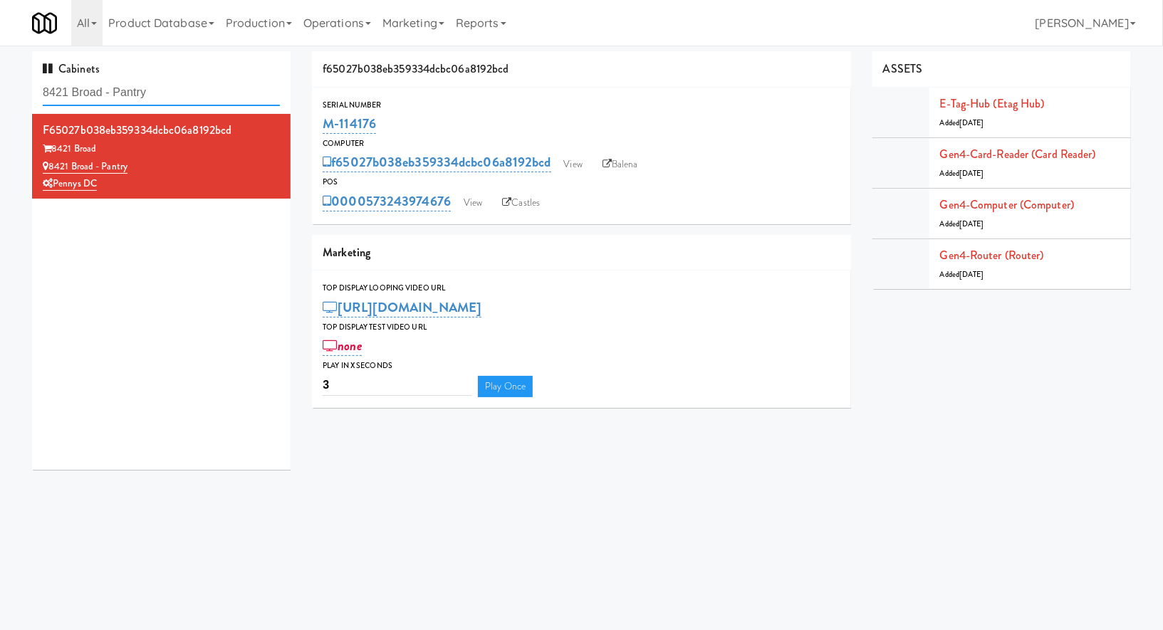
click at [189, 88] on input "8421 Broad - Pantry" at bounding box center [161, 93] width 237 height 26
click at [227, 161] on div "8421 Broad - Pantry" at bounding box center [161, 167] width 237 height 18
click at [481, 203] on link "View" at bounding box center [472, 202] width 33 height 21
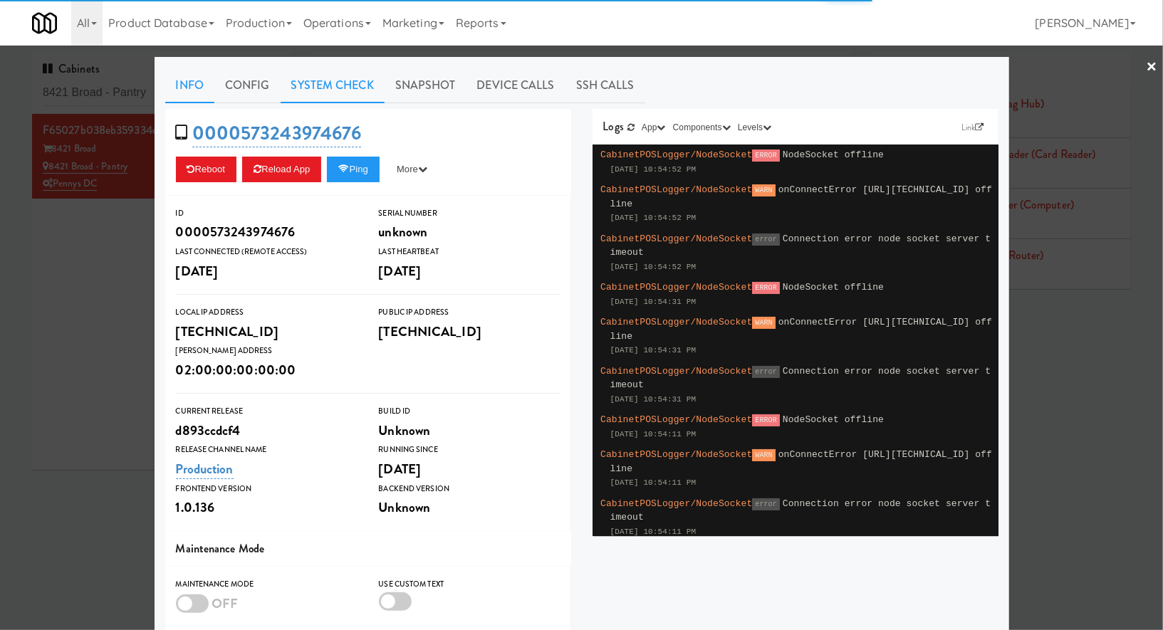
click at [328, 72] on link "System Check" at bounding box center [333, 86] width 104 height 36
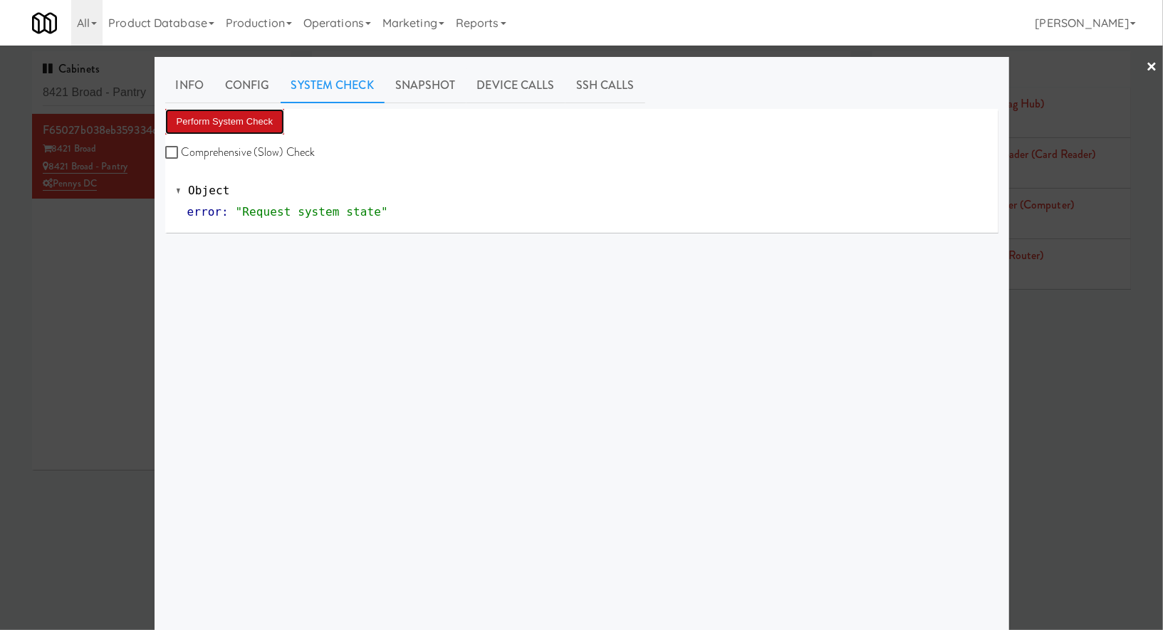
click at [240, 127] on button "Perform System Check" at bounding box center [225, 122] width 120 height 26
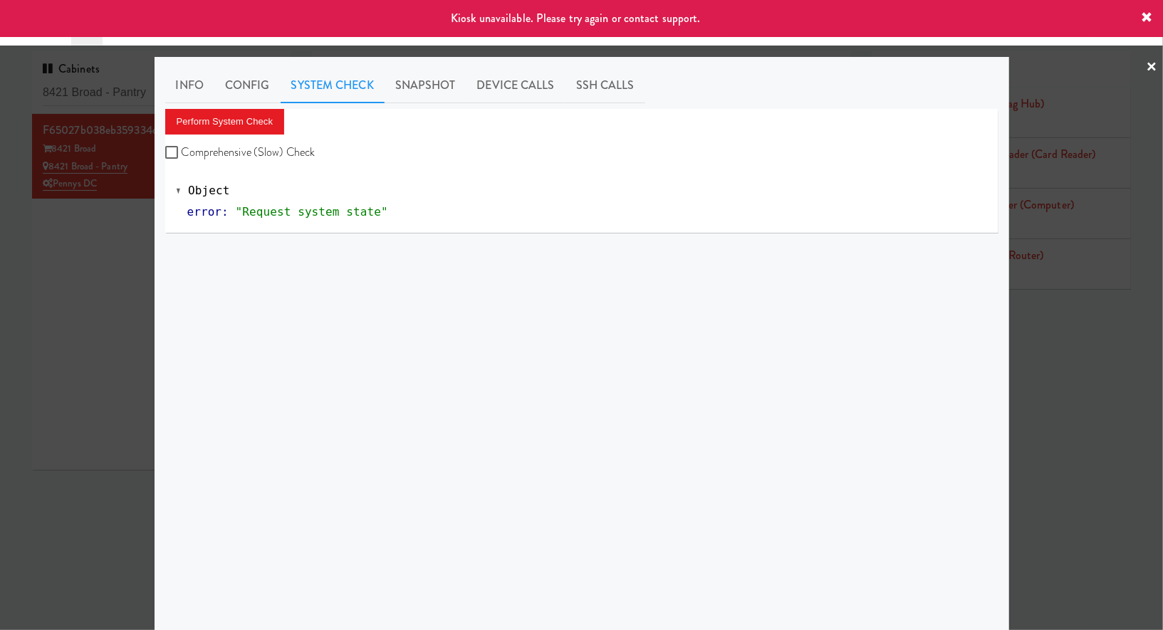
click at [53, 286] on div at bounding box center [581, 315] width 1163 height 630
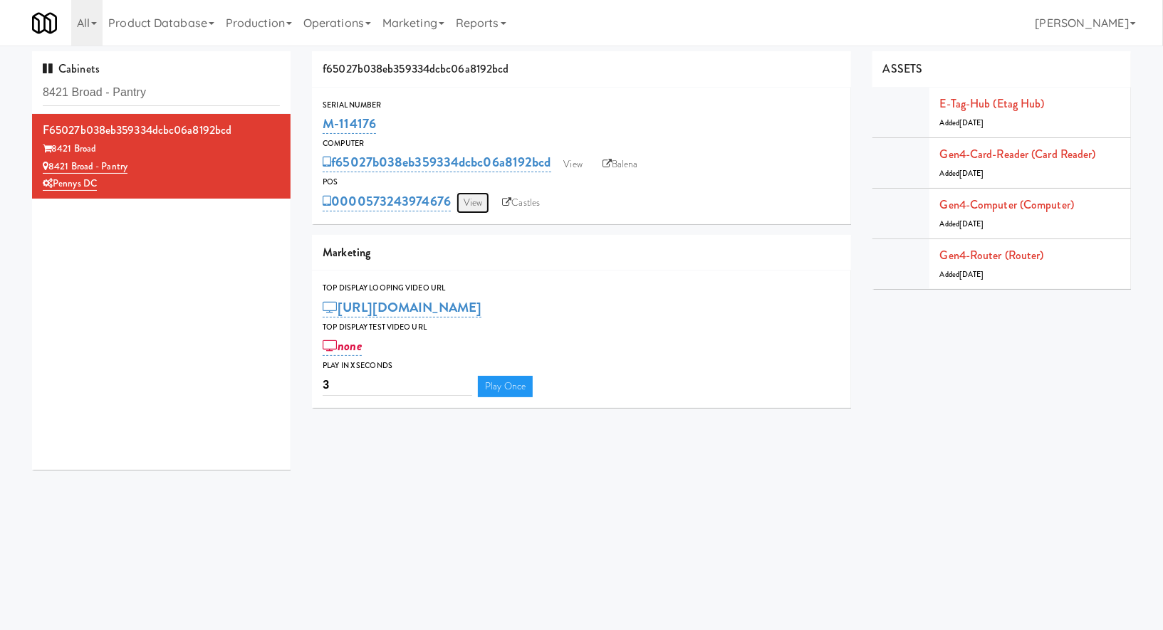
click at [481, 205] on link "View" at bounding box center [472, 202] width 33 height 21
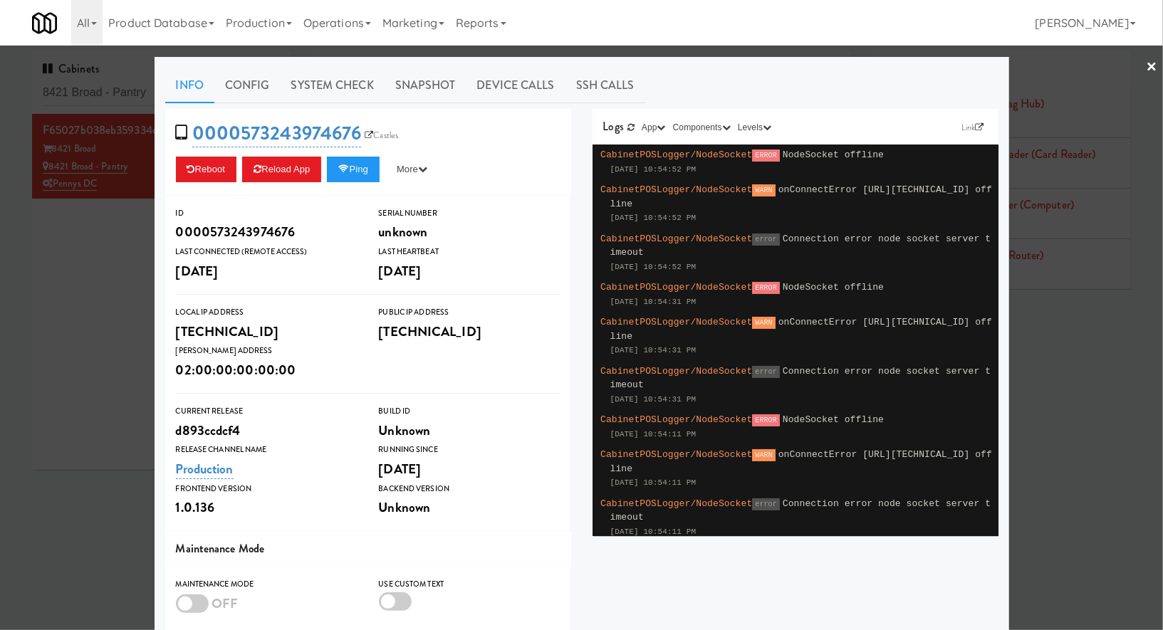
click at [108, 318] on div at bounding box center [581, 315] width 1163 height 630
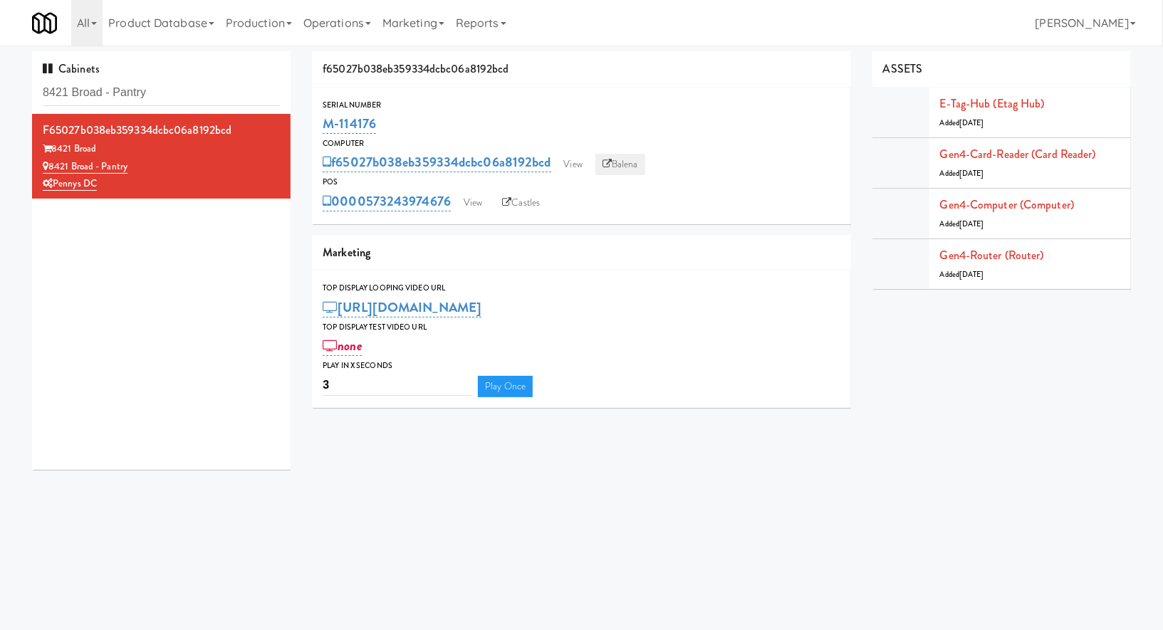
click at [634, 162] on link "Balena" at bounding box center [620, 164] width 50 height 21
drag, startPoint x: 397, startPoint y: 117, endPoint x: 310, endPoint y: 117, distance: 86.2
click at [310, 117] on div "f65027b038eb359334dcbc06a8192bcd Serial Number M-114176 Computer f65027b038eb35…" at bounding box center [581, 234] width 560 height 367
copy link "M-114176"
click at [137, 105] on div "Cabinets 8421 Broad - Pantry" at bounding box center [161, 82] width 259 height 63
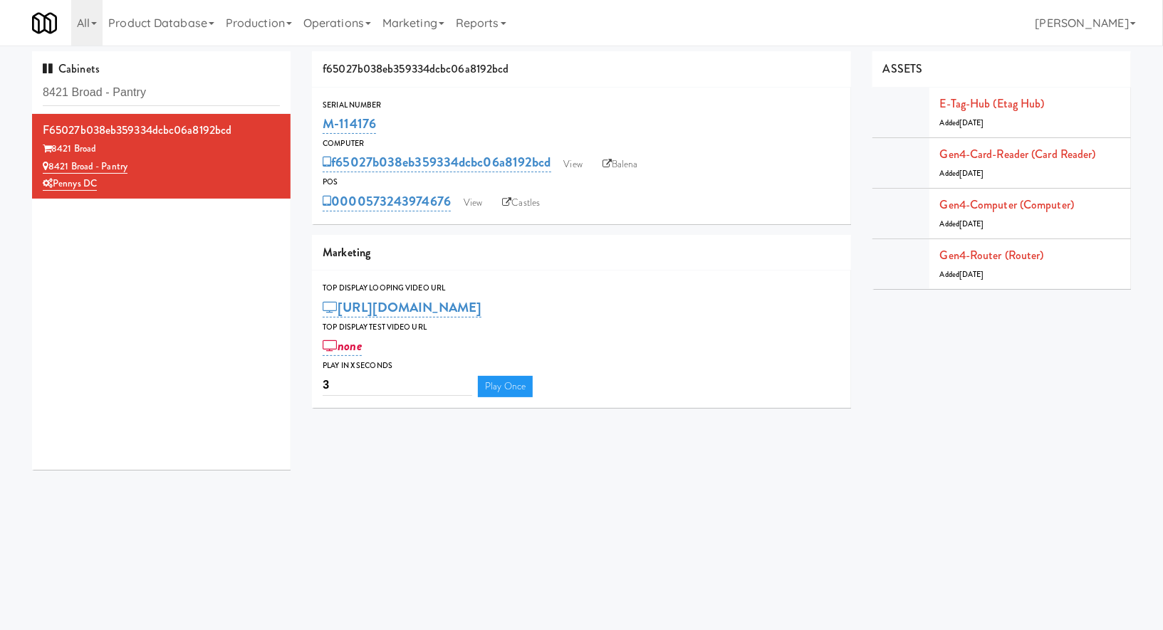
click at [137, 105] on div "Cabinets 8421 Broad - Pantry" at bounding box center [161, 82] width 259 height 63
click at [138, 99] on input "8421 Broad - Pantry" at bounding box center [161, 93] width 237 height 26
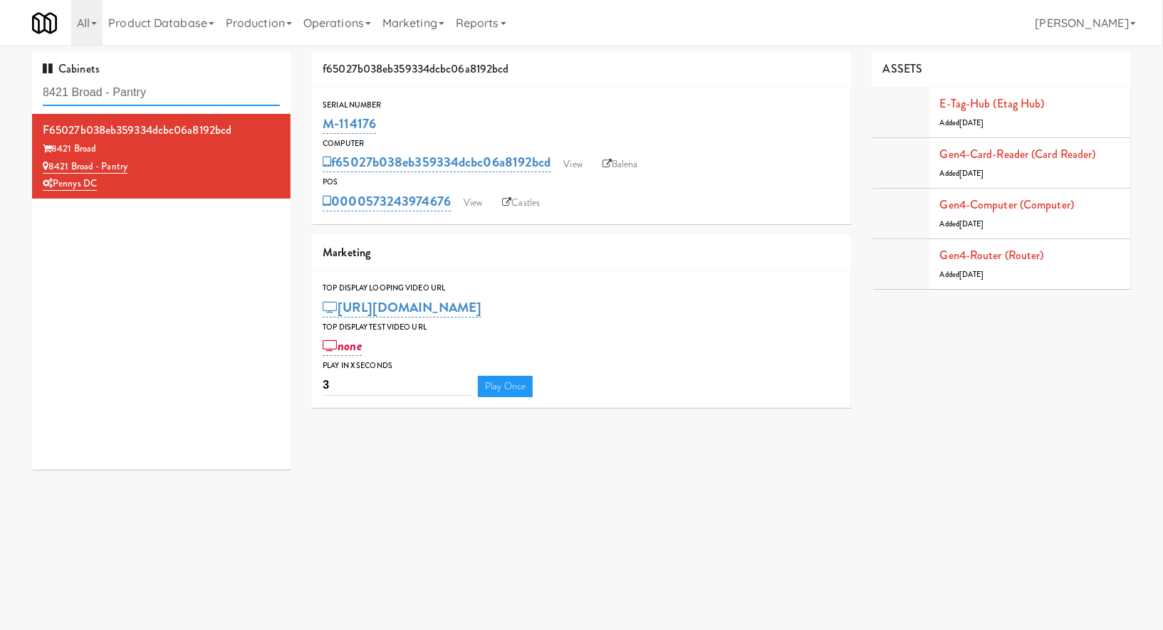
paste input "[PERSON_NAME] - Pantry - Left"
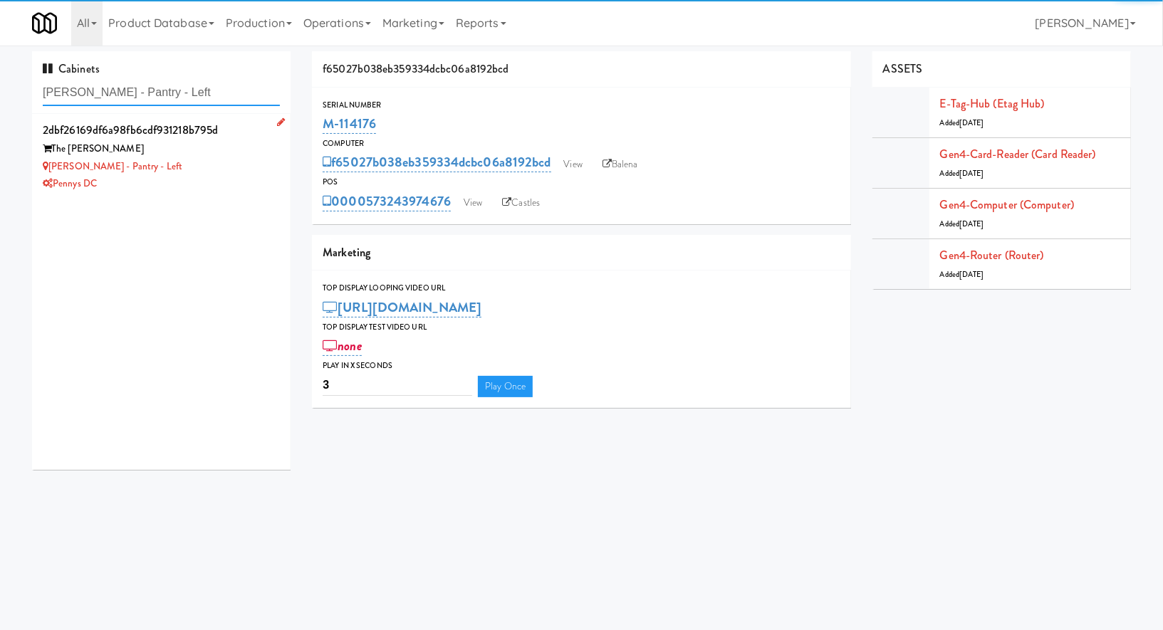
type input "[PERSON_NAME] - Pantry - Left"
click at [254, 171] on div "[PERSON_NAME] - Pantry - Left" at bounding box center [161, 167] width 237 height 18
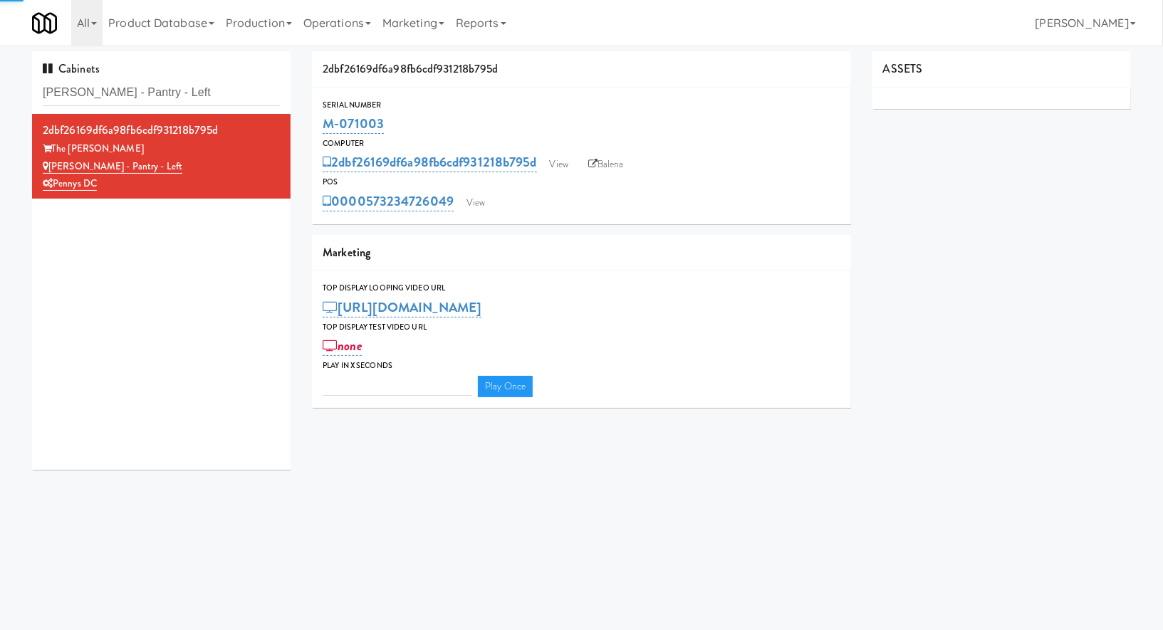
type input "3"
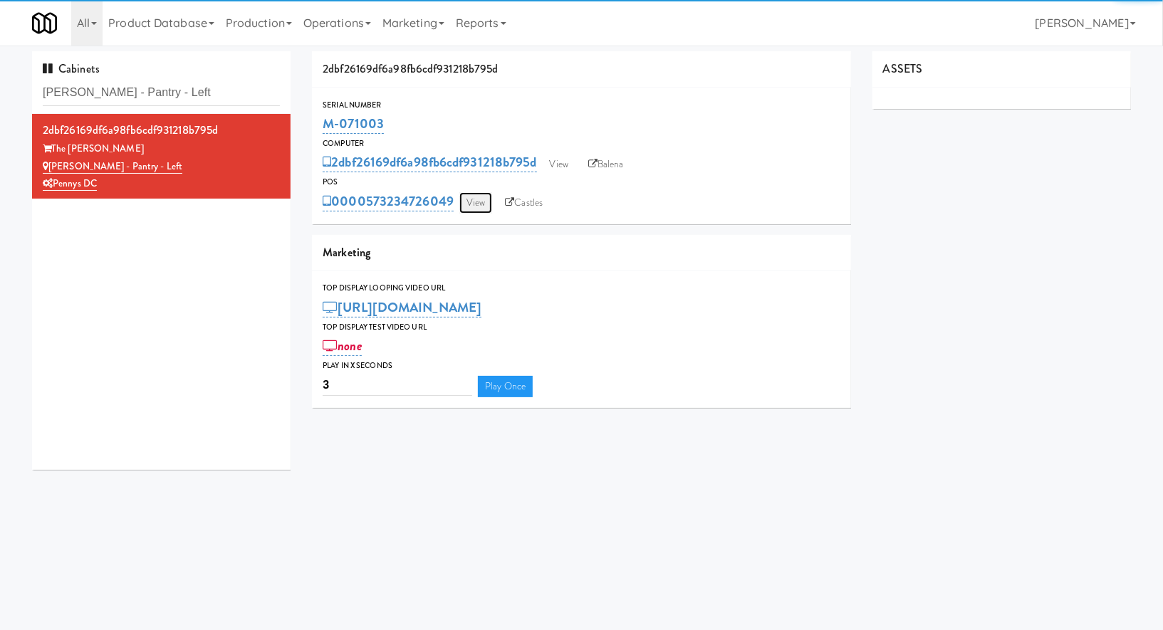
click at [468, 212] on link "View" at bounding box center [475, 202] width 33 height 21
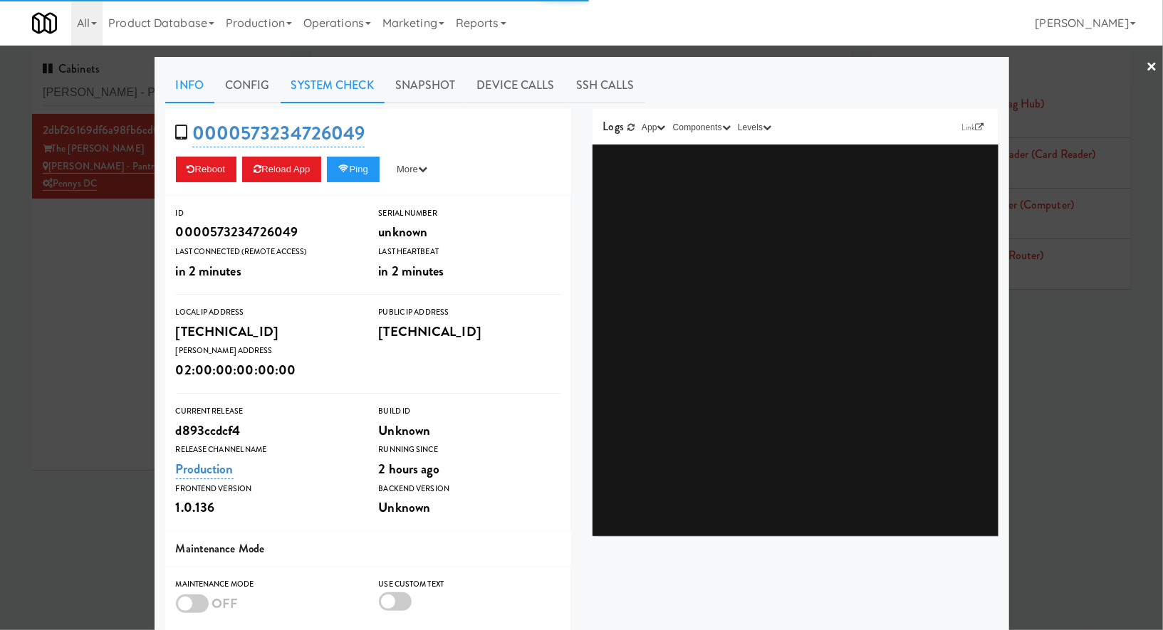
click at [353, 83] on link "System Check" at bounding box center [333, 86] width 104 height 36
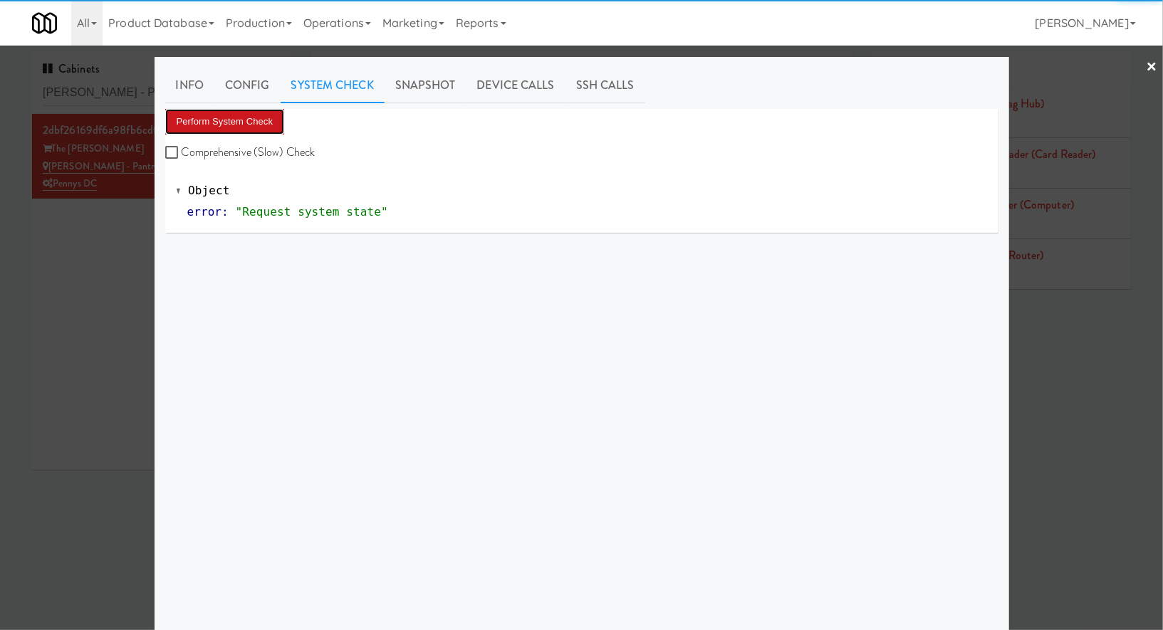
click at [250, 114] on button "Perform System Check" at bounding box center [225, 122] width 120 height 26
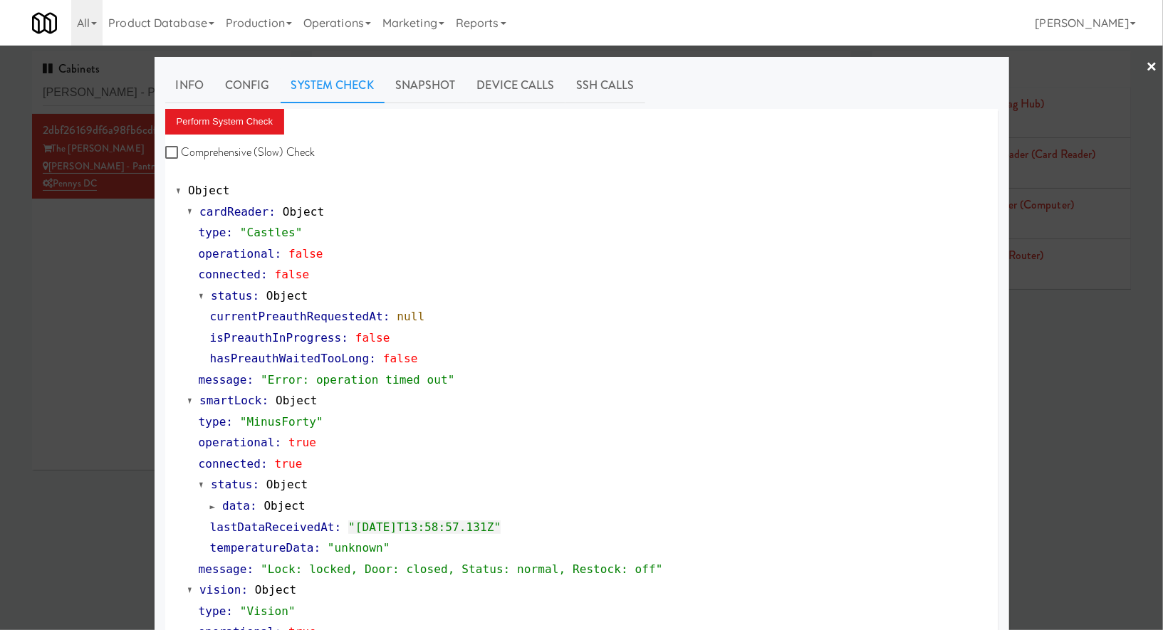
click at [96, 272] on div at bounding box center [581, 315] width 1163 height 630
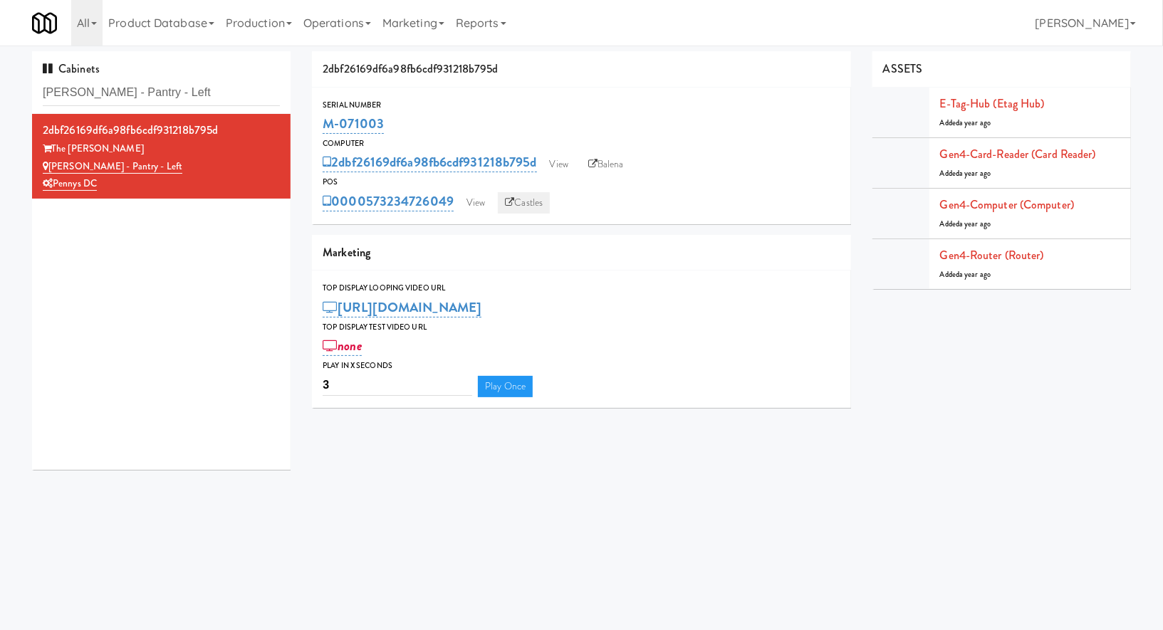
click at [521, 202] on link "Castles" at bounding box center [524, 202] width 52 height 21
click at [597, 167] on icon at bounding box center [592, 164] width 9 height 9
click at [481, 205] on link "View" at bounding box center [475, 202] width 33 height 21
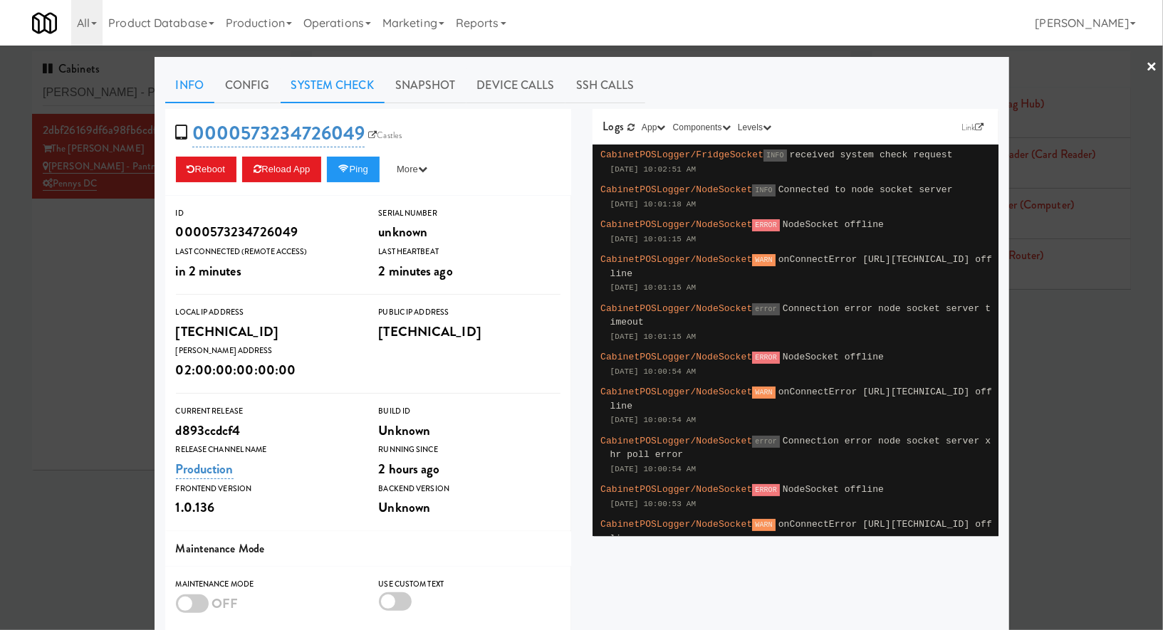
click at [327, 83] on link "System Check" at bounding box center [333, 86] width 104 height 36
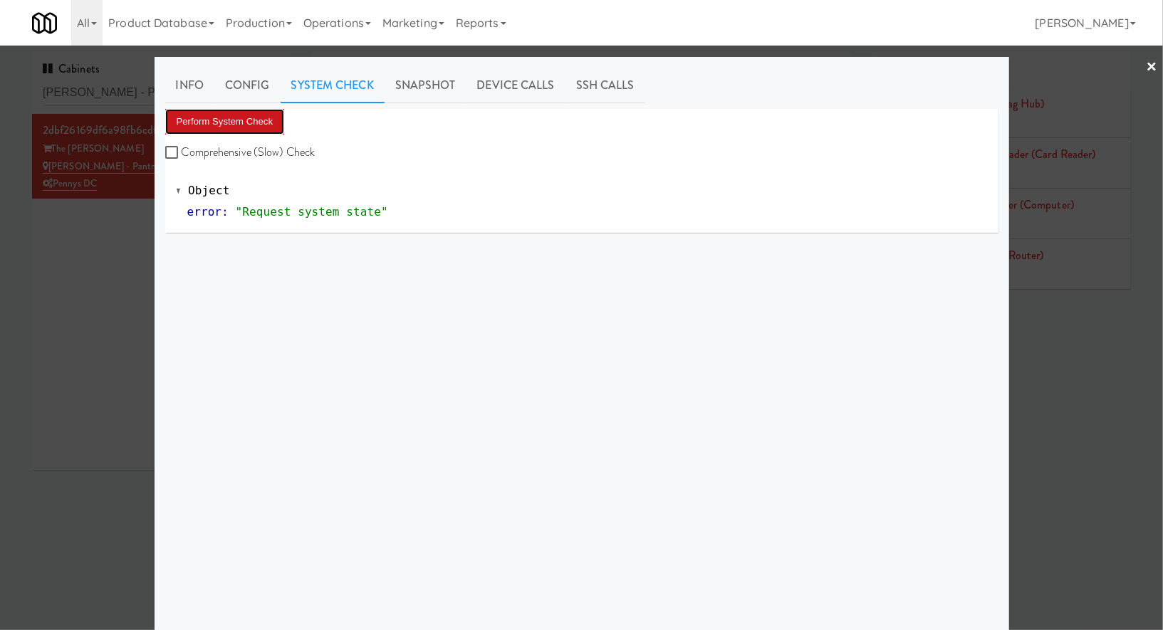
click at [257, 113] on button "Perform System Check" at bounding box center [225, 122] width 120 height 26
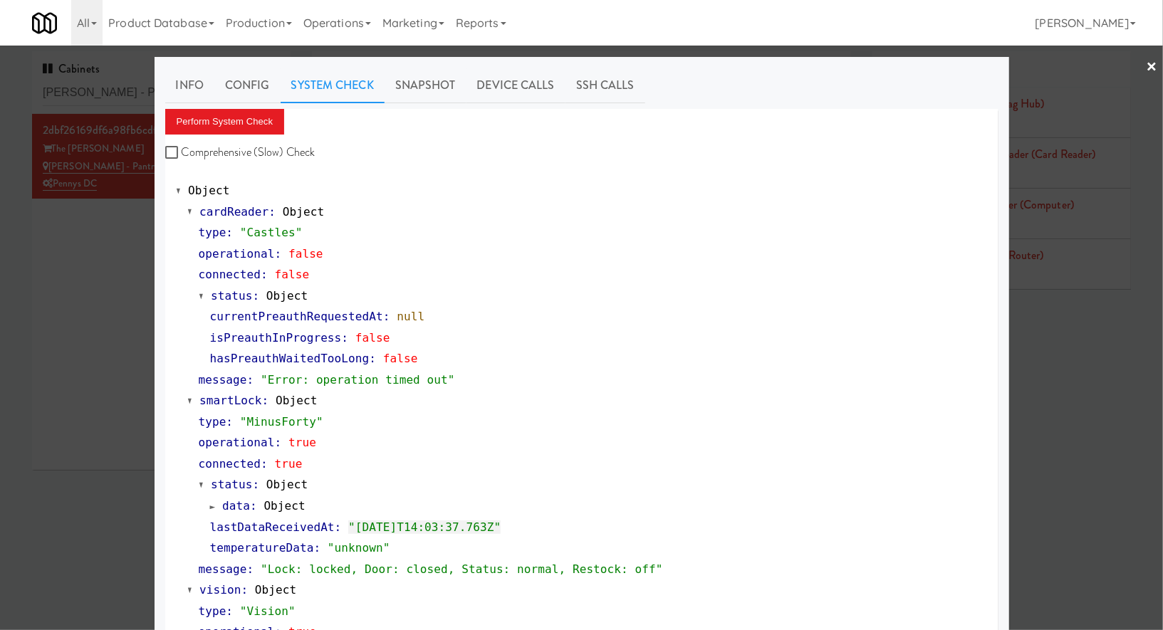
click at [101, 247] on div at bounding box center [581, 315] width 1163 height 630
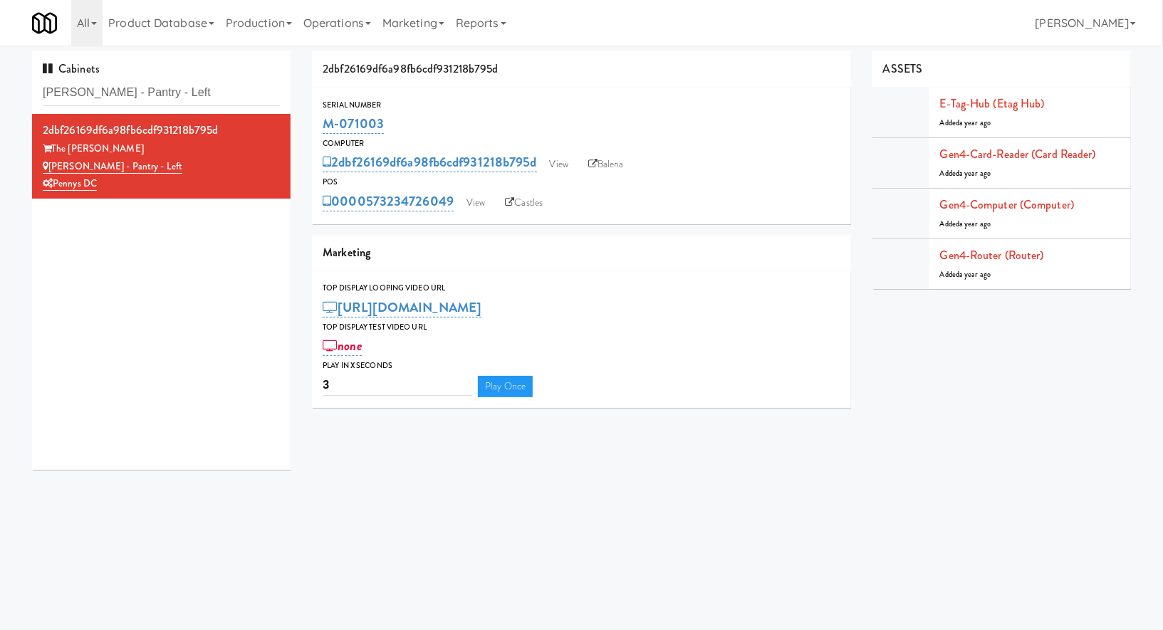
drag, startPoint x: 392, startPoint y: 122, endPoint x: 313, endPoint y: 122, distance: 79.8
click at [313, 122] on div "Serial Number M-071003" at bounding box center [581, 117] width 539 height 38
copy link "M-071003"
